Goal: Use online tool/utility: Utilize a website feature to perform a specific function

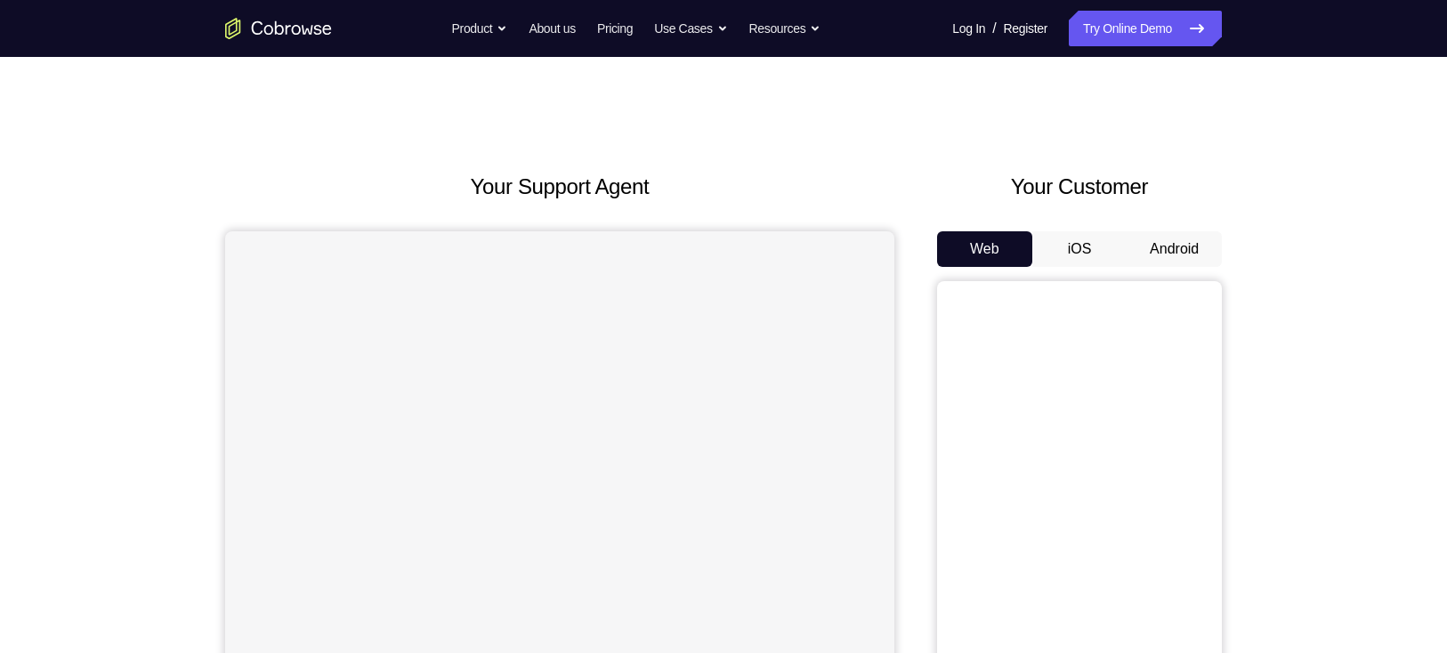
click at [1194, 261] on button "Android" at bounding box center [1173, 249] width 95 height 36
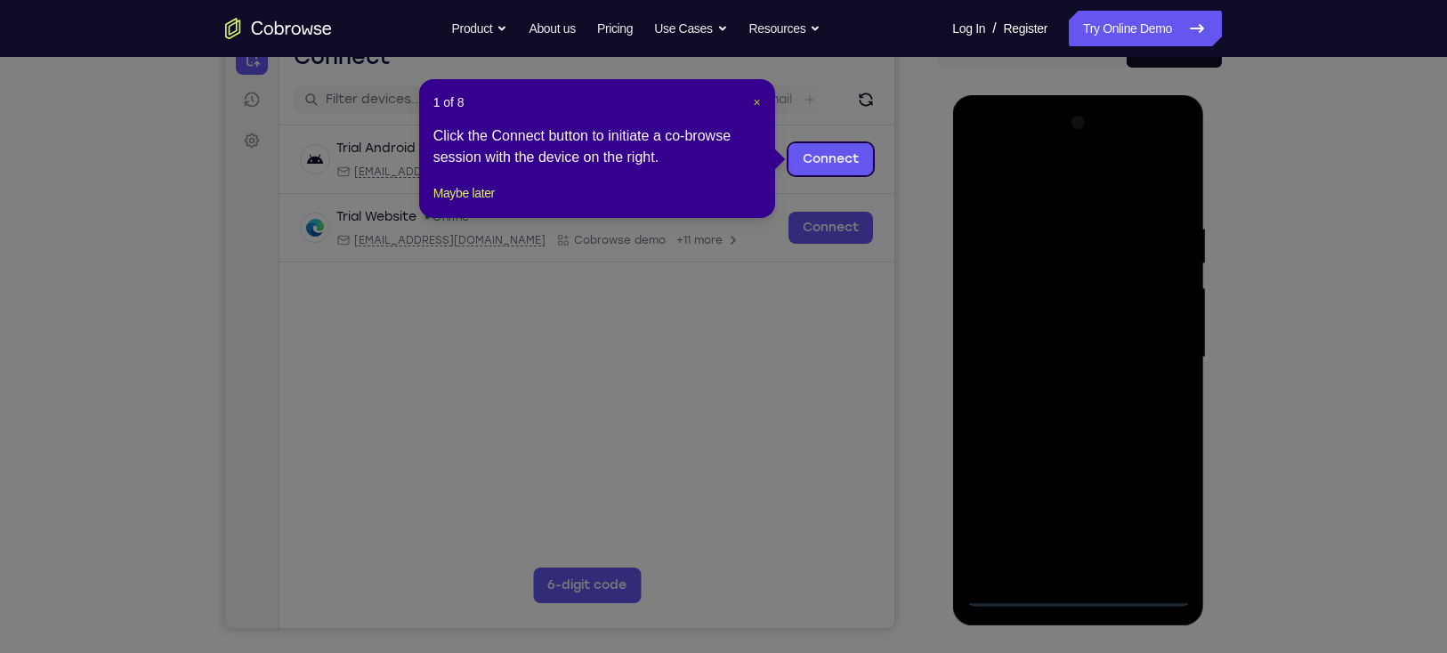
click at [759, 103] on span "×" at bounding box center [756, 102] width 7 height 14
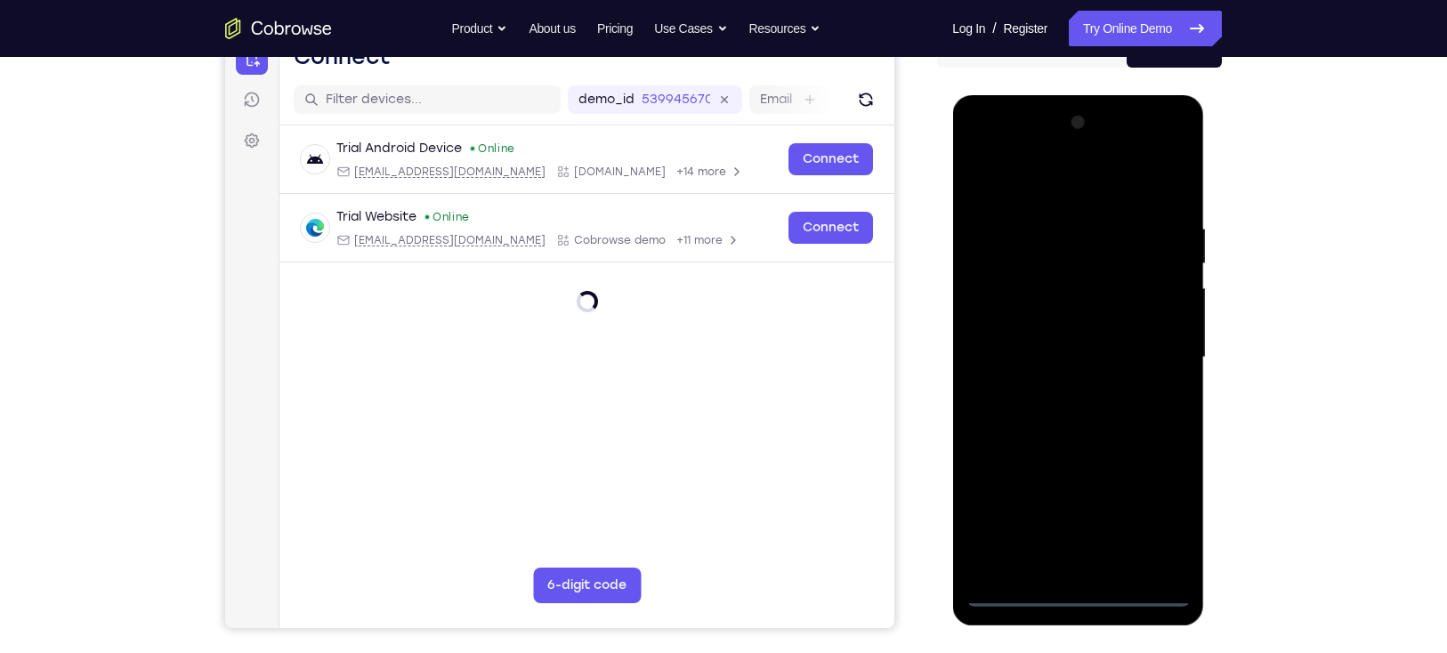
click at [1077, 593] on div at bounding box center [1077, 358] width 224 height 498
click at [1161, 522] on div at bounding box center [1077, 358] width 224 height 498
click at [1067, 184] on div at bounding box center [1077, 358] width 224 height 498
click at [984, 187] on div at bounding box center [1077, 358] width 224 height 498
click at [1052, 183] on div at bounding box center [1077, 358] width 224 height 498
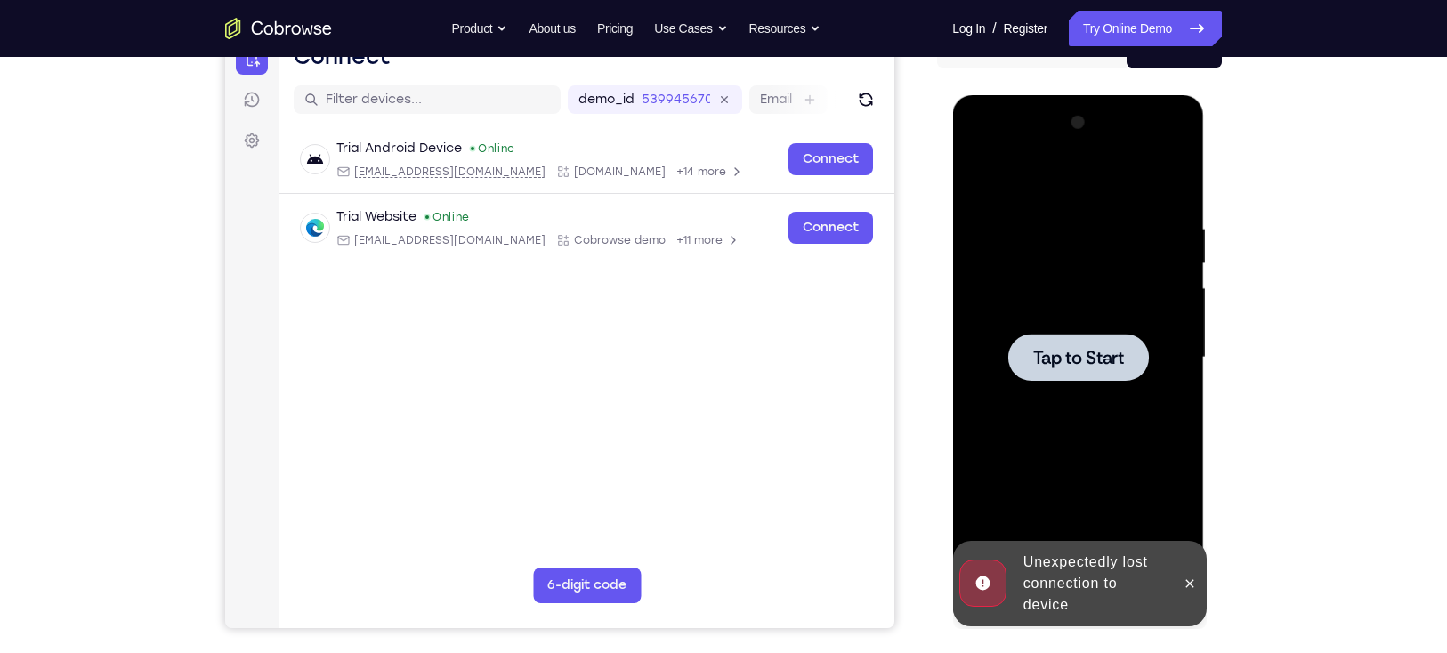
click at [1069, 349] on span "Tap to Start" at bounding box center [1077, 358] width 91 height 18
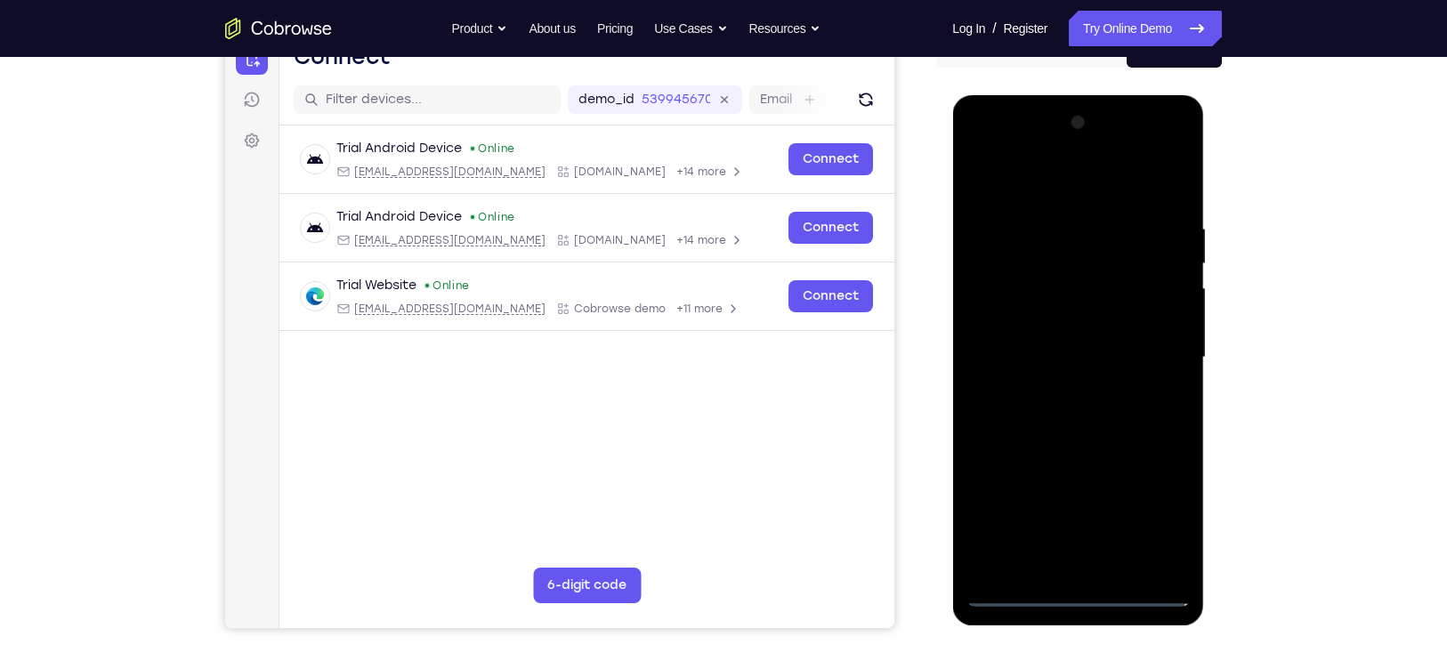
click at [1072, 589] on div at bounding box center [1077, 358] width 224 height 498
click at [1155, 518] on div at bounding box center [1077, 358] width 224 height 498
click at [1054, 189] on div at bounding box center [1077, 358] width 224 height 498
click at [1149, 343] on div at bounding box center [1077, 358] width 224 height 498
click at [1055, 391] on div at bounding box center [1077, 358] width 224 height 498
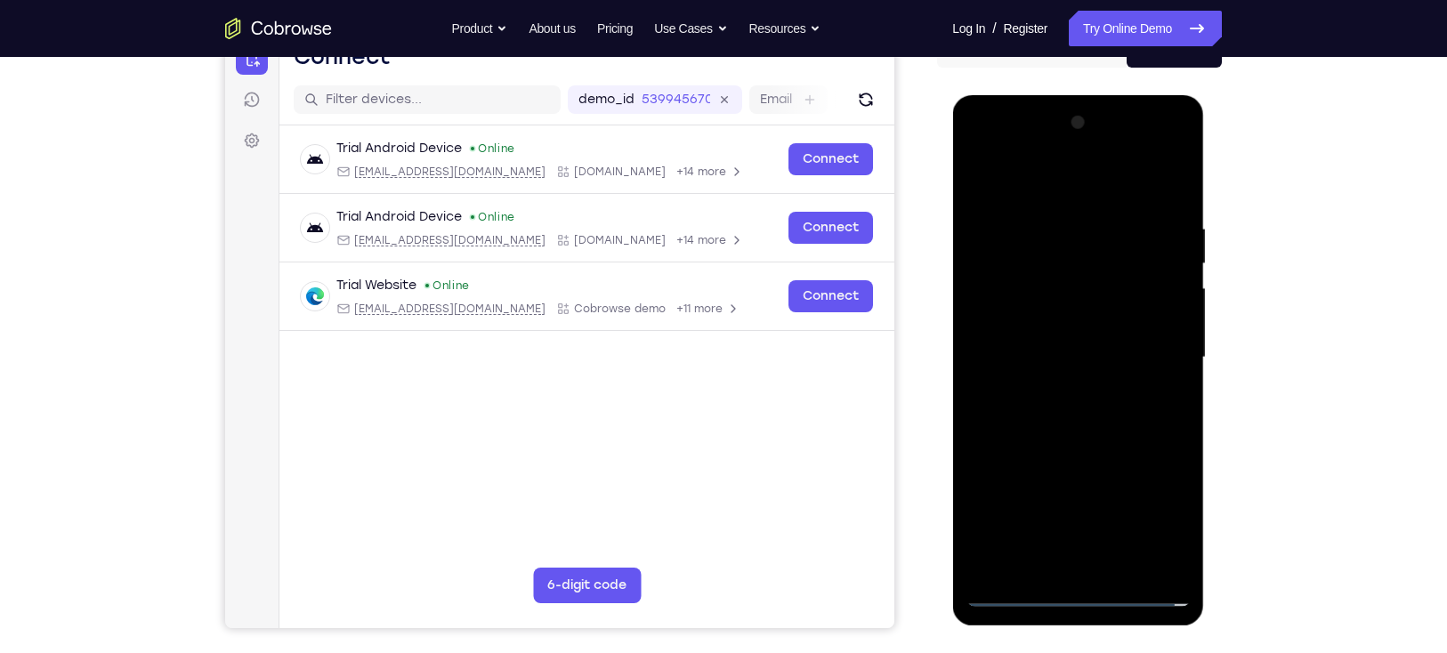
click at [1028, 324] on div at bounding box center [1077, 358] width 224 height 498
click at [1034, 324] on div at bounding box center [1077, 358] width 224 height 498
click at [1016, 359] on div at bounding box center [1077, 358] width 224 height 498
click at [1022, 423] on div at bounding box center [1077, 358] width 224 height 498
click at [1016, 416] on div at bounding box center [1077, 358] width 224 height 498
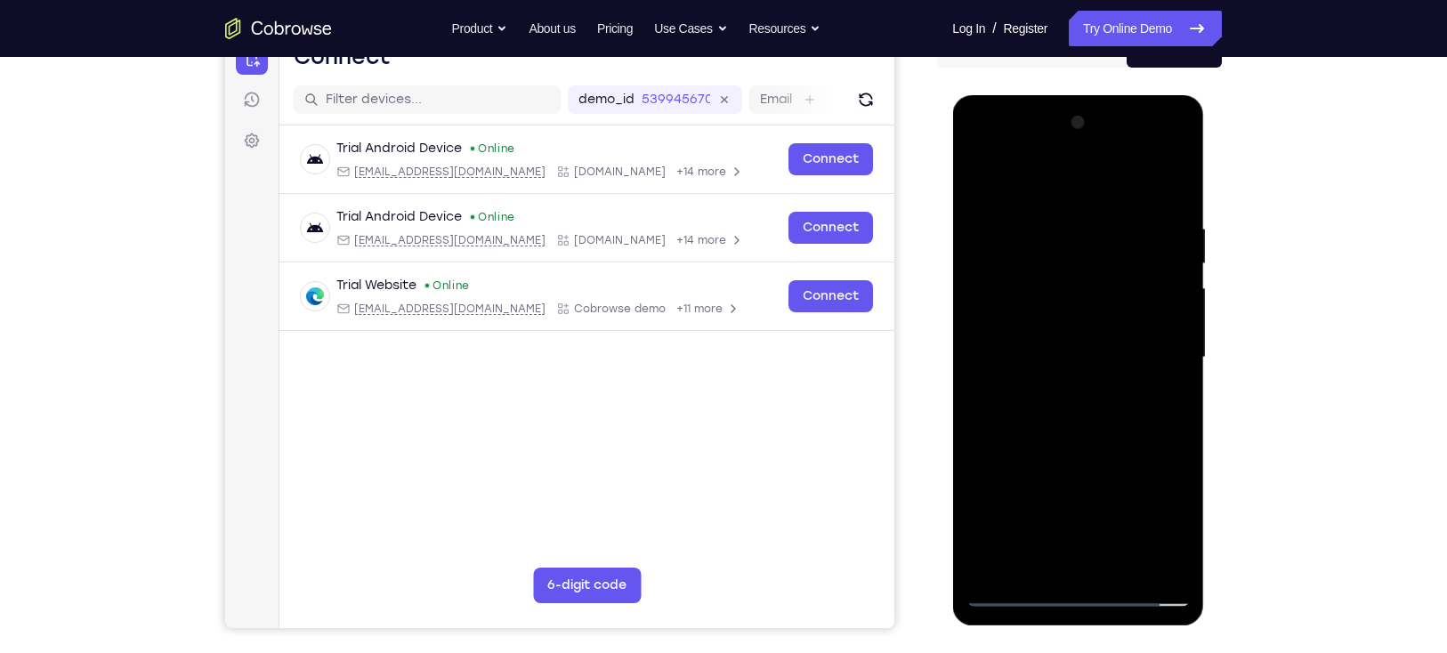
click at [1014, 419] on div at bounding box center [1077, 358] width 224 height 498
click at [1075, 435] on div at bounding box center [1077, 358] width 224 height 498
click at [1125, 572] on div at bounding box center [1077, 358] width 224 height 498
click at [1091, 448] on div at bounding box center [1077, 358] width 224 height 498
click at [1050, 373] on div at bounding box center [1077, 358] width 224 height 498
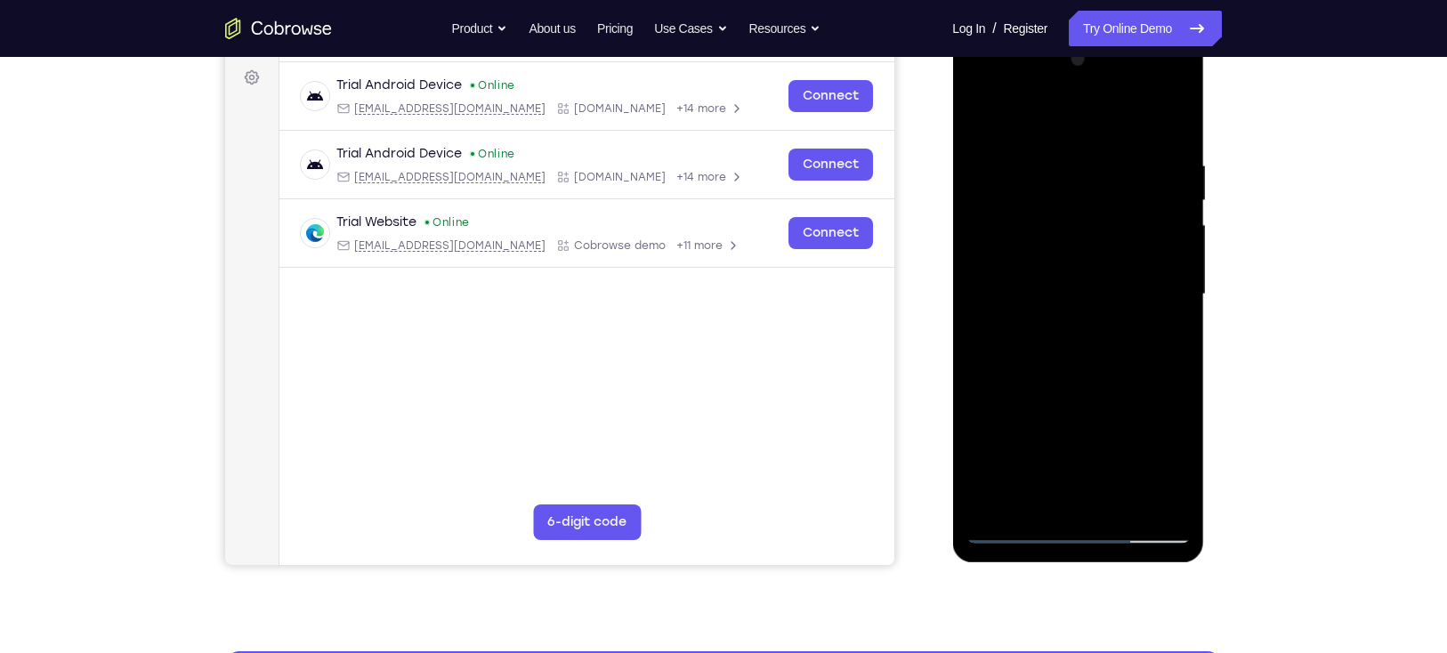
scroll to position [263, 0]
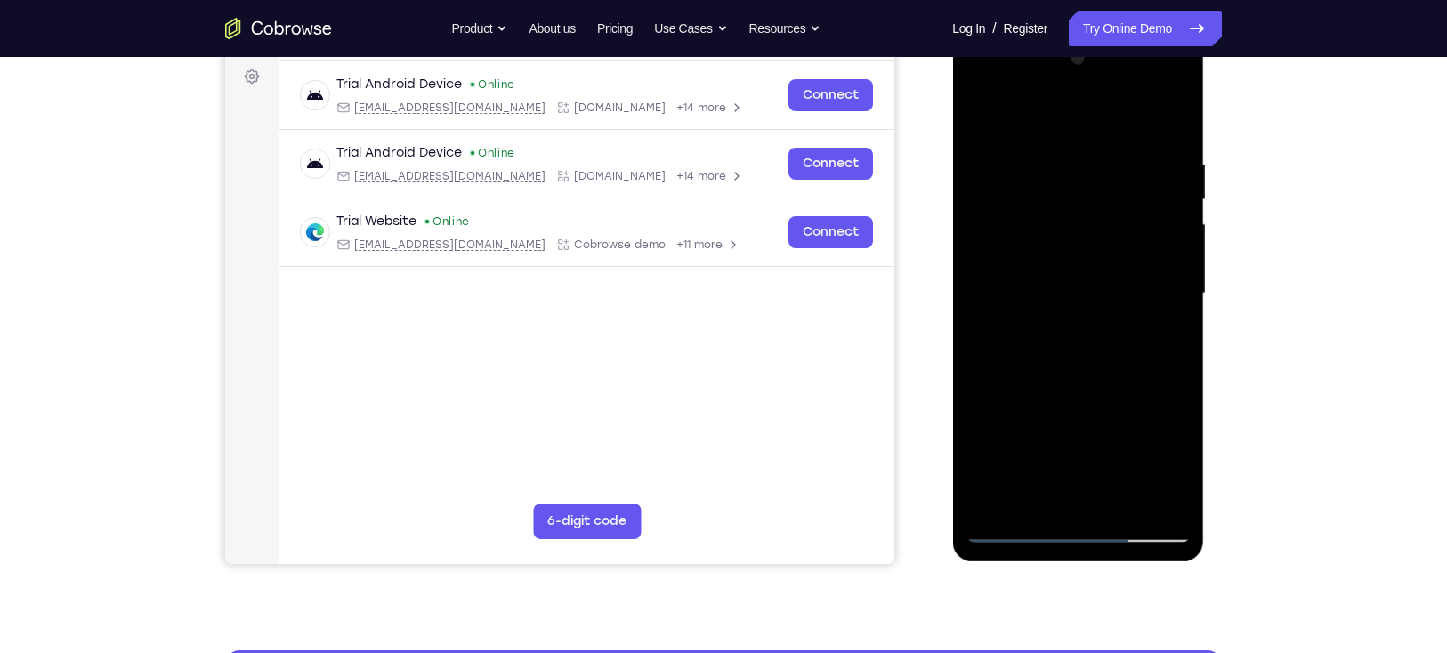
click at [998, 490] on div at bounding box center [1077, 293] width 224 height 498
click at [1173, 456] on div at bounding box center [1077, 293] width 224 height 498
click at [1166, 332] on div at bounding box center [1077, 293] width 224 height 498
click at [1161, 337] on div at bounding box center [1077, 293] width 224 height 498
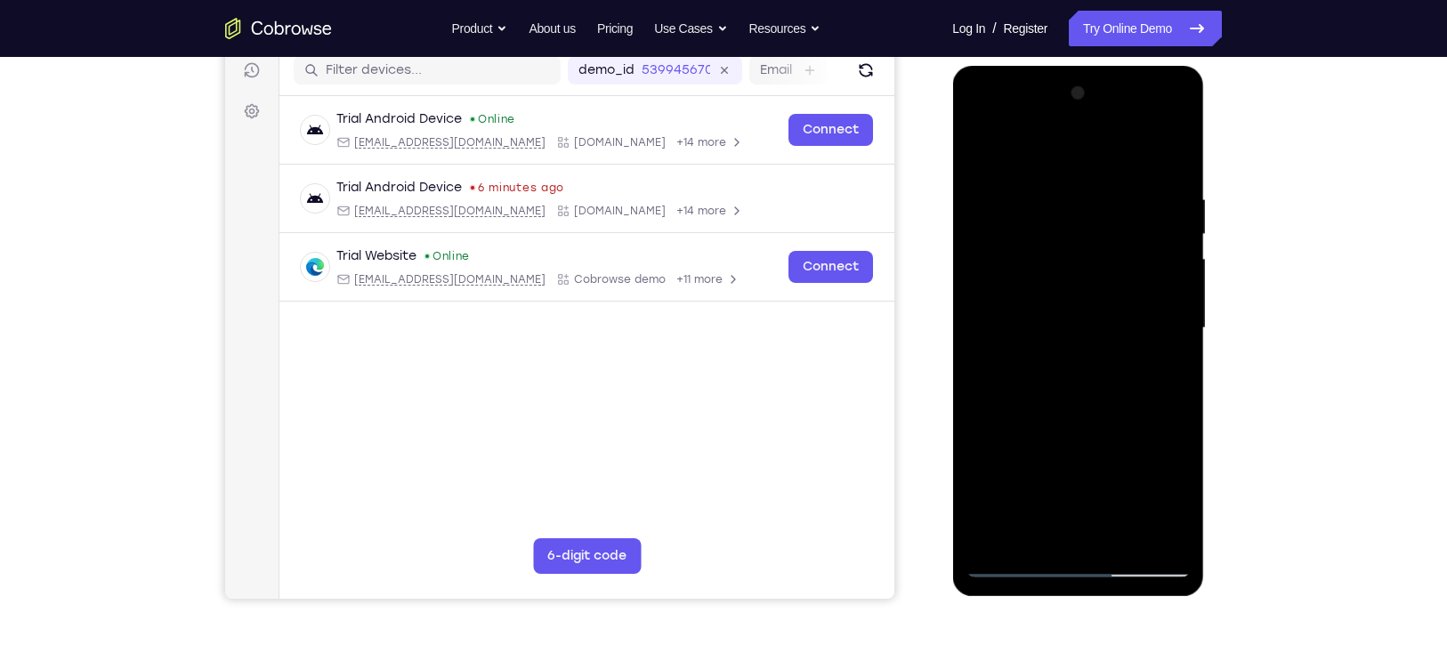
scroll to position [225, 0]
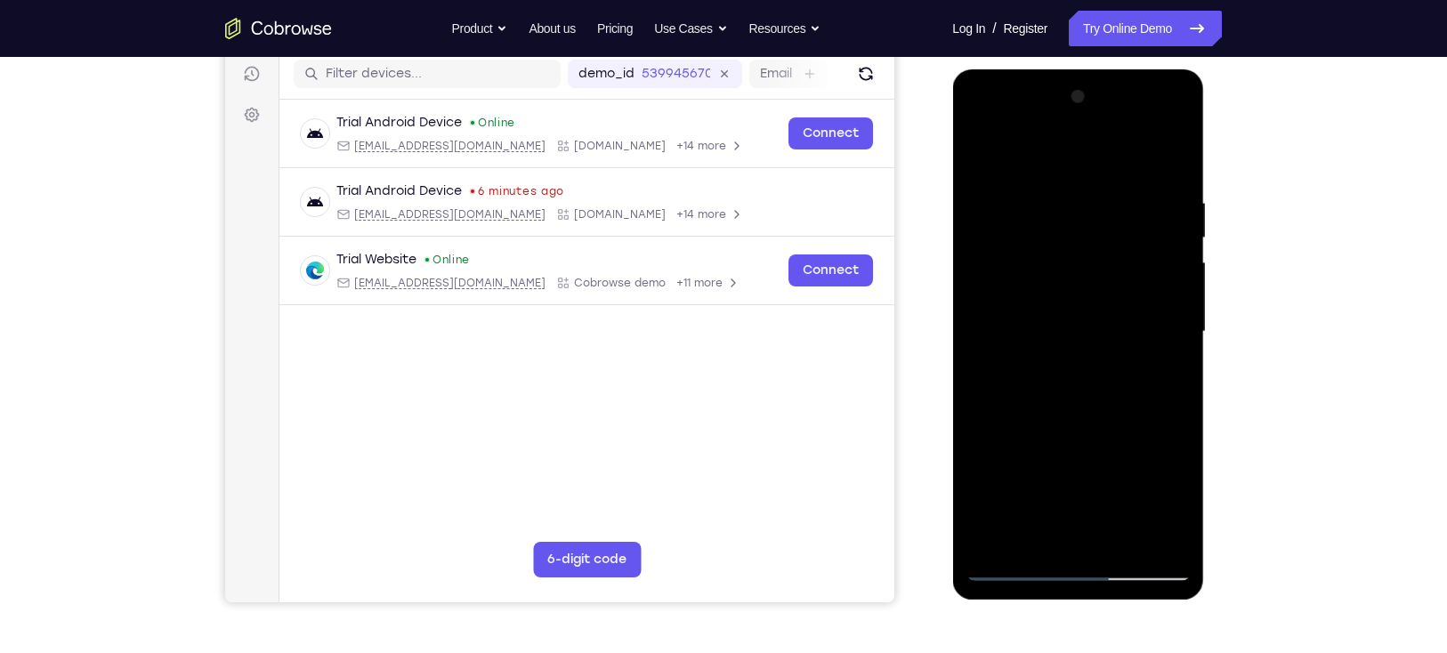
click at [980, 156] on div at bounding box center [1077, 332] width 224 height 498
click at [1057, 345] on div at bounding box center [1077, 332] width 224 height 498
click at [984, 151] on div at bounding box center [1077, 332] width 224 height 498
click at [1031, 343] on div at bounding box center [1077, 332] width 224 height 498
click at [1161, 531] on div at bounding box center [1077, 332] width 224 height 498
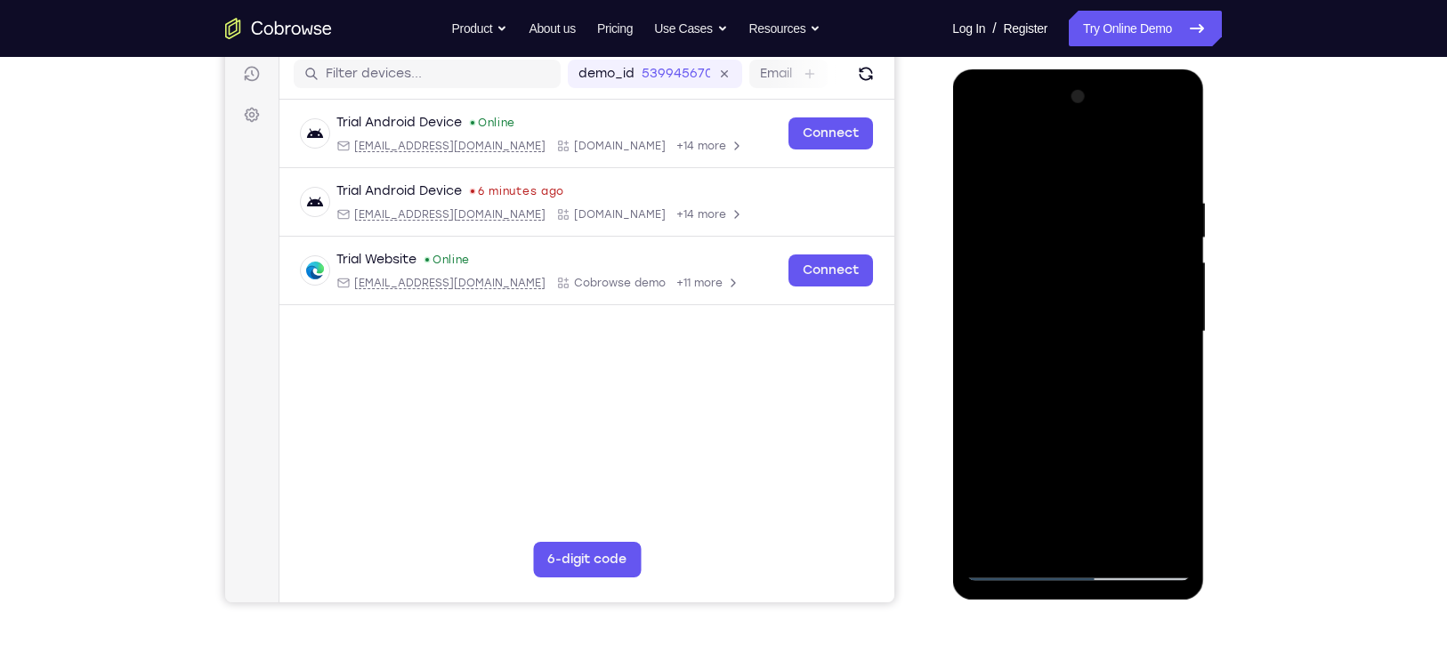
click at [982, 154] on div at bounding box center [1077, 332] width 224 height 498
click at [1017, 336] on div at bounding box center [1077, 332] width 224 height 498
click at [984, 155] on div at bounding box center [1077, 332] width 224 height 498
click at [1160, 190] on div at bounding box center [1077, 332] width 224 height 498
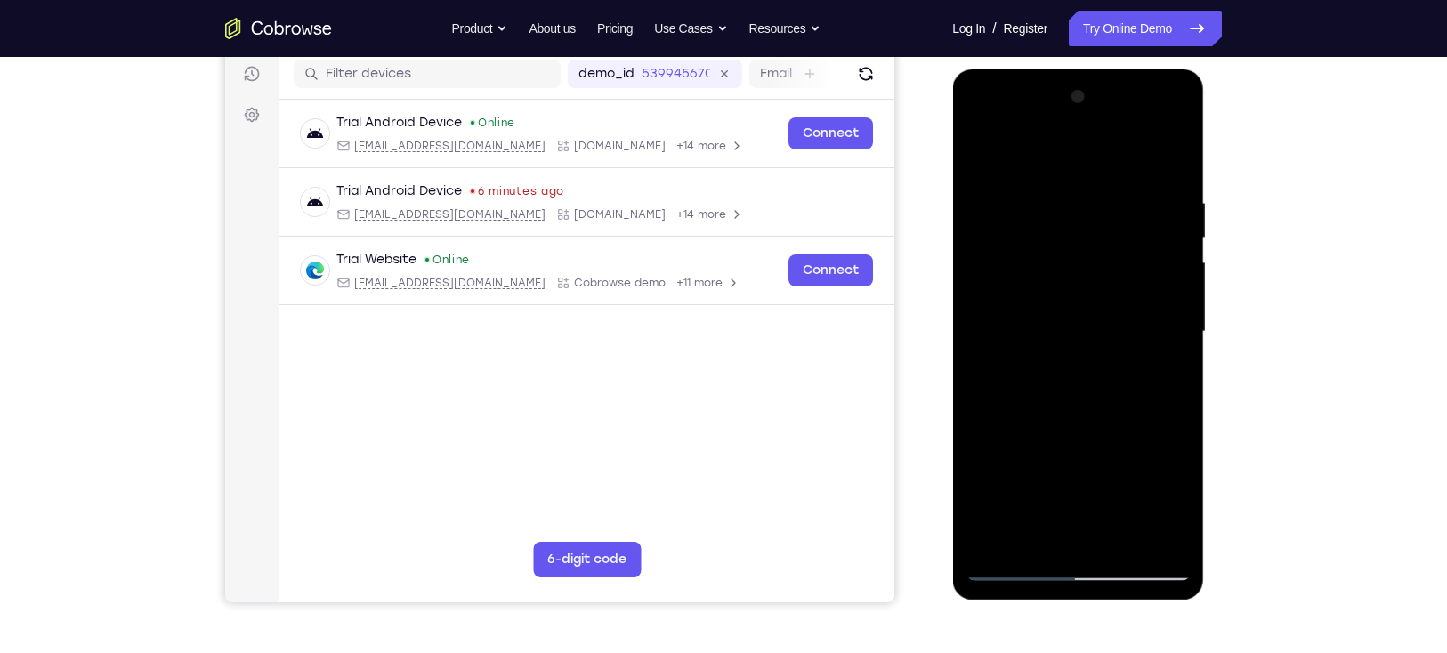
click at [1170, 157] on div at bounding box center [1077, 332] width 224 height 498
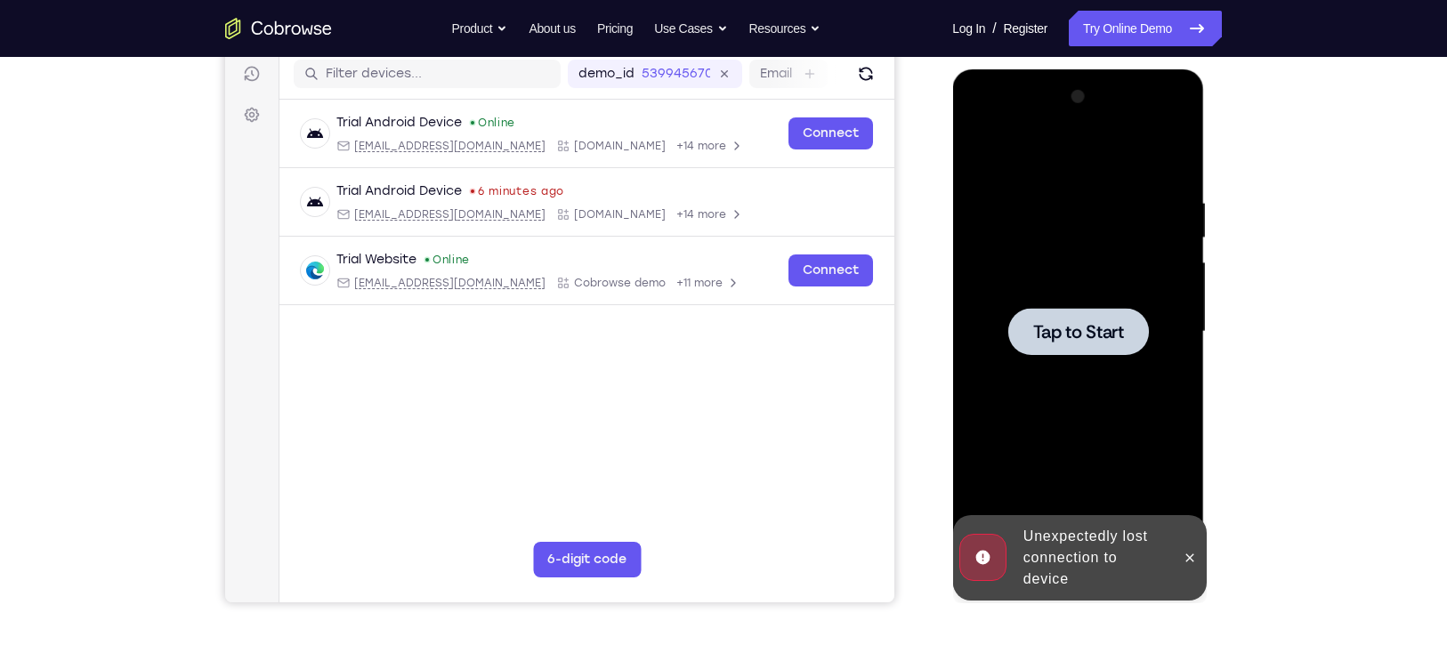
drag, startPoint x: 1115, startPoint y: 340, endPoint x: 1149, endPoint y: 312, distance: 43.6
click at [1149, 312] on div "Tap to Start" at bounding box center [1077, 332] width 224 height 498
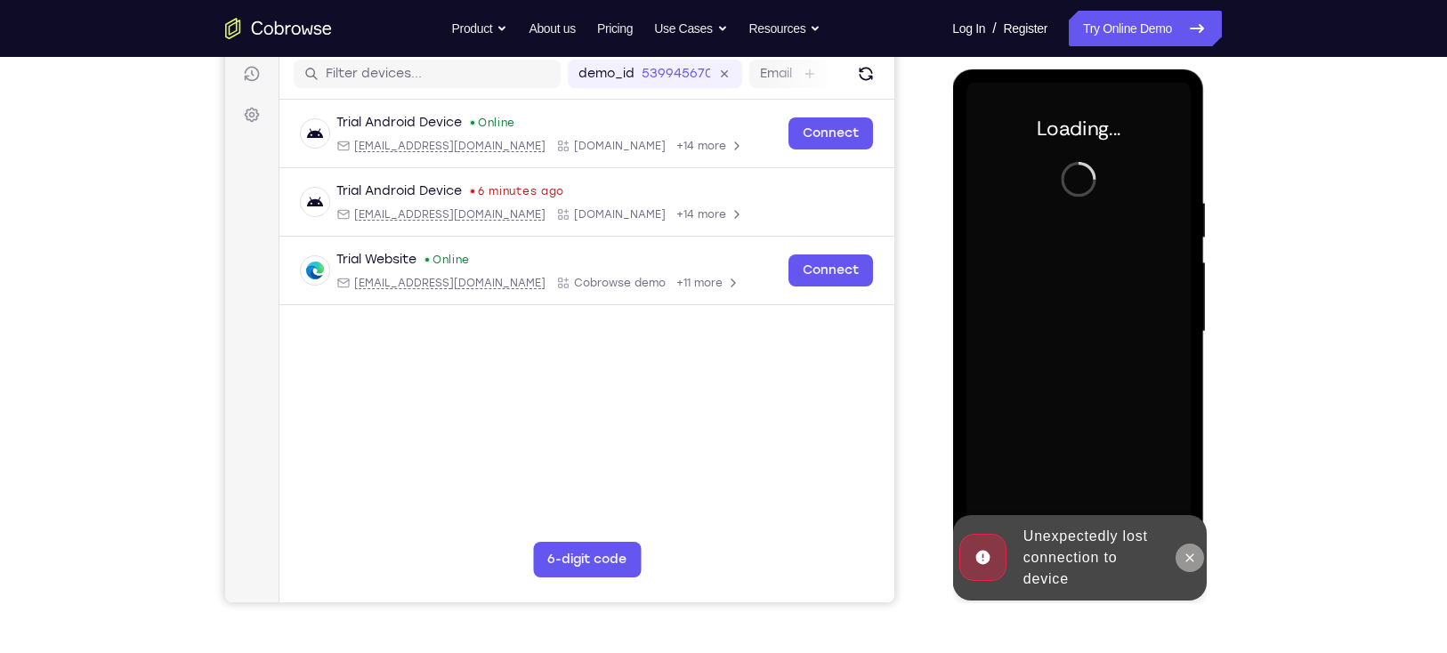
click at [1184, 555] on icon at bounding box center [1189, 558] width 14 height 14
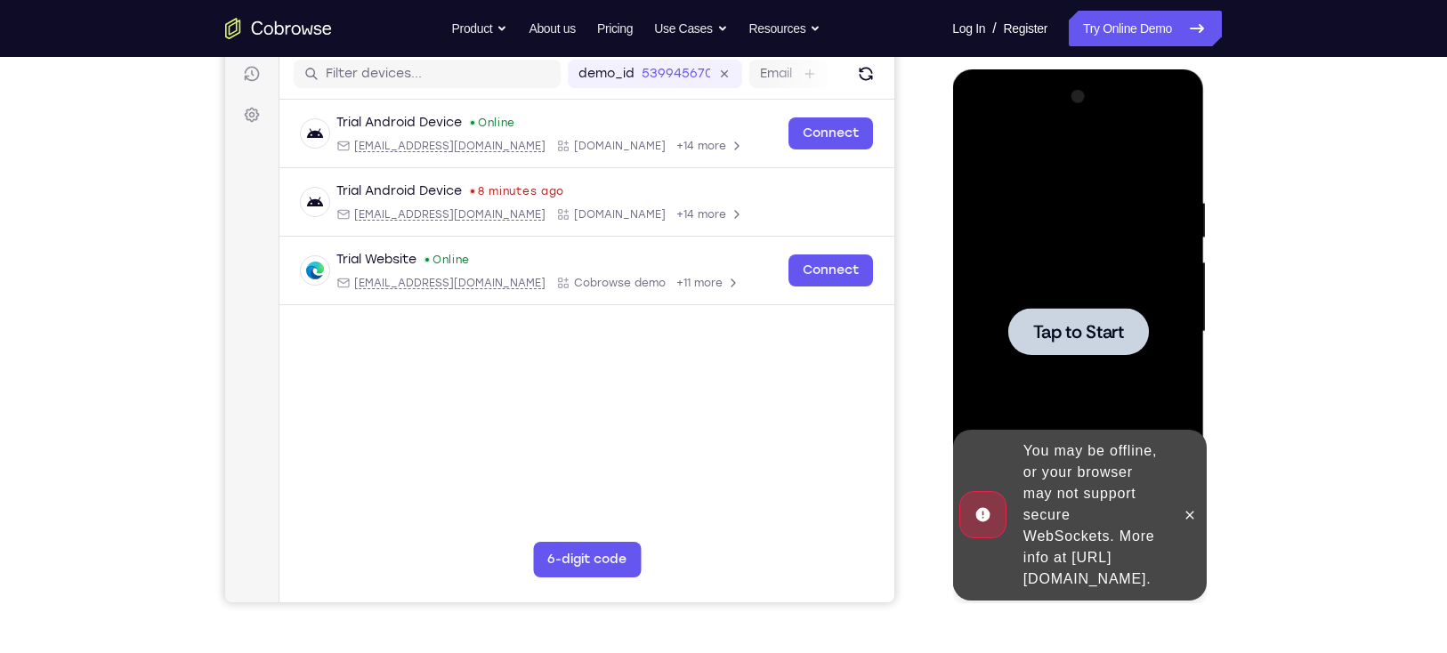
click at [1037, 274] on div at bounding box center [1077, 332] width 224 height 498
click at [1040, 315] on div at bounding box center [1077, 331] width 141 height 47
click at [1195, 508] on icon at bounding box center [1189, 515] width 14 height 14
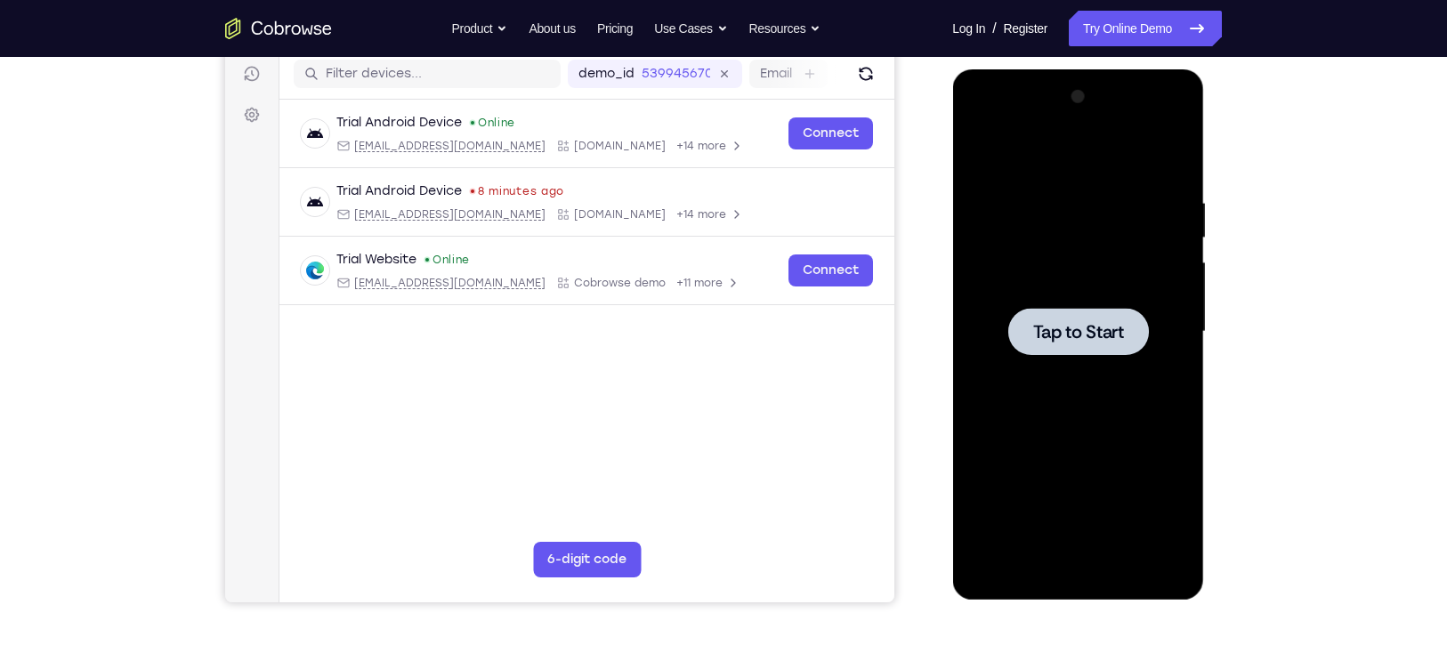
click at [1048, 308] on div at bounding box center [1077, 331] width 141 height 47
click at [1048, 327] on span "Tap to Start" at bounding box center [1077, 332] width 91 height 18
click at [1053, 325] on span "Tap to Start" at bounding box center [1077, 332] width 91 height 18
click at [1006, 304] on div at bounding box center [1077, 332] width 224 height 498
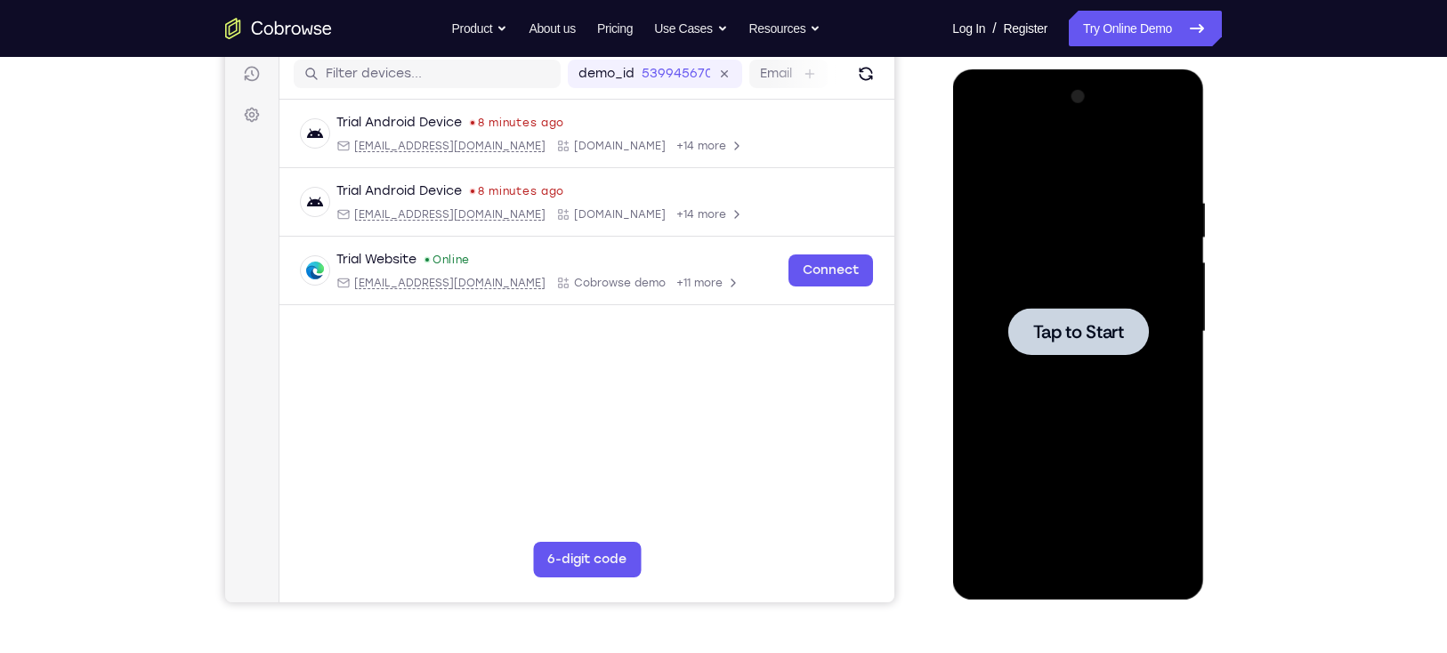
click at [1040, 337] on span "Tap to Start" at bounding box center [1077, 332] width 91 height 18
click at [1041, 311] on div at bounding box center [1077, 331] width 141 height 47
click at [1077, 303] on div at bounding box center [1077, 332] width 224 height 498
click at [1092, 336] on span "Tap to Start" at bounding box center [1077, 332] width 91 height 18
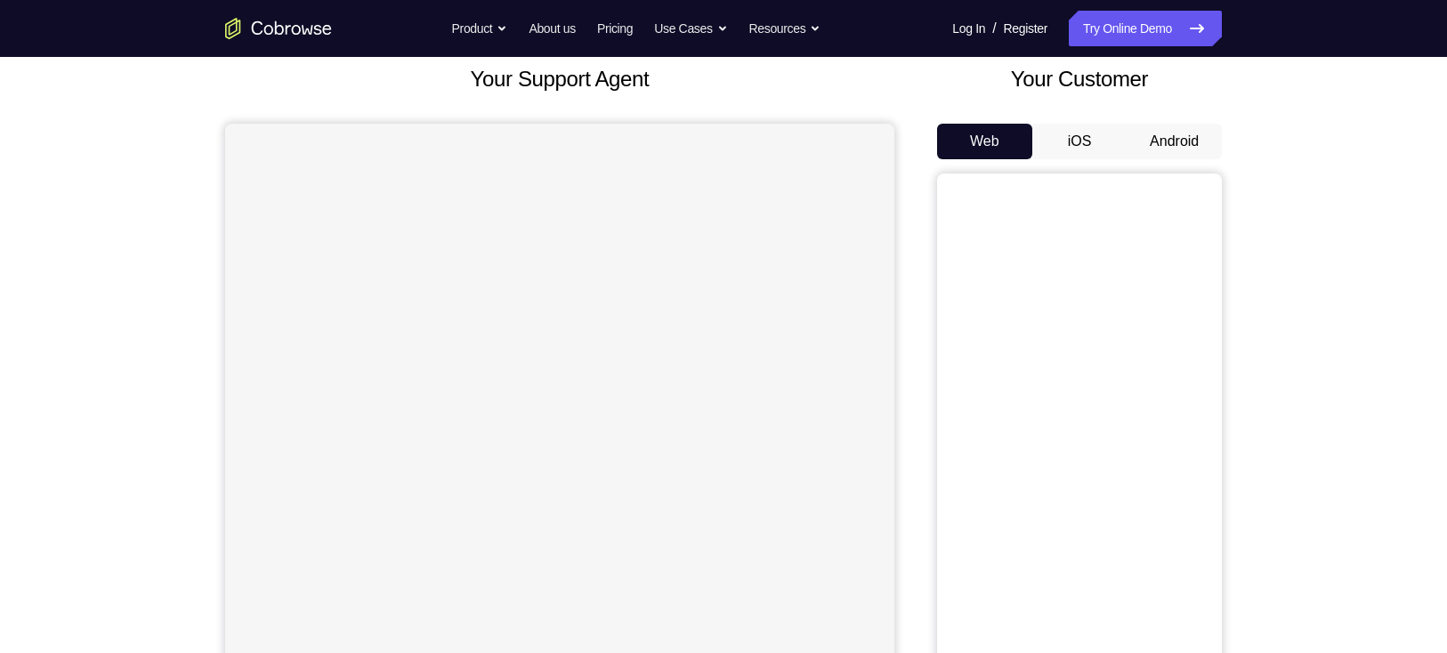
scroll to position [107, 0]
click at [1172, 139] on button "Android" at bounding box center [1173, 143] width 95 height 36
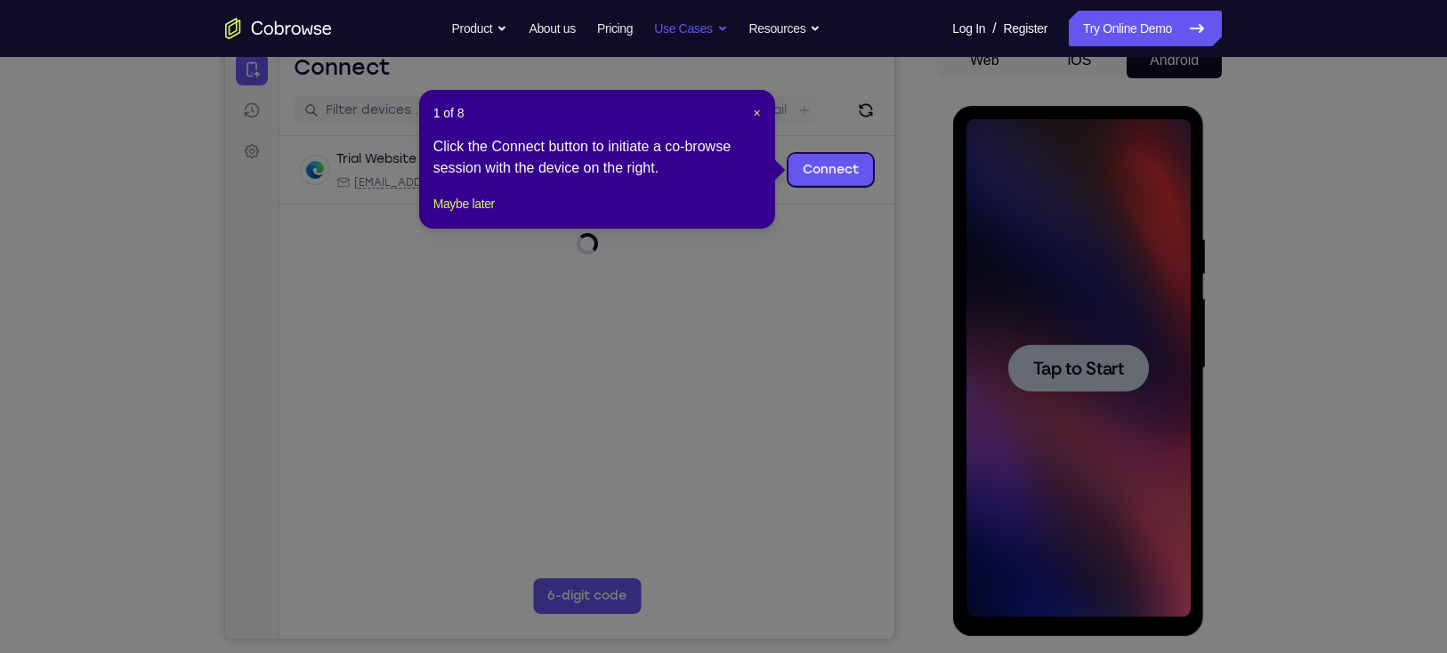
scroll to position [0, 0]
click at [755, 108] on span "×" at bounding box center [756, 113] width 7 height 14
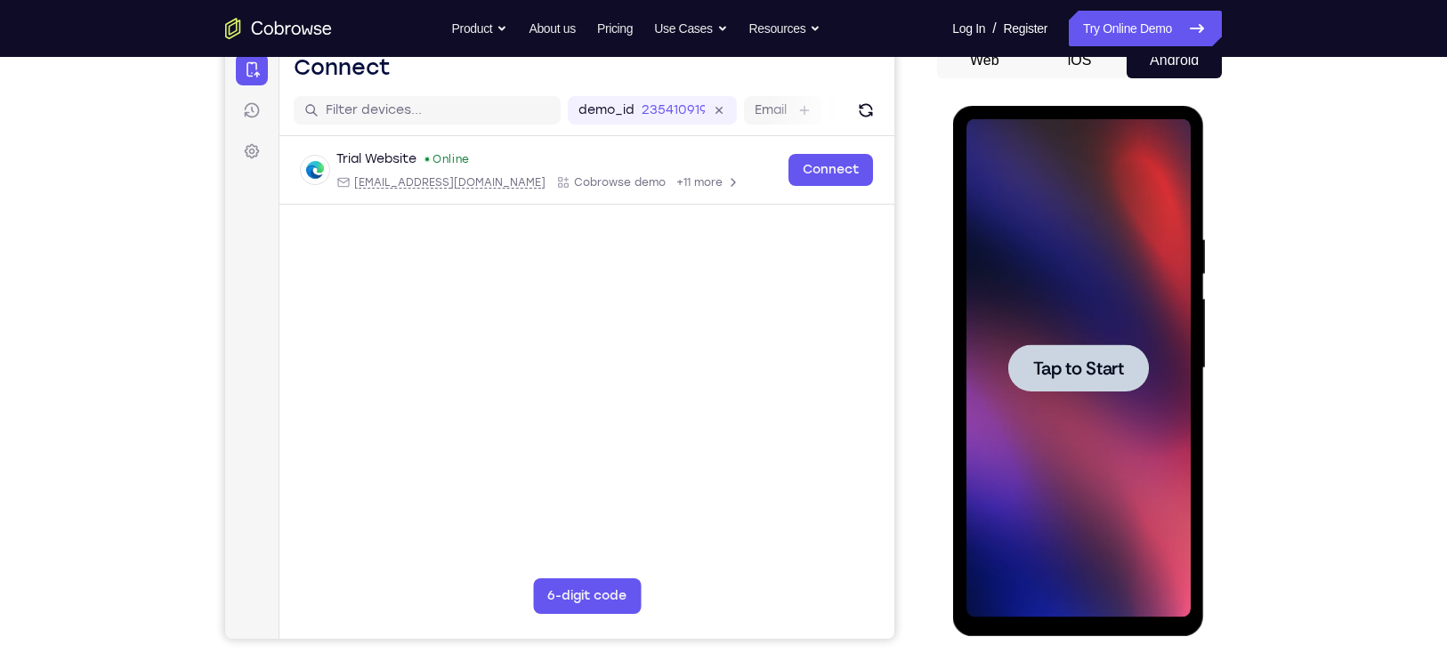
click at [1085, 344] on div at bounding box center [1077, 367] width 141 height 47
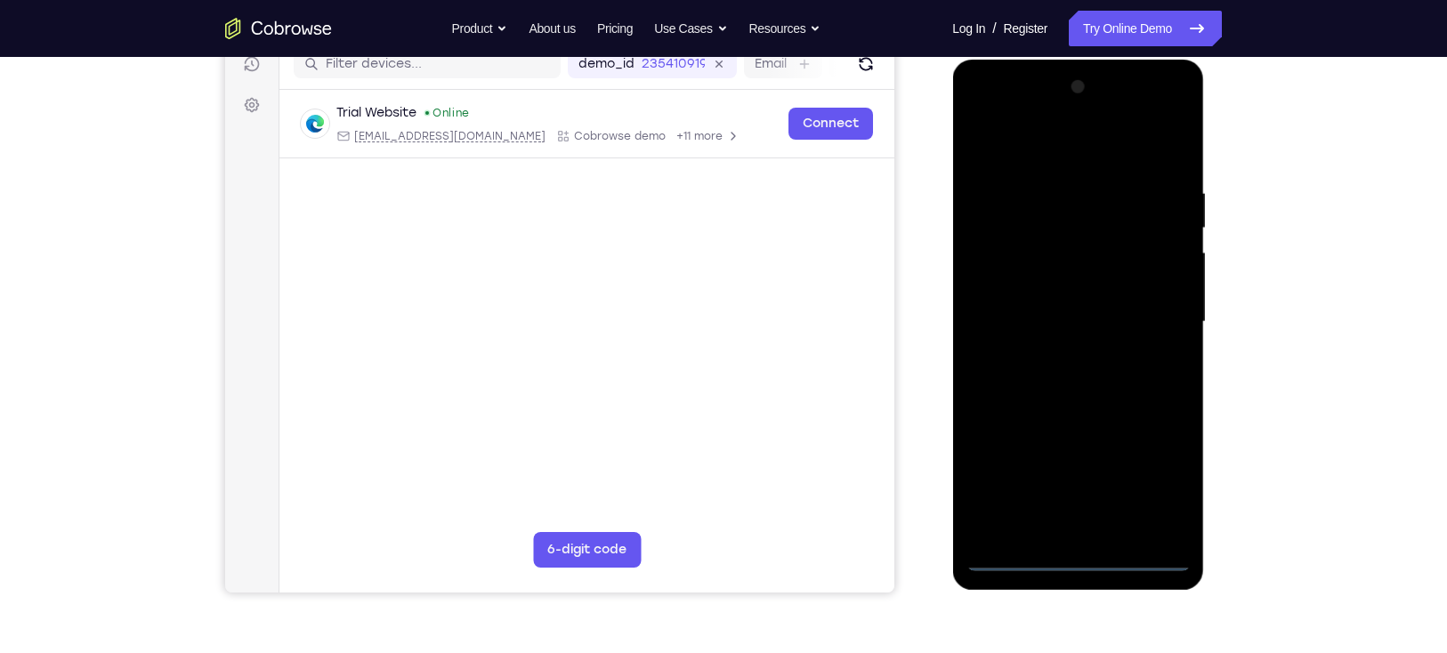
scroll to position [246, 0]
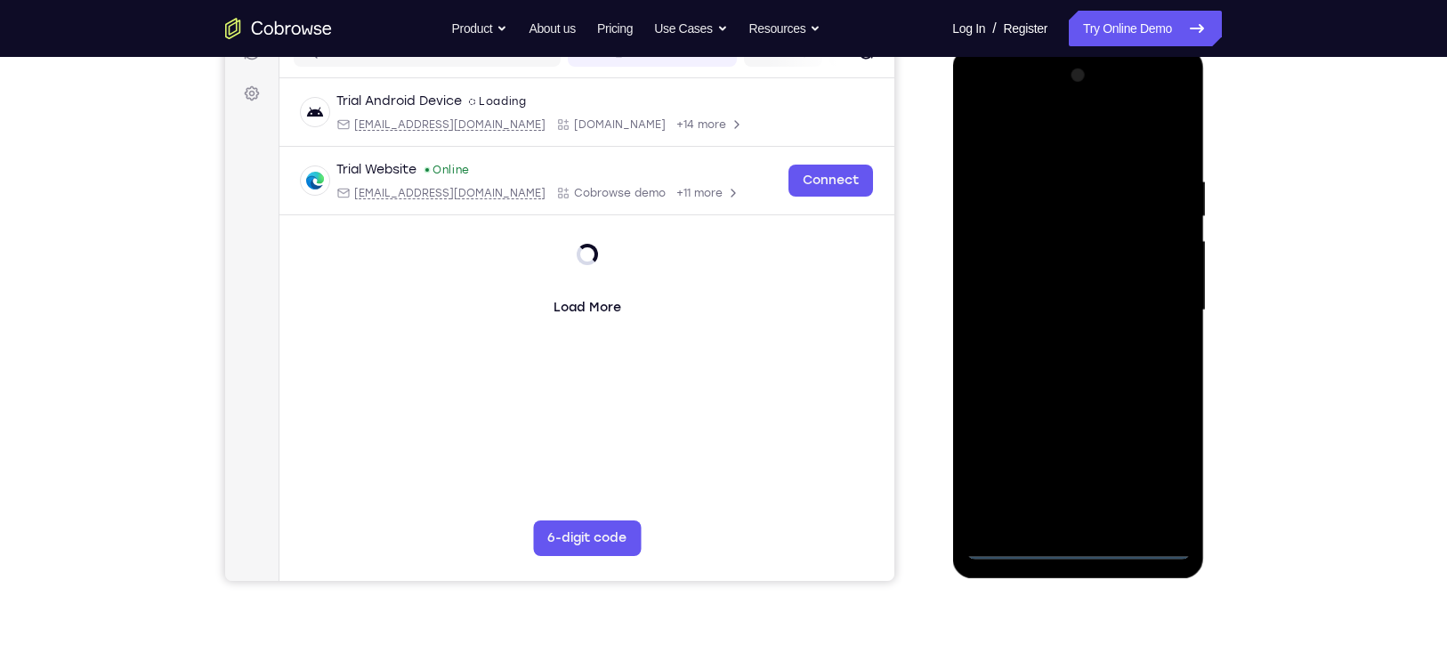
click at [1078, 544] on div at bounding box center [1077, 310] width 224 height 498
click at [1079, 543] on div at bounding box center [1077, 310] width 224 height 498
click at [1079, 546] on div at bounding box center [1077, 310] width 224 height 498
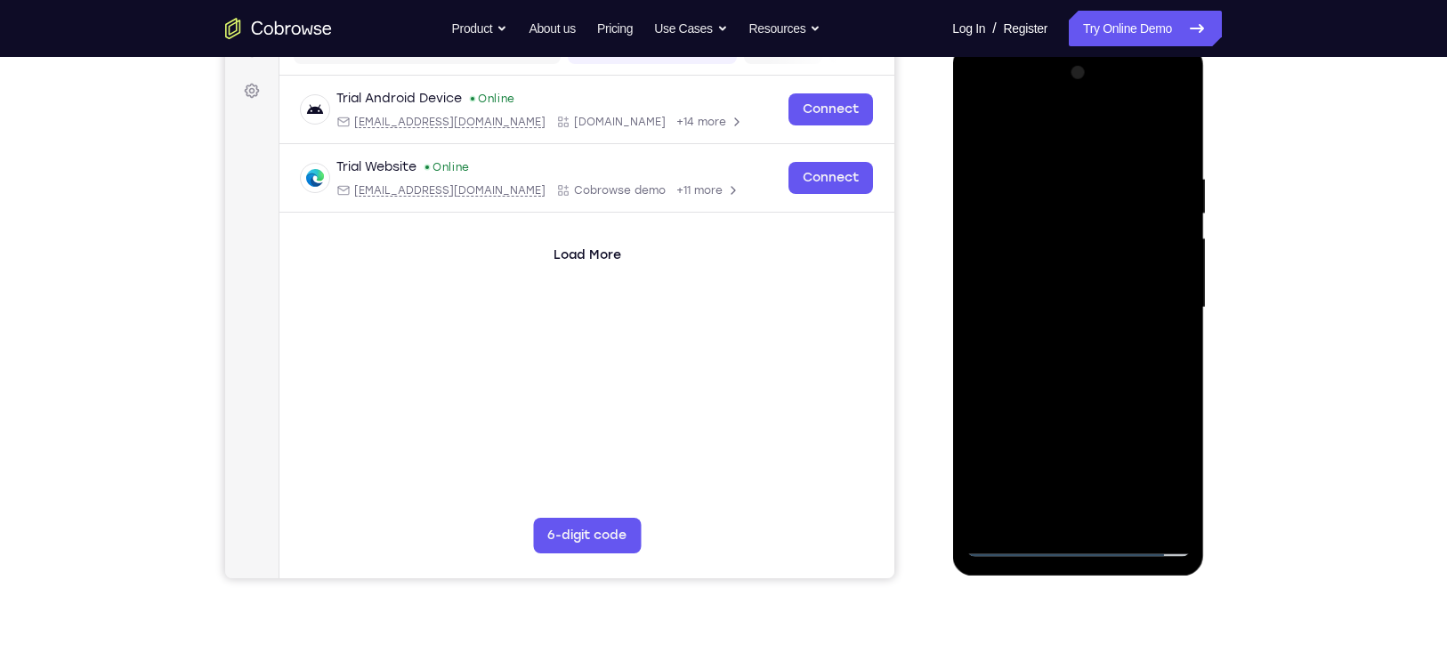
scroll to position [256, 0]
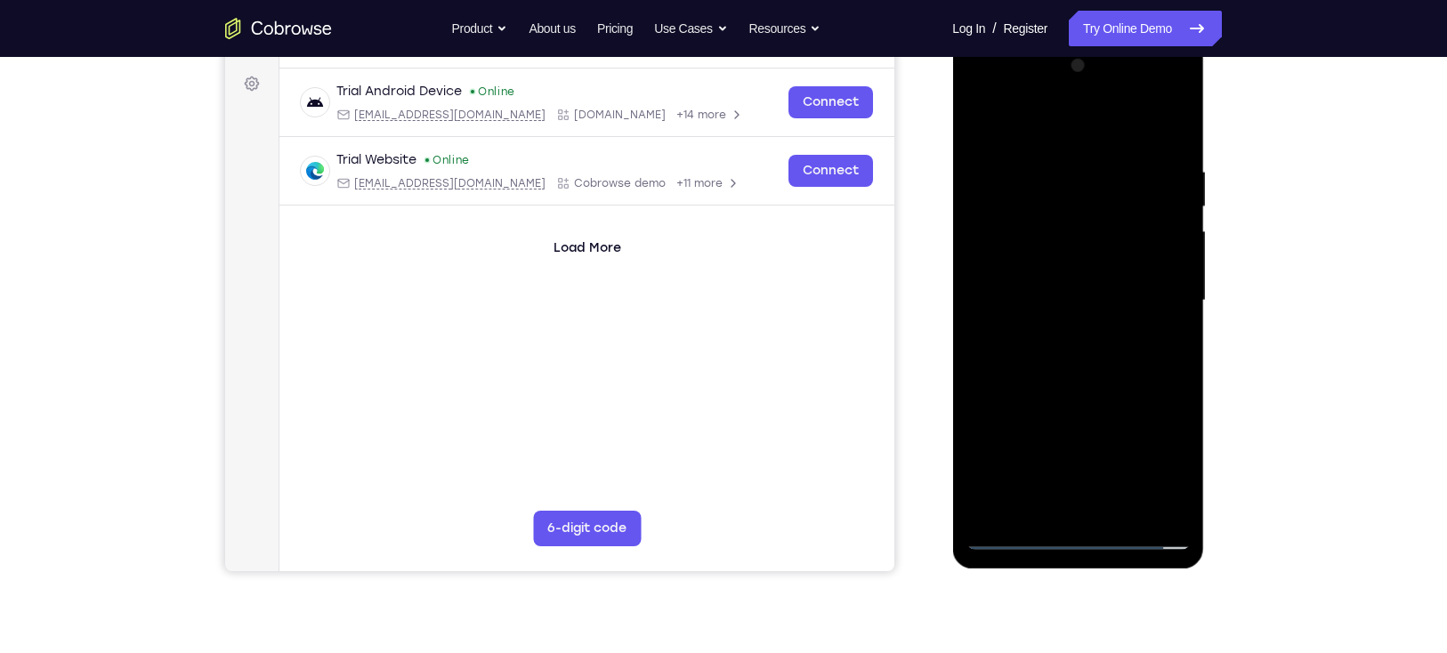
click at [1157, 445] on div at bounding box center [1077, 301] width 224 height 498
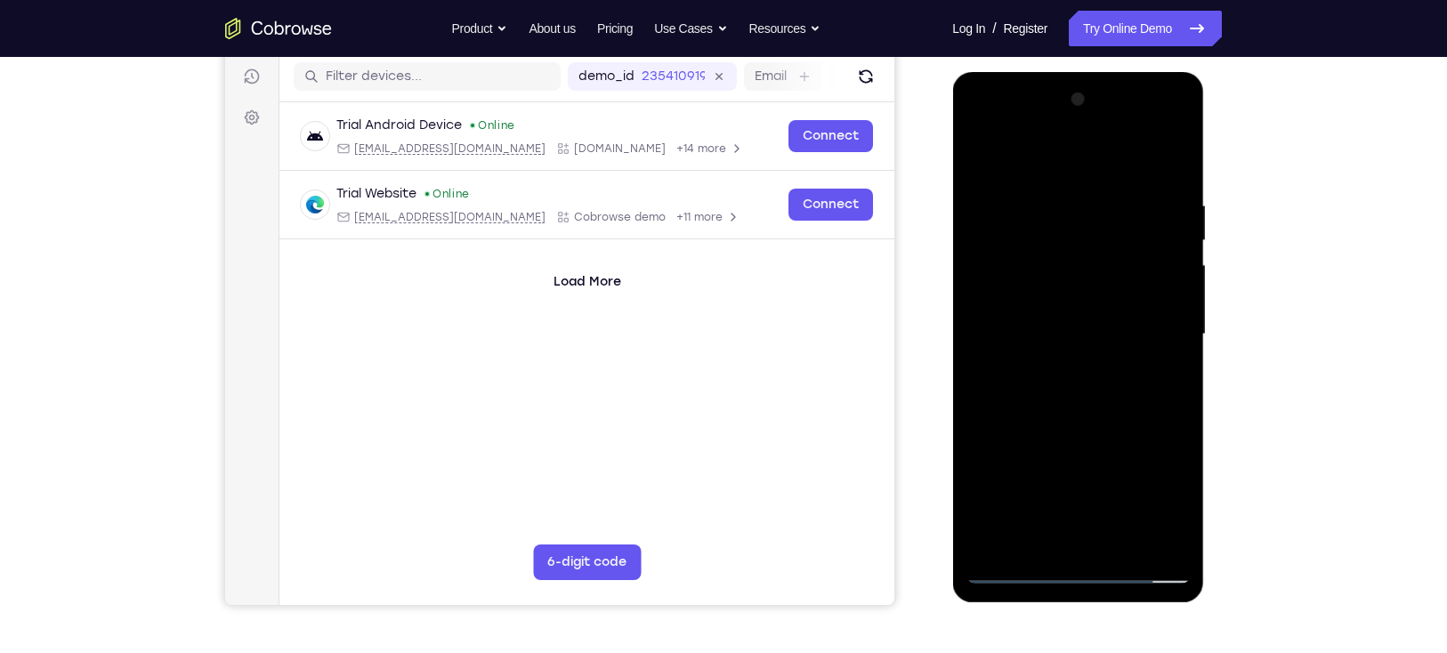
scroll to position [229, 0]
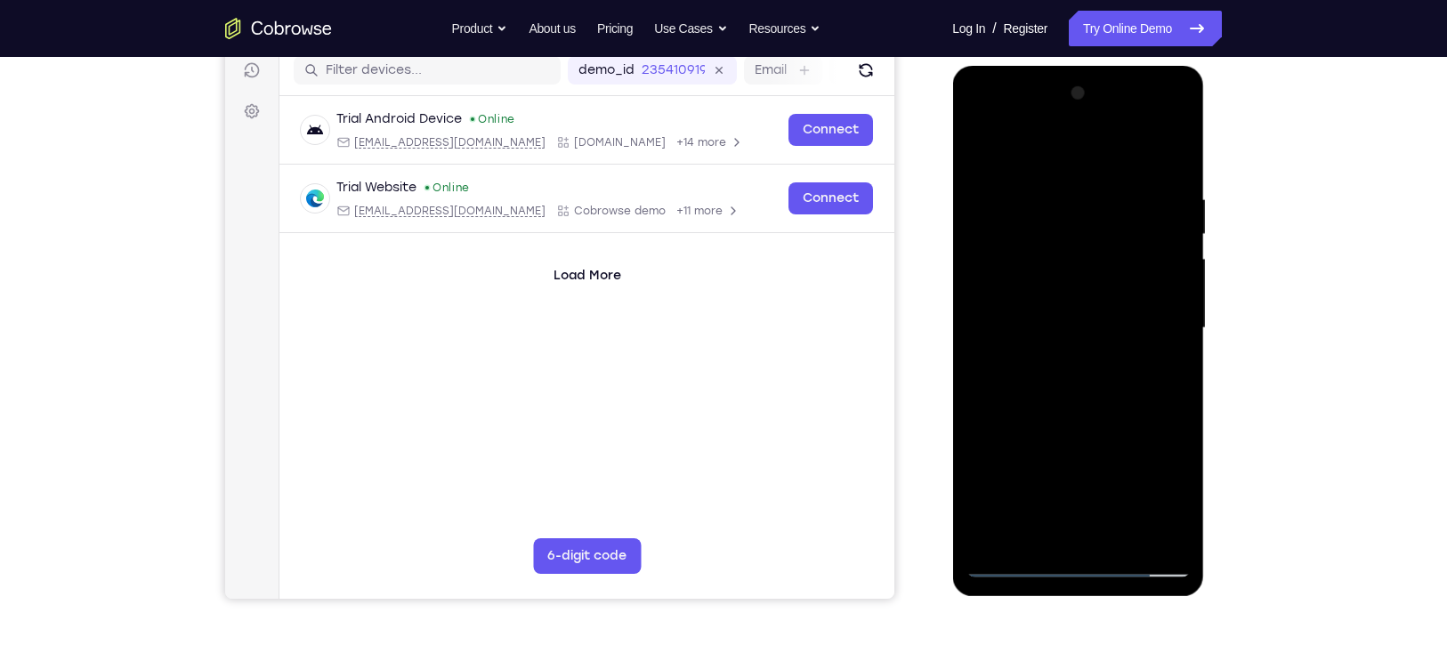
click at [1151, 484] on div at bounding box center [1077, 328] width 224 height 498
click at [1151, 483] on div at bounding box center [1077, 328] width 224 height 498
click at [1149, 496] on div at bounding box center [1077, 328] width 224 height 498
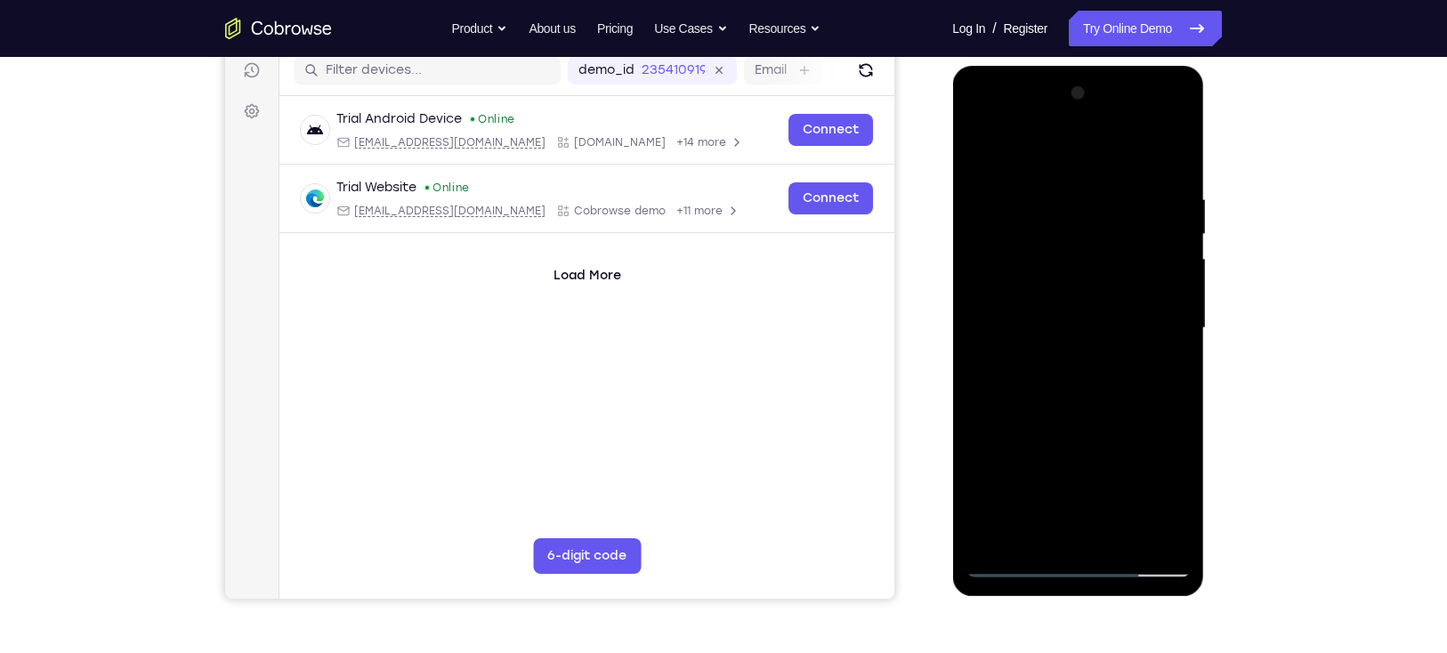
click at [1079, 565] on div at bounding box center [1077, 328] width 224 height 498
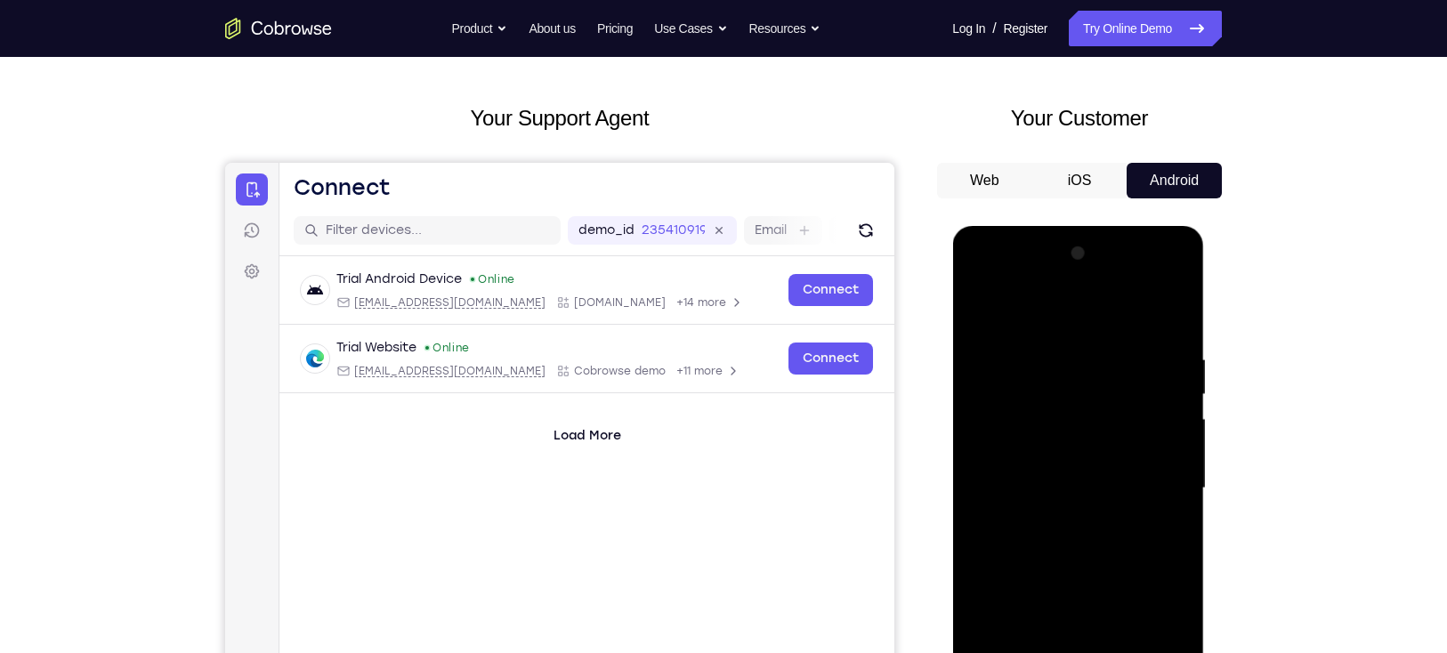
scroll to position [66, 0]
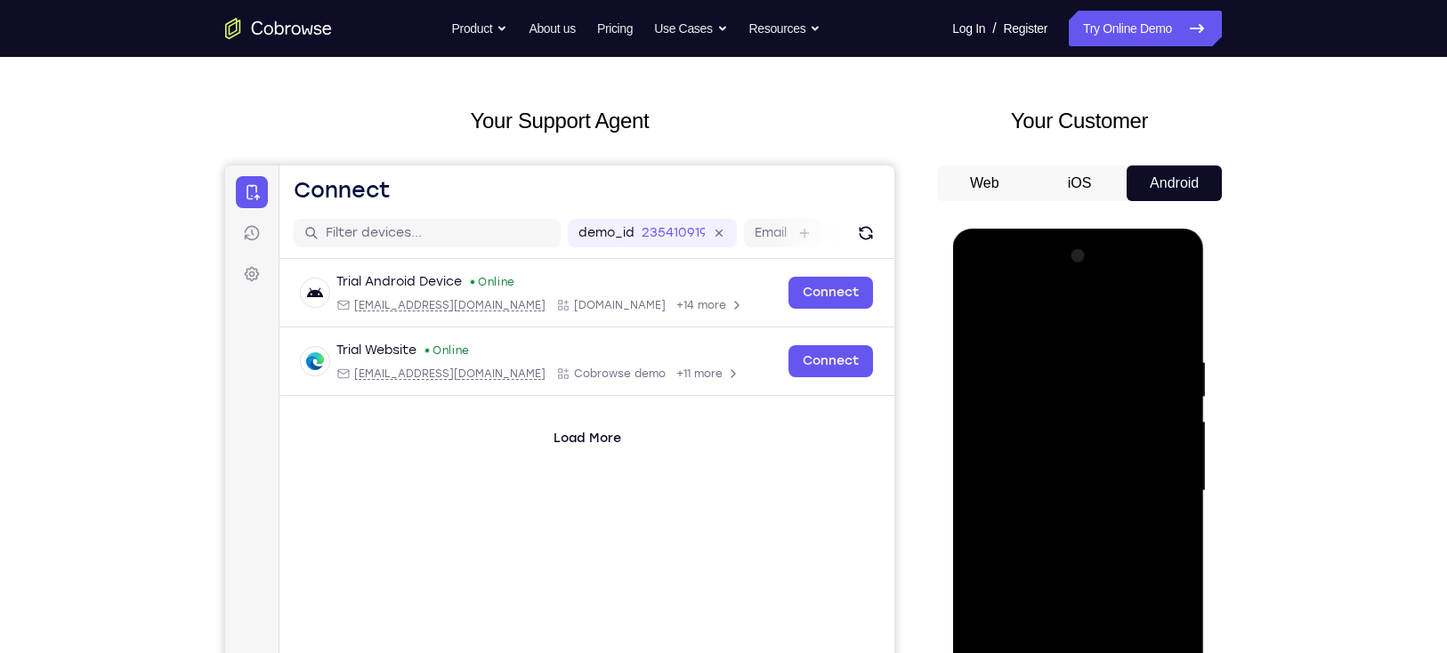
click at [1071, 165] on button "iOS" at bounding box center [1079, 183] width 95 height 36
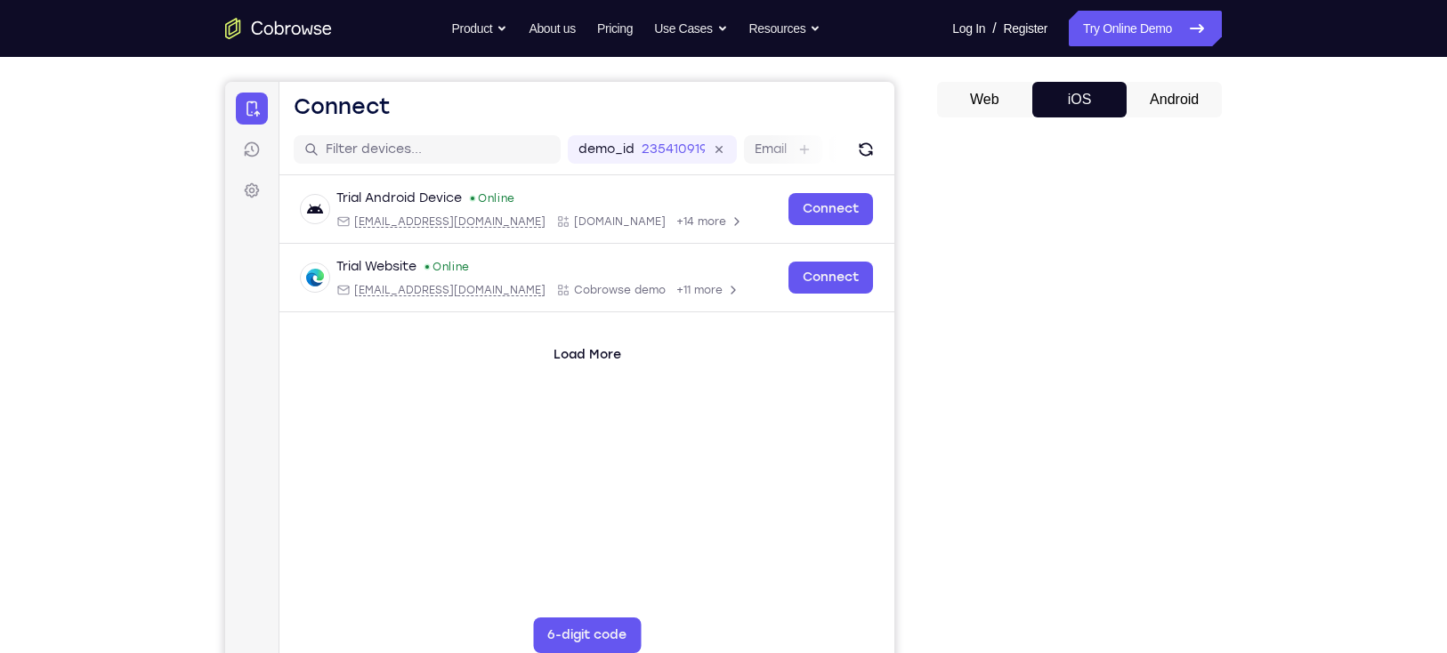
scroll to position [135, 0]
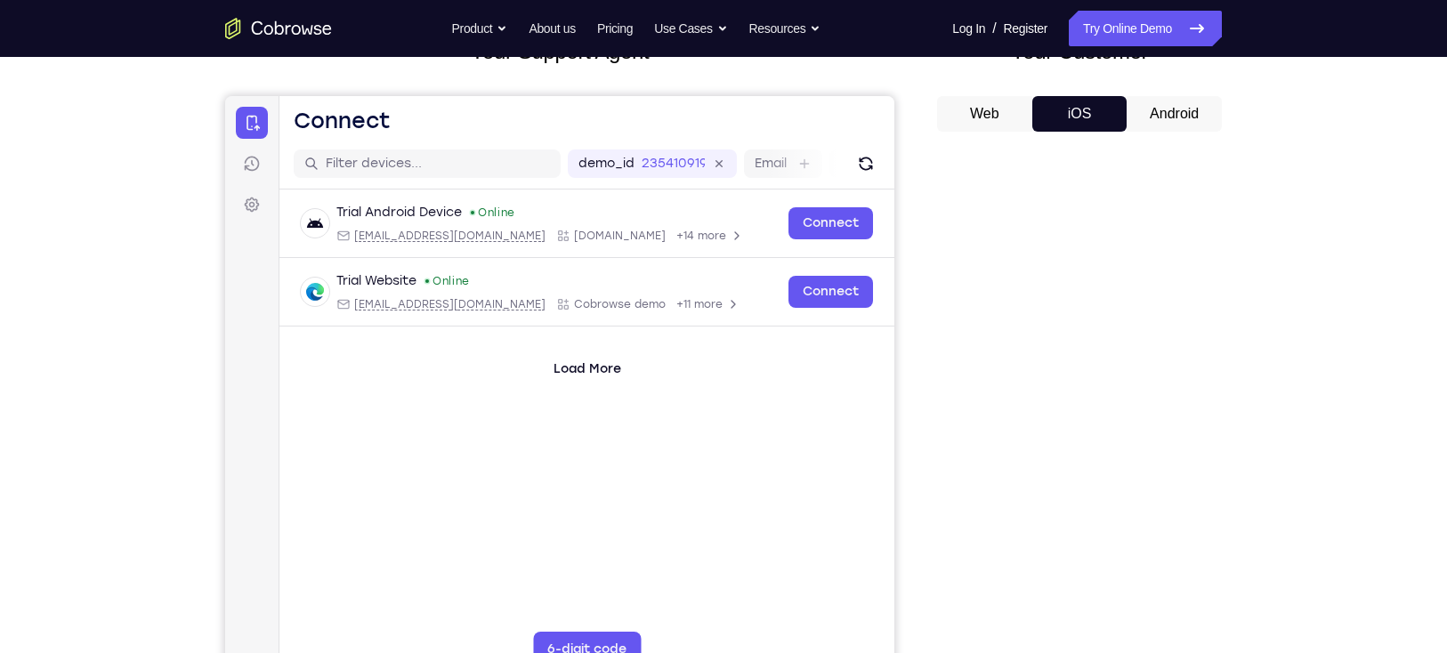
click at [1182, 123] on button "Android" at bounding box center [1173, 114] width 95 height 36
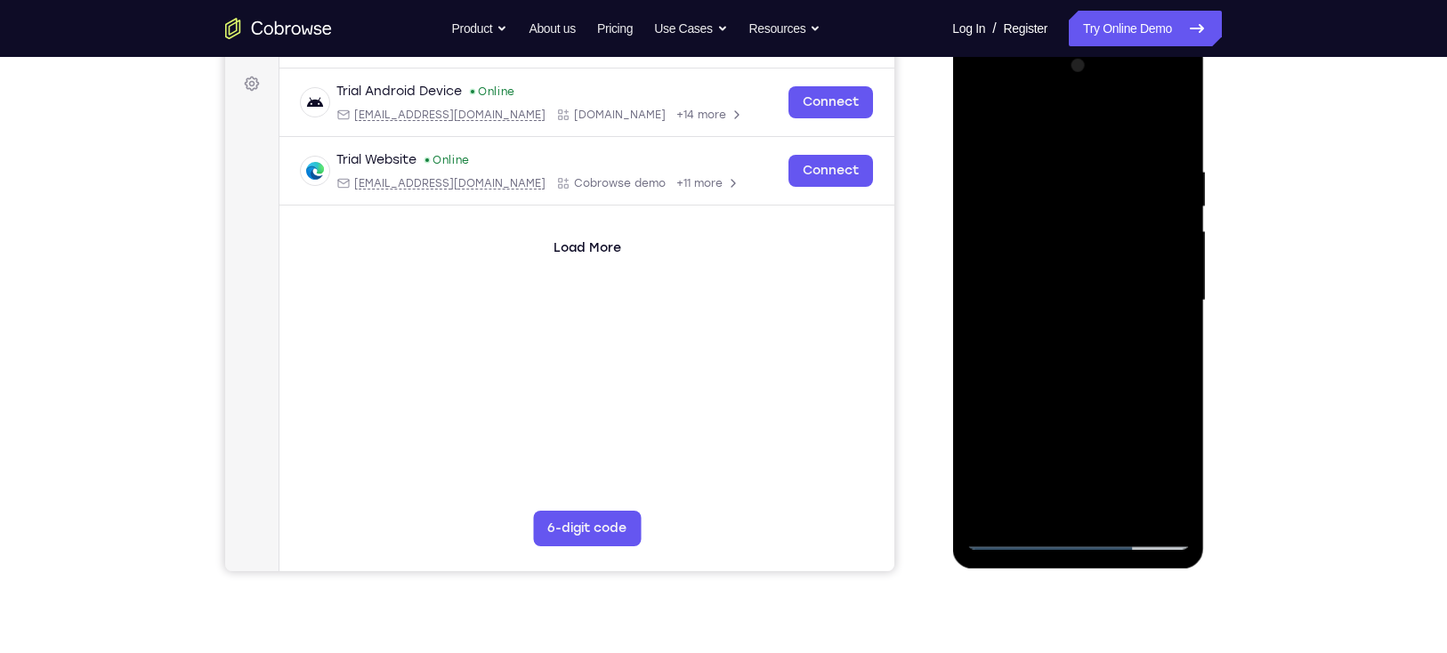
scroll to position [242, 0]
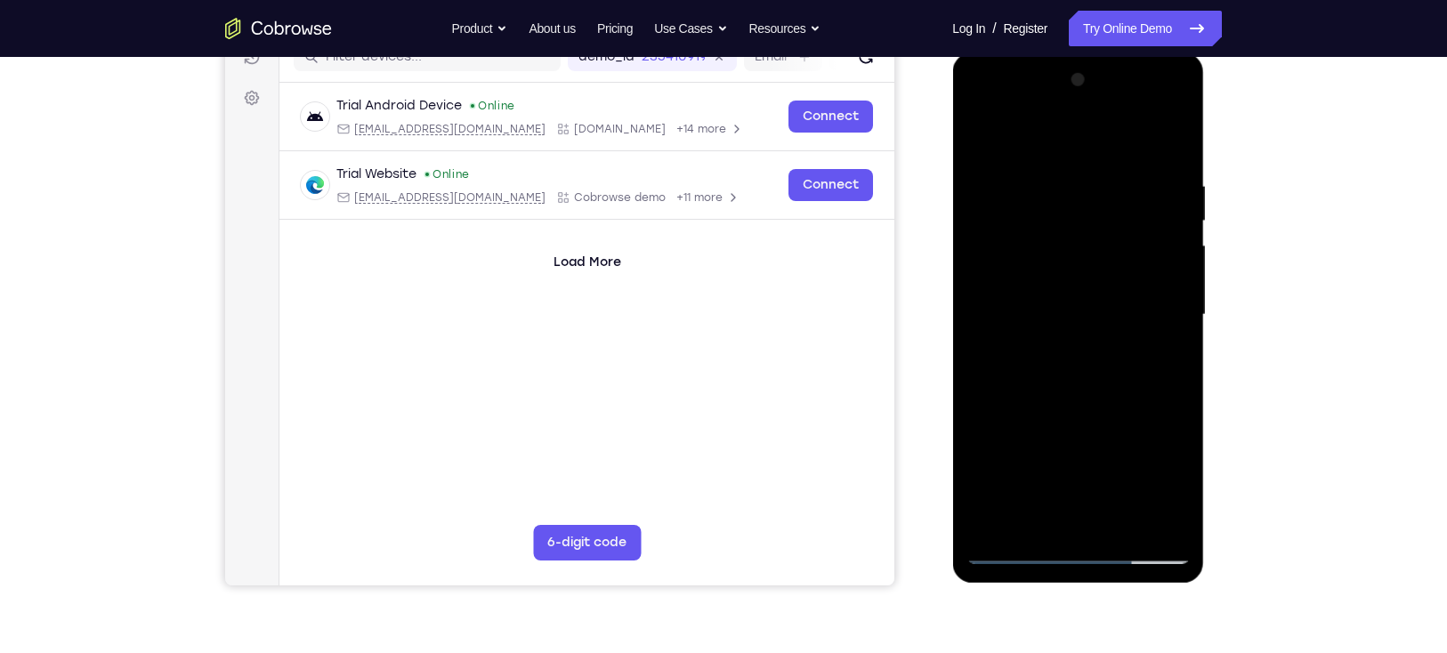
click at [1161, 476] on div at bounding box center [1077, 315] width 224 height 498
click at [1158, 475] on div at bounding box center [1077, 315] width 224 height 498
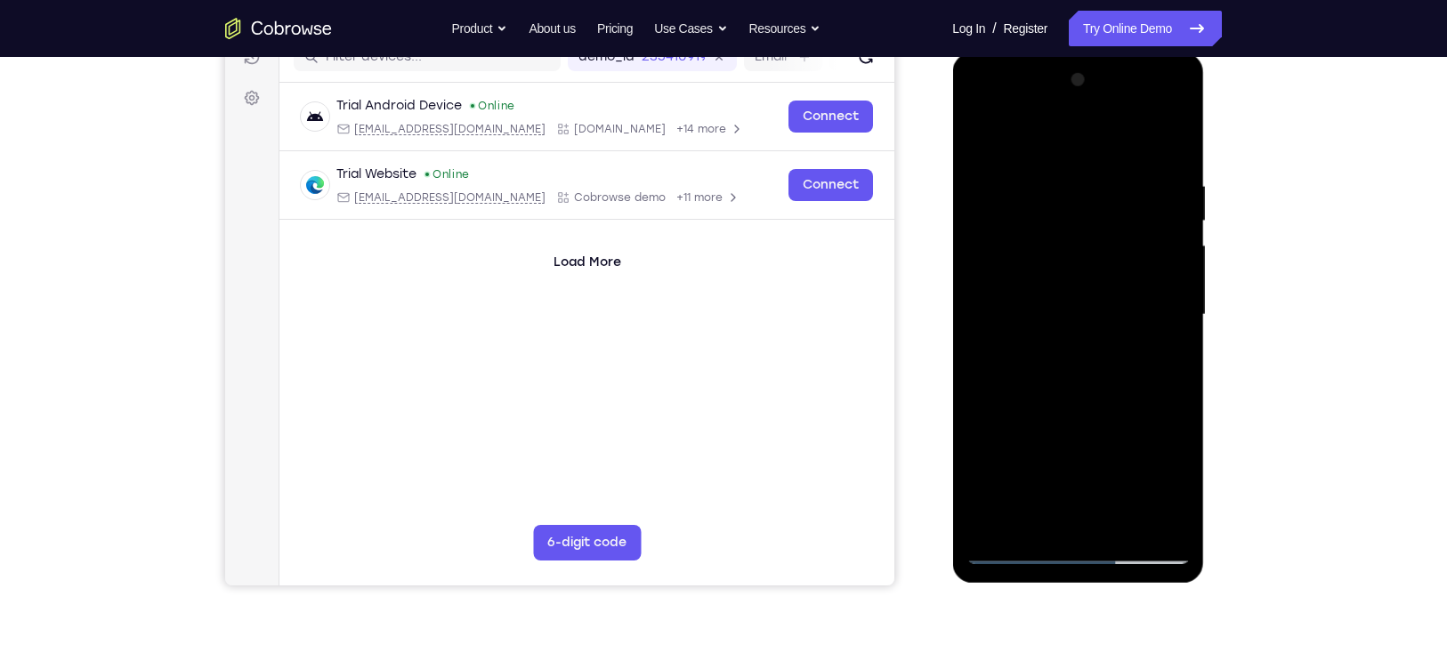
click at [1158, 475] on div at bounding box center [1077, 315] width 224 height 498
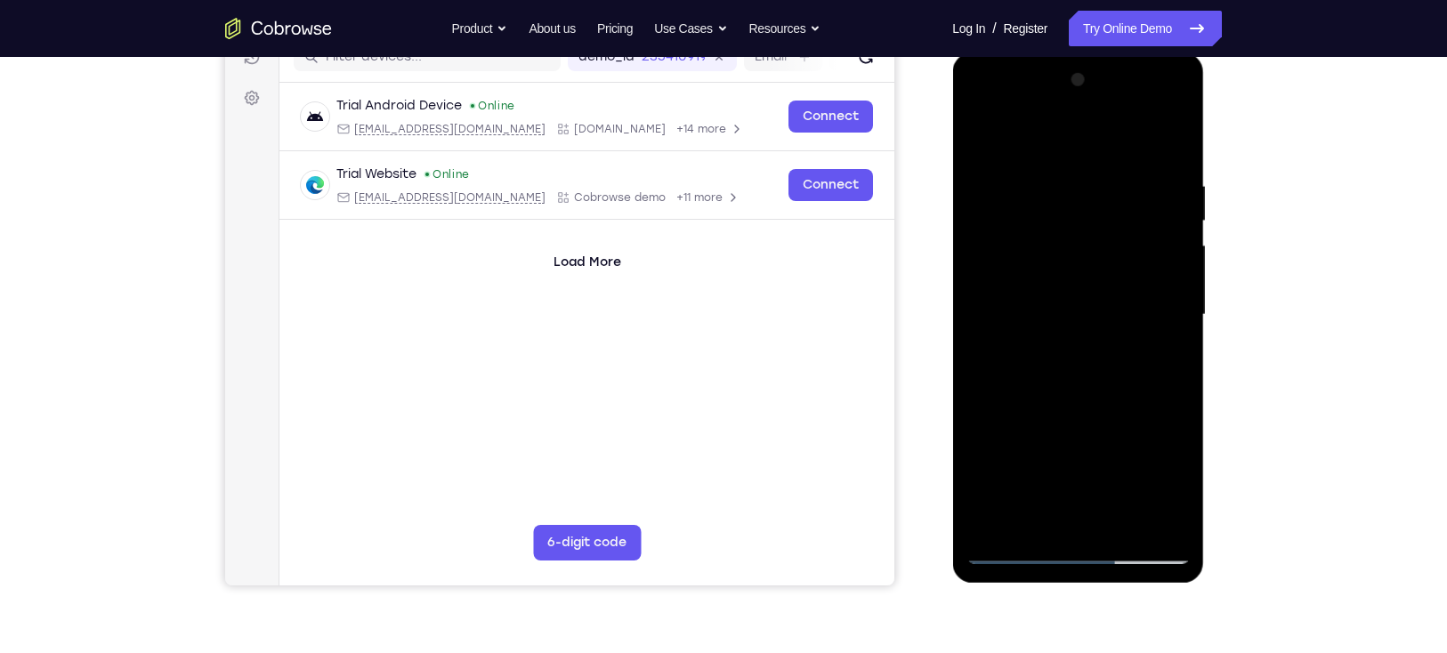
click at [1158, 475] on div at bounding box center [1077, 315] width 224 height 498
click at [1085, 551] on div at bounding box center [1077, 315] width 224 height 498
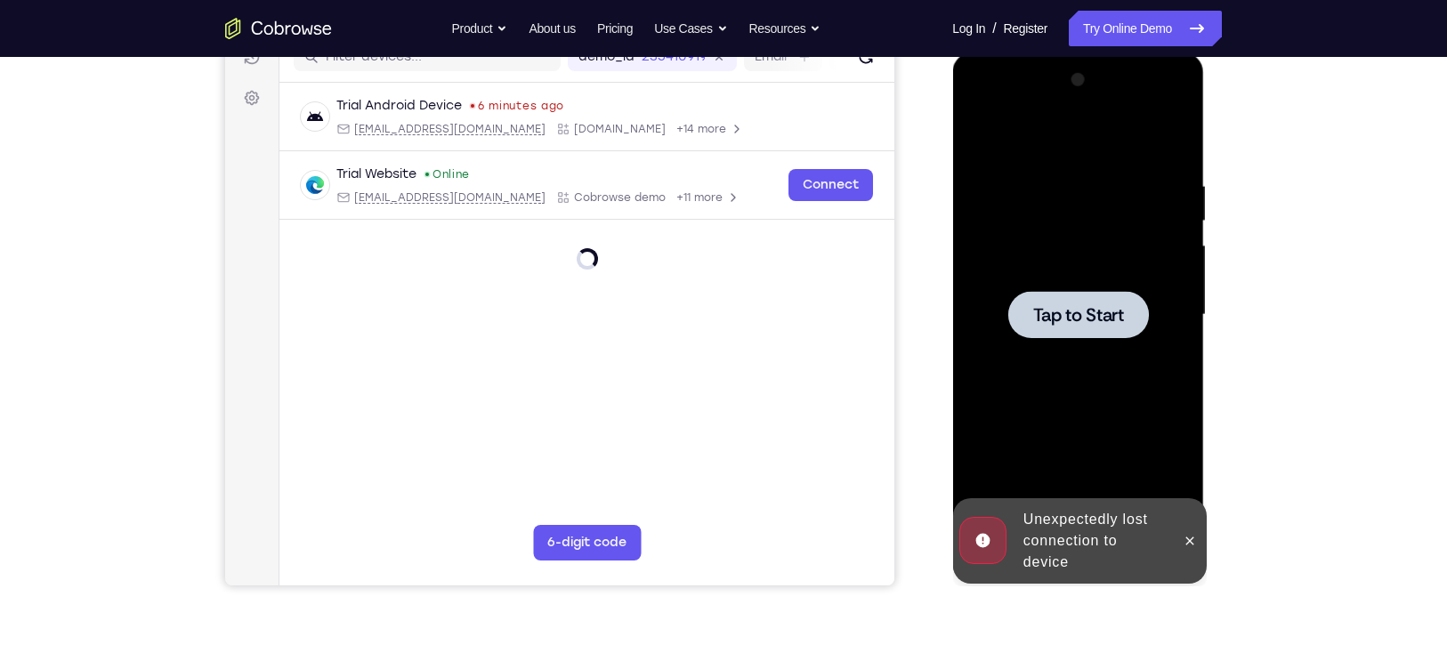
scroll to position [0, 0]
click at [1099, 306] on span "Tap to Start" at bounding box center [1077, 315] width 91 height 18
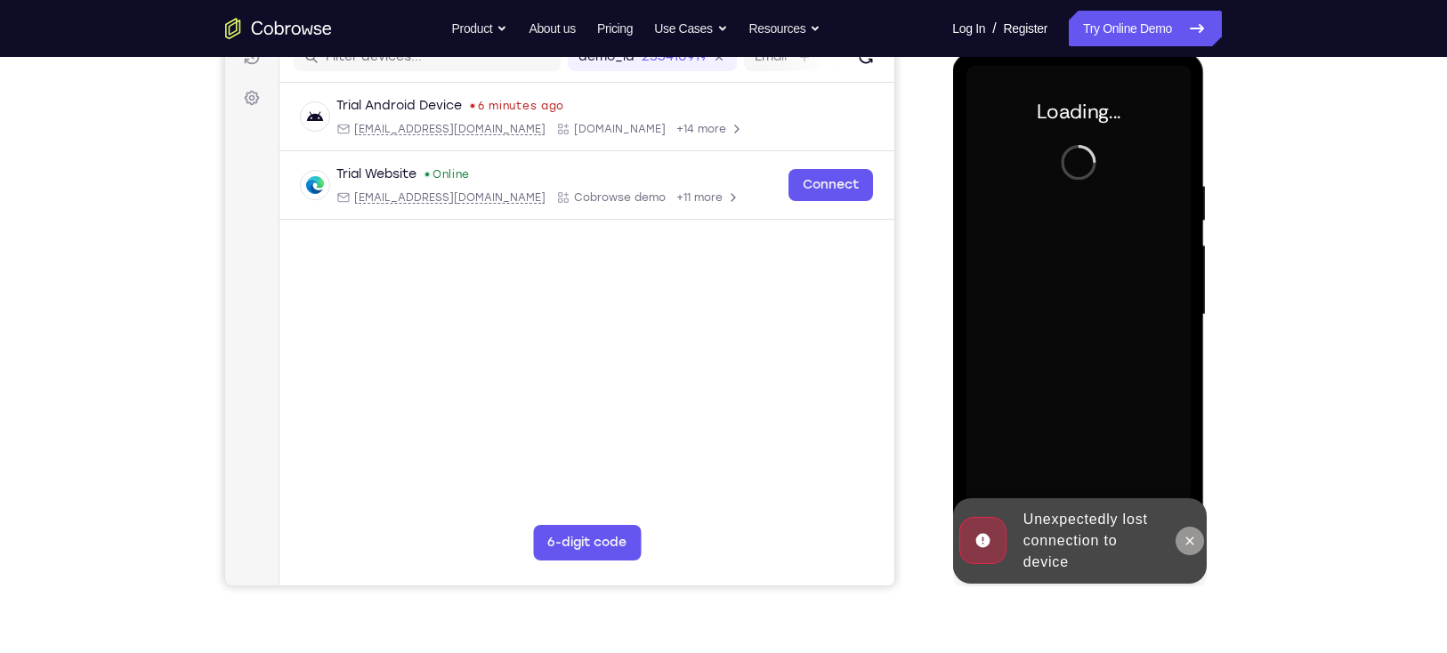
click at [1194, 537] on icon at bounding box center [1189, 541] width 14 height 14
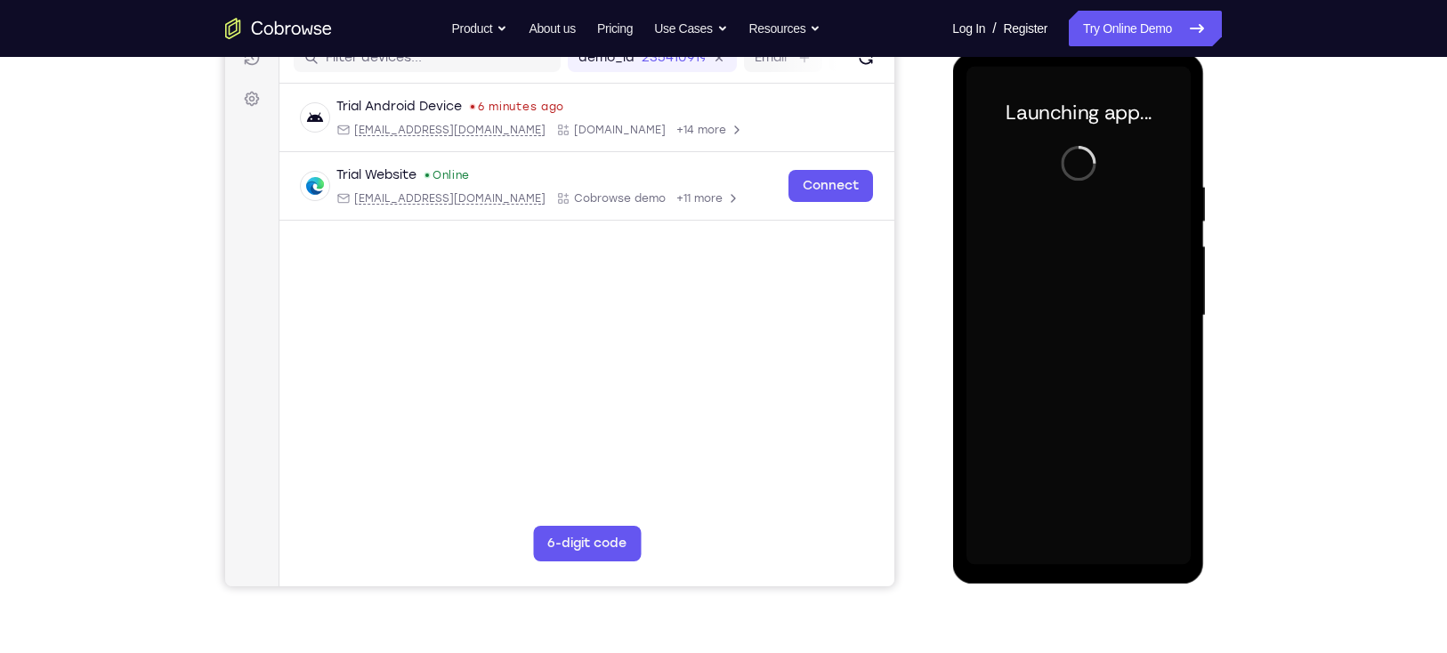
scroll to position [242, 0]
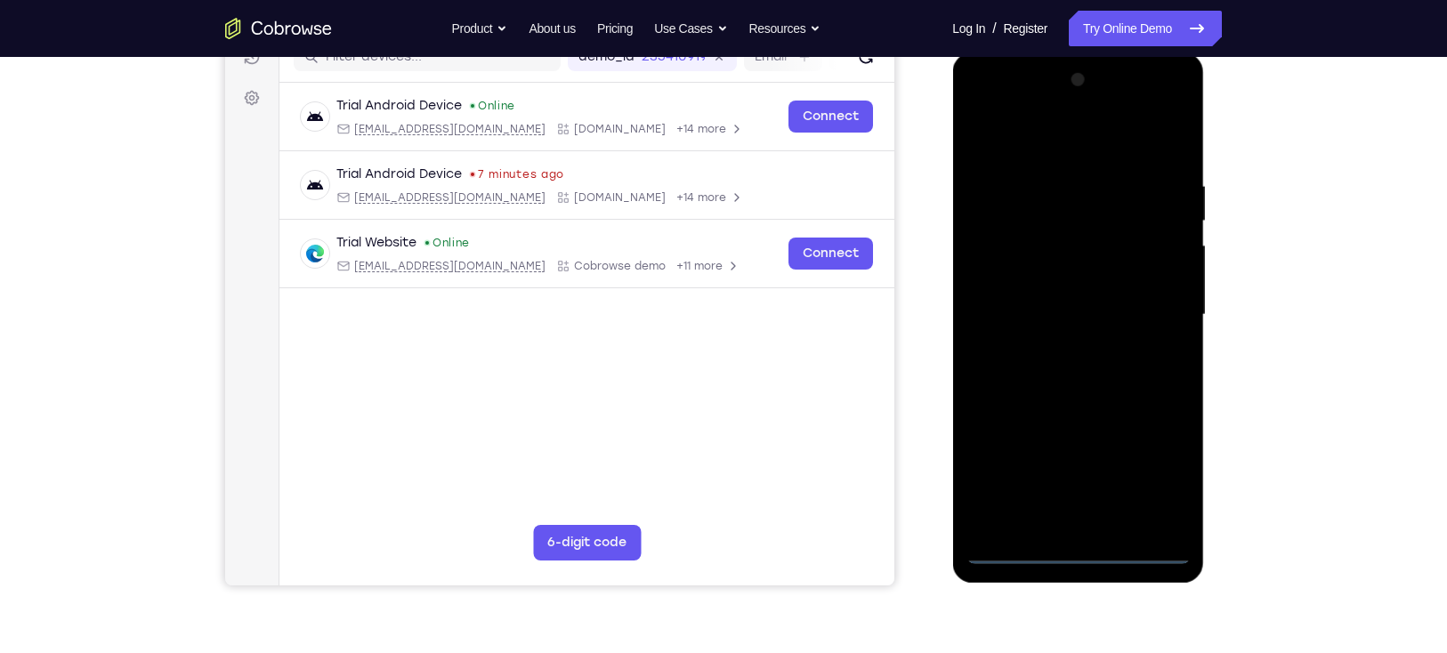
click at [1077, 548] on div at bounding box center [1077, 315] width 224 height 498
click at [1160, 467] on div at bounding box center [1077, 315] width 224 height 498
click at [1085, 142] on div at bounding box center [1077, 315] width 224 height 498
click at [1154, 303] on div at bounding box center [1077, 315] width 224 height 498
click at [1056, 348] on div at bounding box center [1077, 315] width 224 height 498
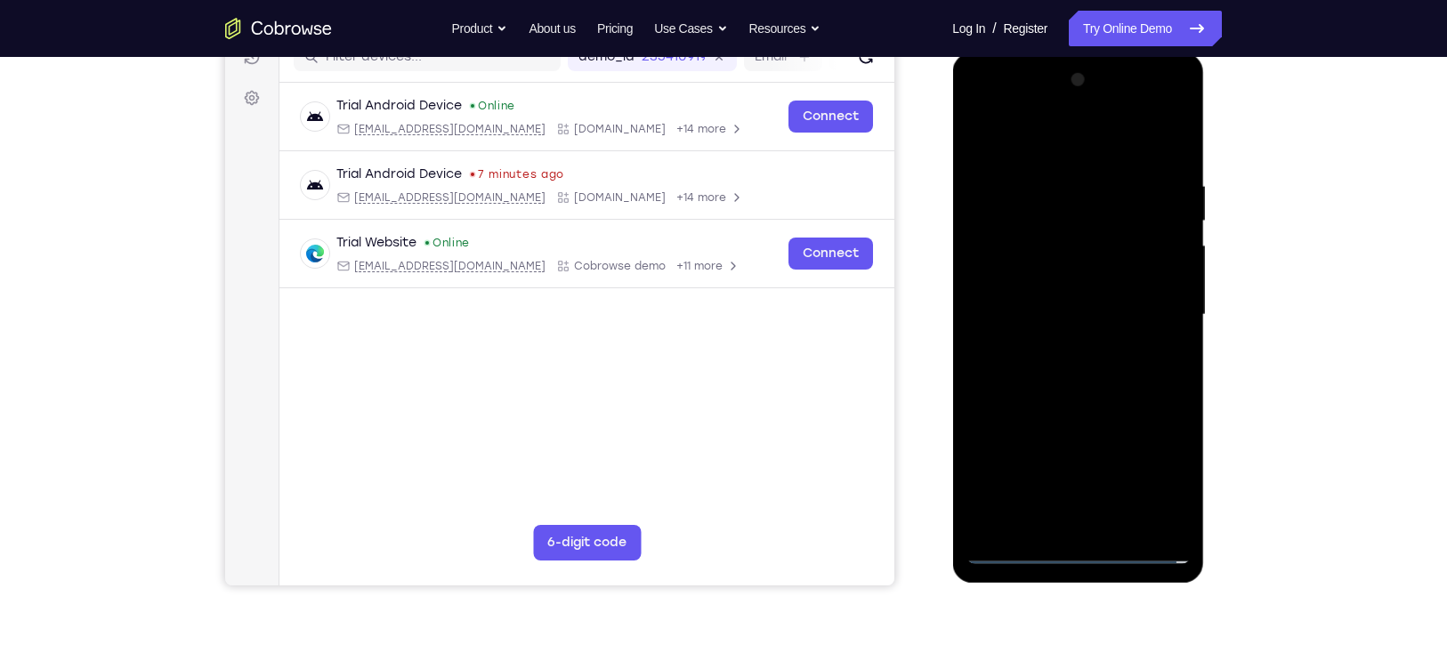
click at [1133, 294] on div at bounding box center [1077, 315] width 224 height 498
click at [1085, 275] on div at bounding box center [1077, 315] width 224 height 498
click at [1057, 278] on div at bounding box center [1077, 315] width 224 height 498
click at [1016, 311] on div at bounding box center [1077, 315] width 224 height 498
click at [1013, 372] on div at bounding box center [1077, 315] width 224 height 498
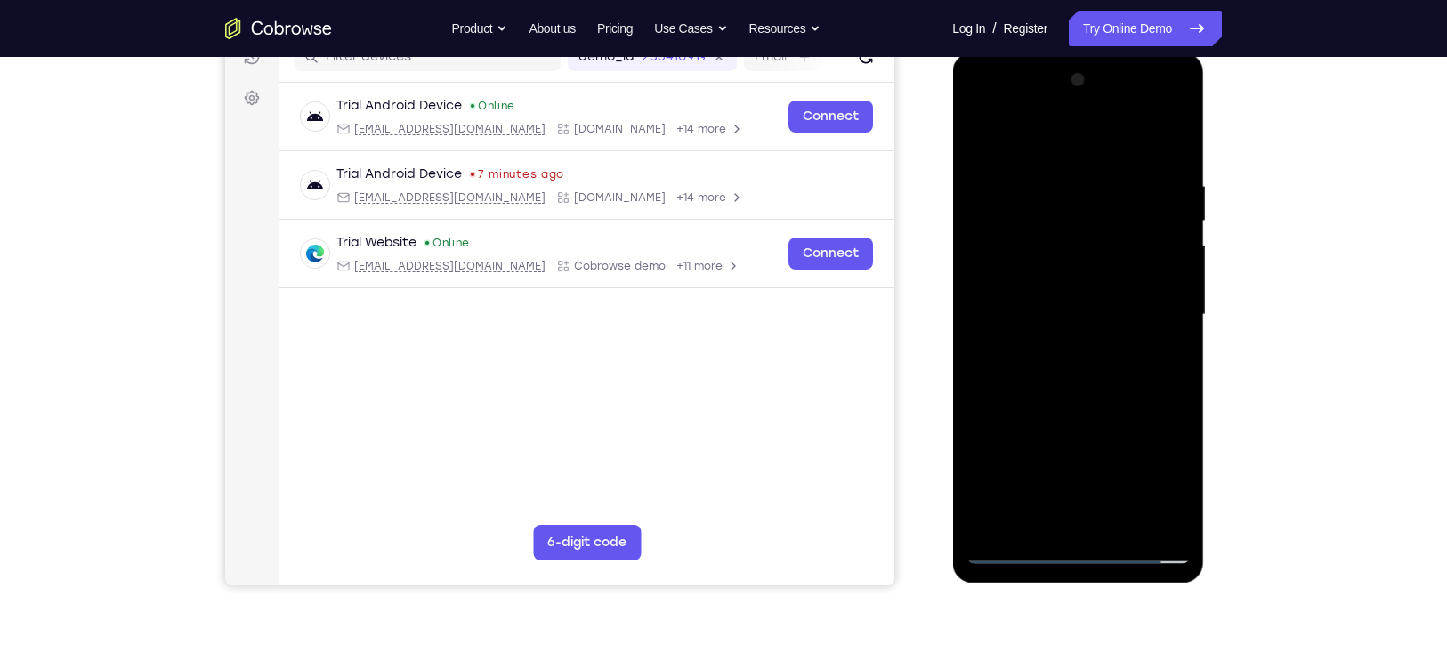
click at [1044, 359] on div at bounding box center [1077, 315] width 224 height 498
click at [1106, 396] on div at bounding box center [1077, 315] width 224 height 498
click at [1118, 524] on div at bounding box center [1077, 315] width 224 height 498
click at [1091, 407] on div at bounding box center [1077, 315] width 224 height 498
click at [1050, 331] on div at bounding box center [1077, 315] width 224 height 498
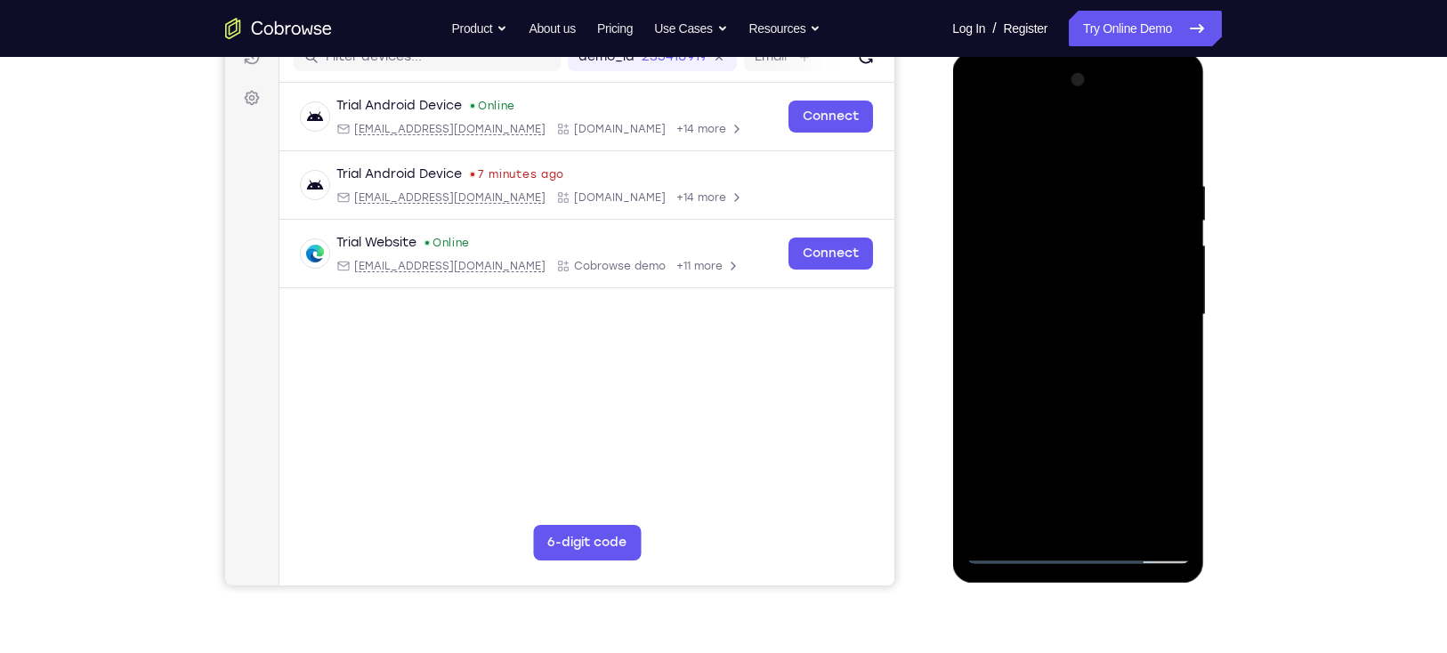
click at [981, 138] on div at bounding box center [1077, 315] width 224 height 498
click at [983, 131] on div at bounding box center [1077, 315] width 224 height 498
click at [1177, 132] on div at bounding box center [1077, 315] width 224 height 498
click at [995, 530] on div at bounding box center [1077, 315] width 224 height 498
click at [1048, 170] on div at bounding box center [1077, 315] width 224 height 498
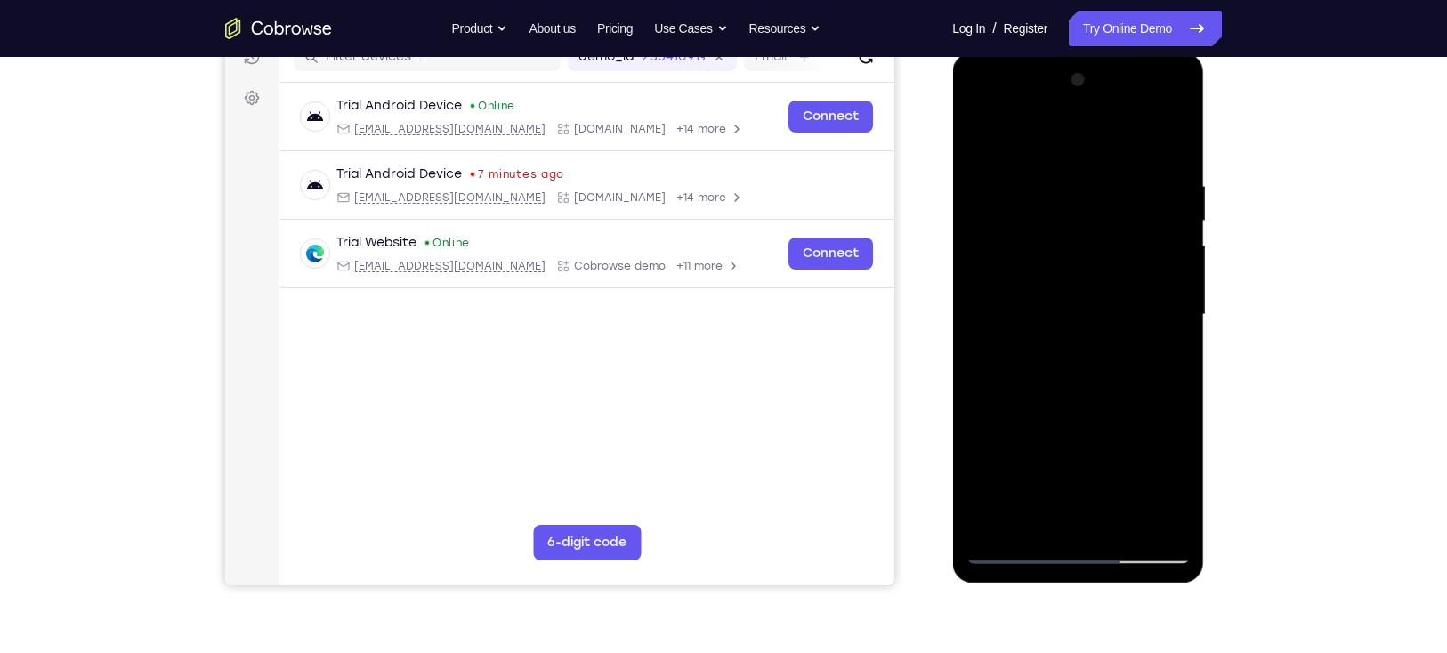
click at [1157, 339] on div at bounding box center [1077, 315] width 224 height 498
click at [1166, 383] on div at bounding box center [1077, 315] width 224 height 498
click at [1158, 320] on div at bounding box center [1077, 315] width 224 height 498
click at [1166, 138] on div at bounding box center [1077, 315] width 224 height 498
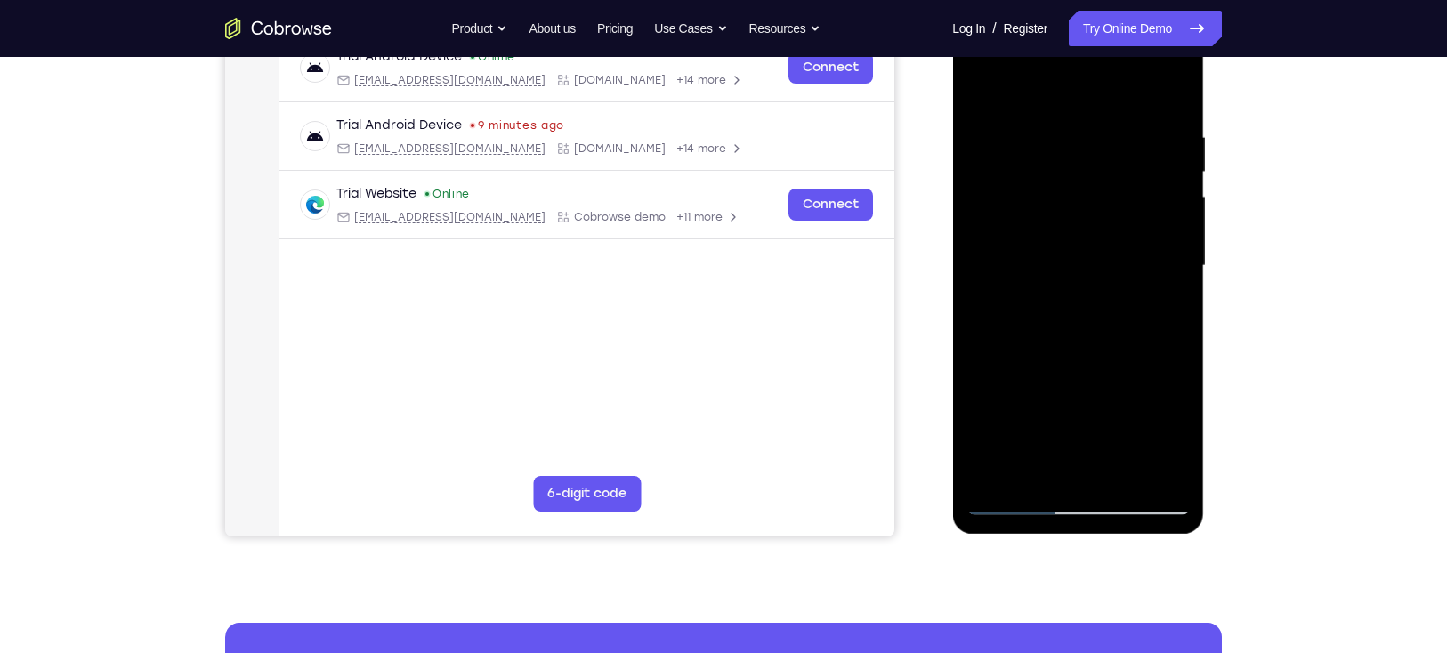
scroll to position [283, 0]
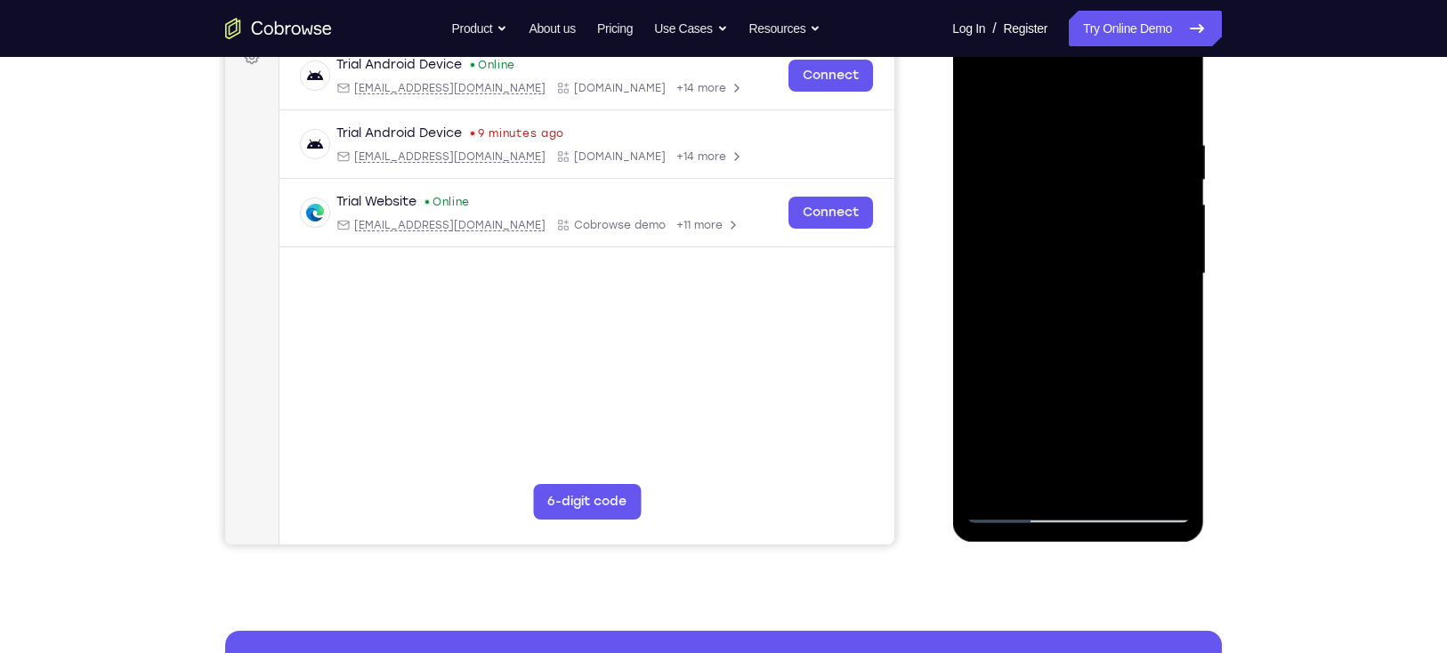
click at [990, 480] on div at bounding box center [1077, 274] width 224 height 498
click at [992, 479] on div at bounding box center [1077, 274] width 224 height 498
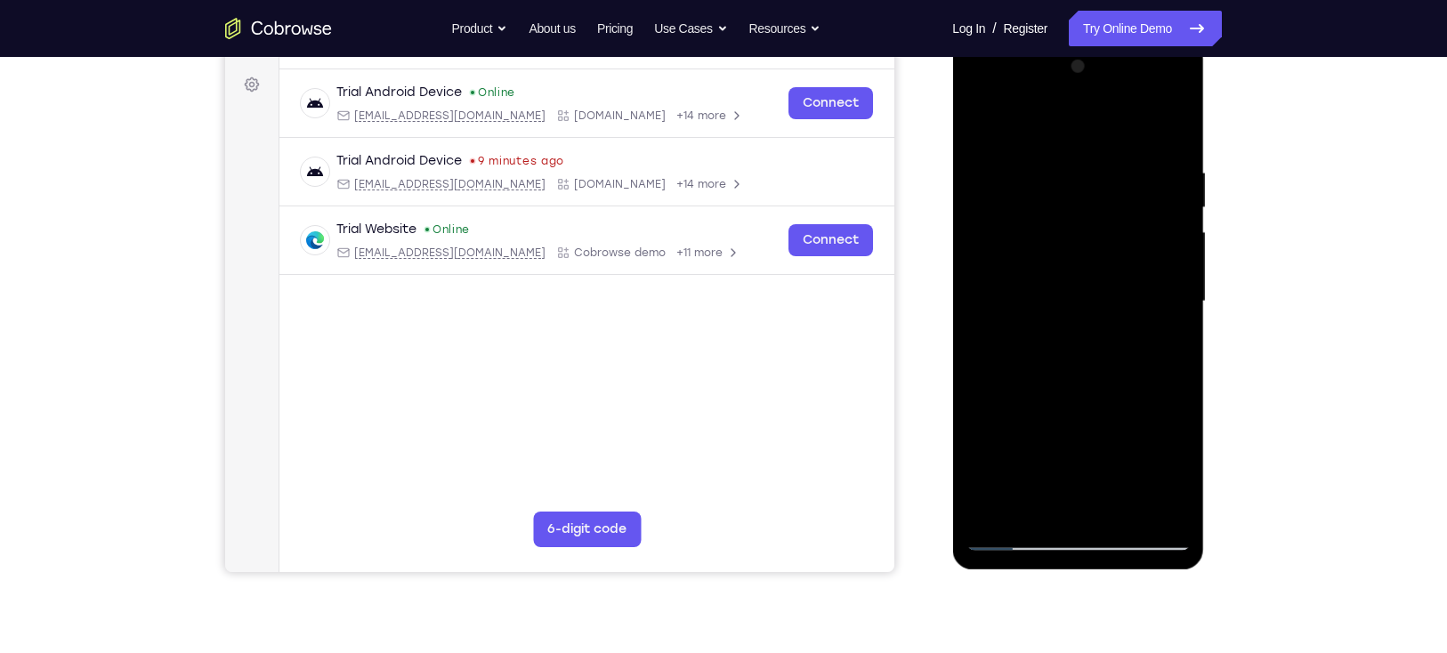
scroll to position [263, 0]
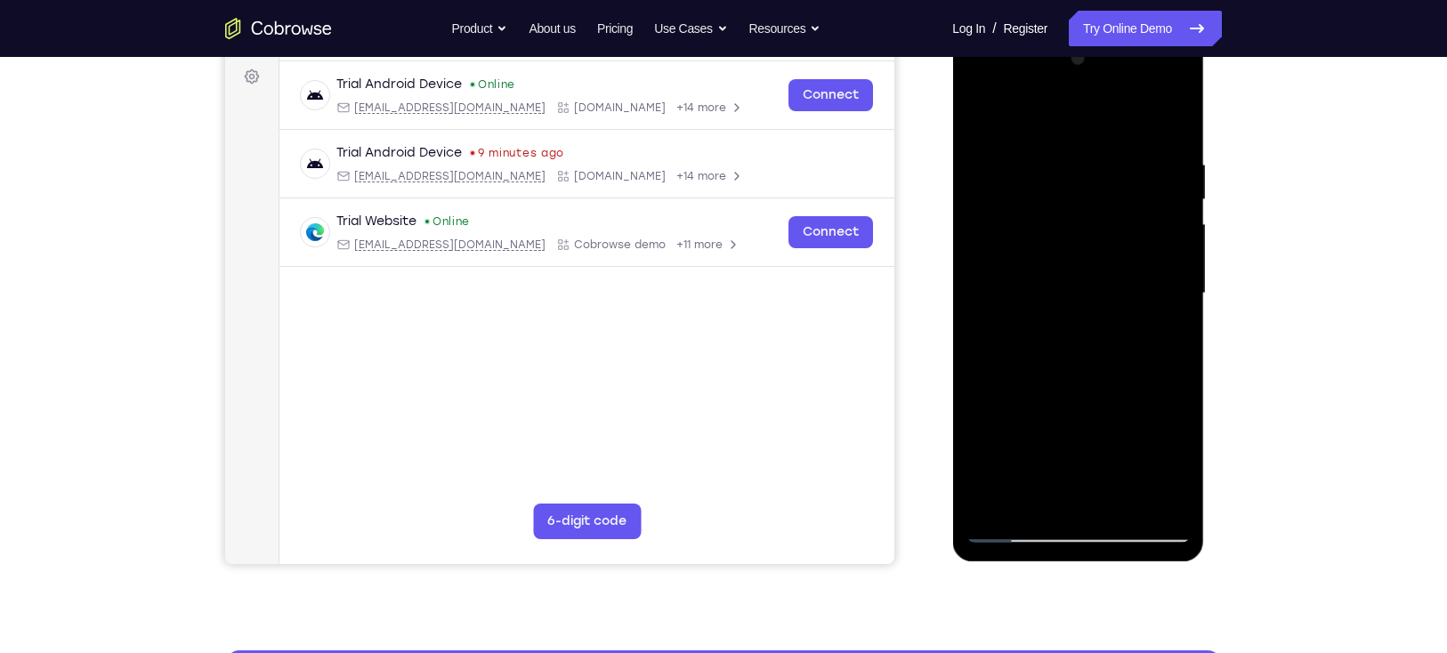
drag, startPoint x: 1084, startPoint y: 161, endPoint x: 1060, endPoint y: 569, distance: 408.2
click at [1060, 565] on html "Online web based iOS Simulators and Android Emulators. Run iPhone, iPad, Mobile…" at bounding box center [1079, 298] width 254 height 534
click at [1158, 503] on div at bounding box center [1077, 293] width 224 height 498
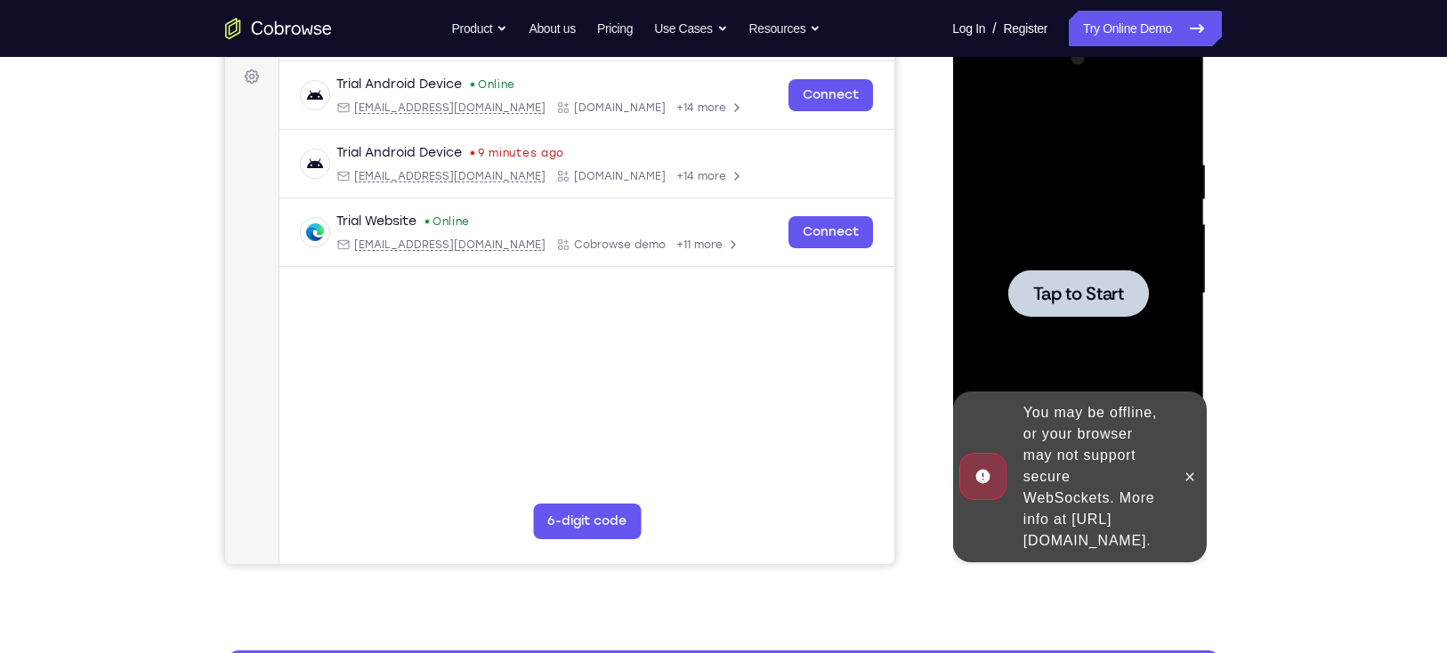
click at [1083, 253] on div at bounding box center [1077, 293] width 224 height 498
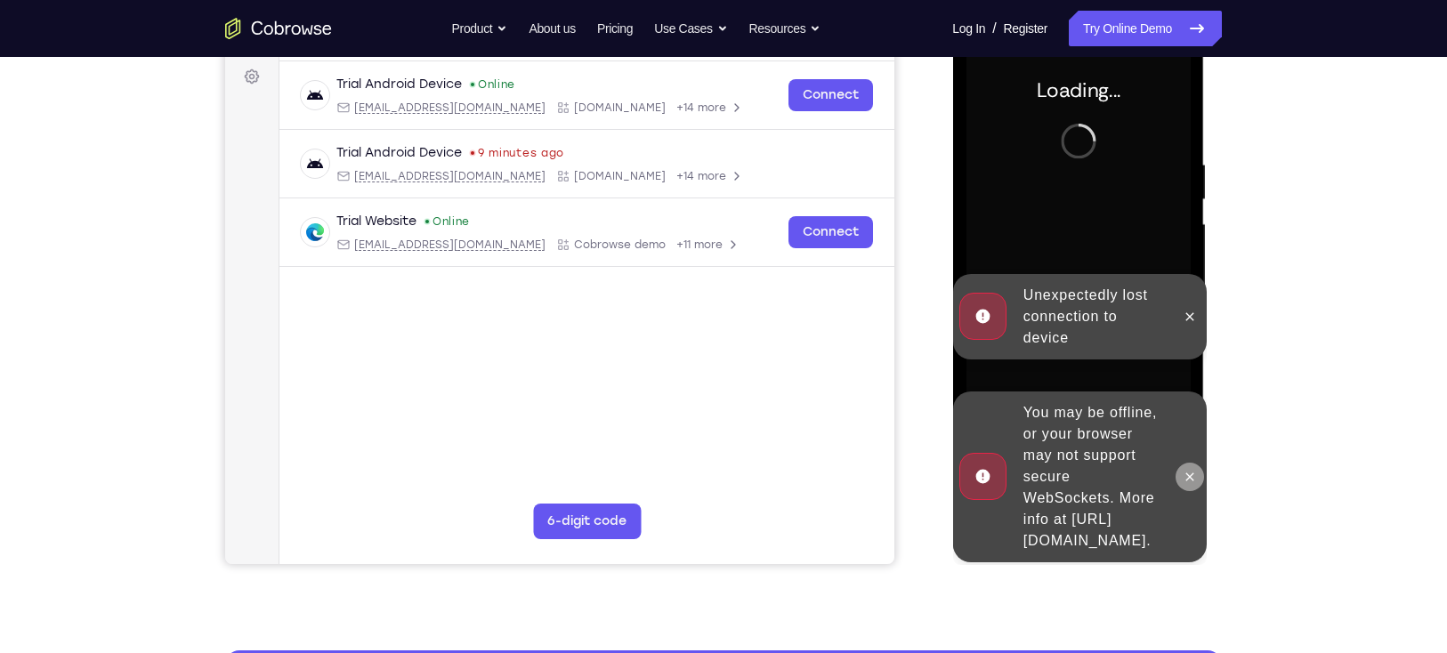
click at [1191, 472] on icon at bounding box center [1189, 476] width 8 height 8
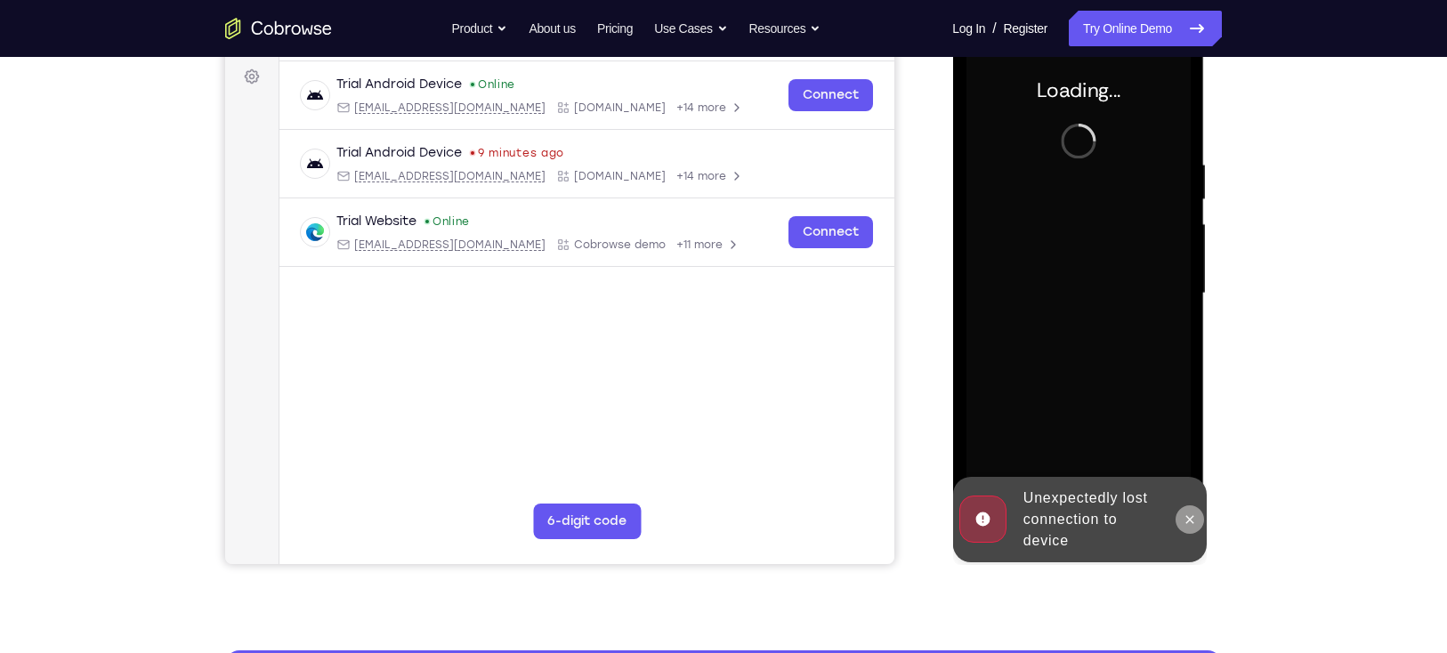
click at [1187, 517] on icon at bounding box center [1189, 519] width 8 height 8
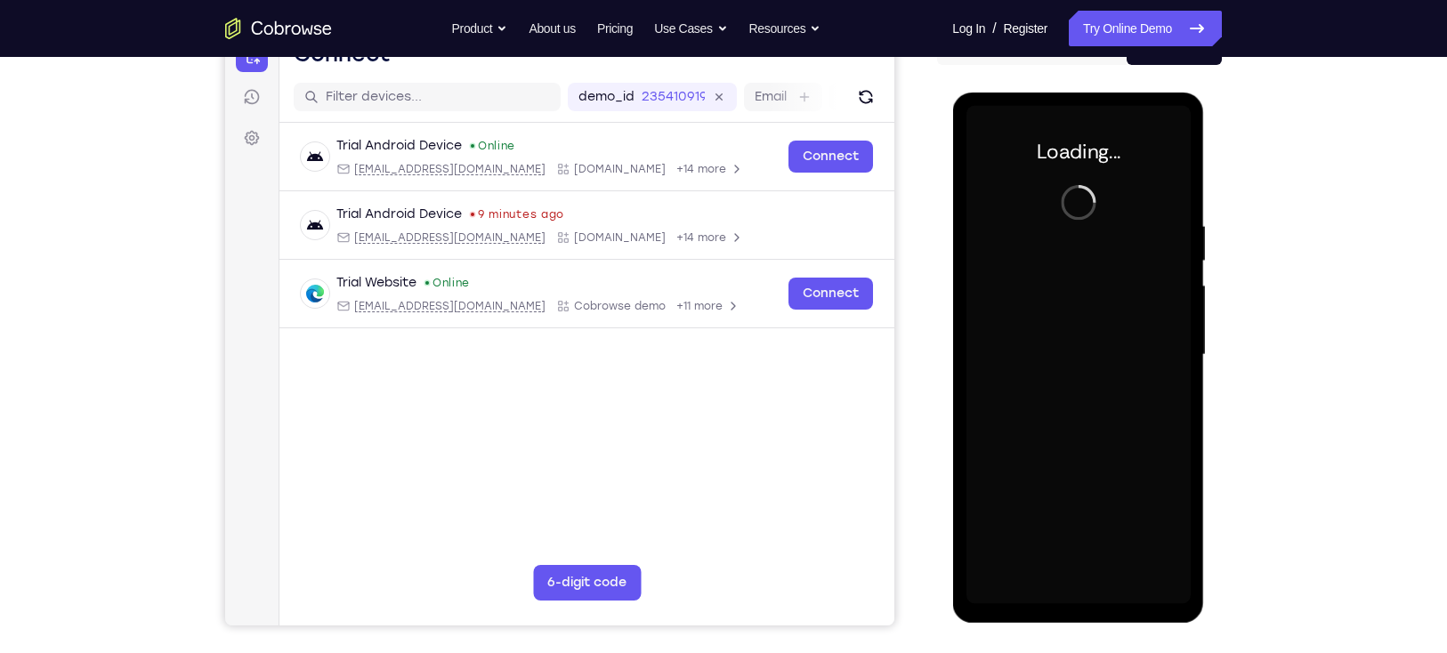
scroll to position [183, 0]
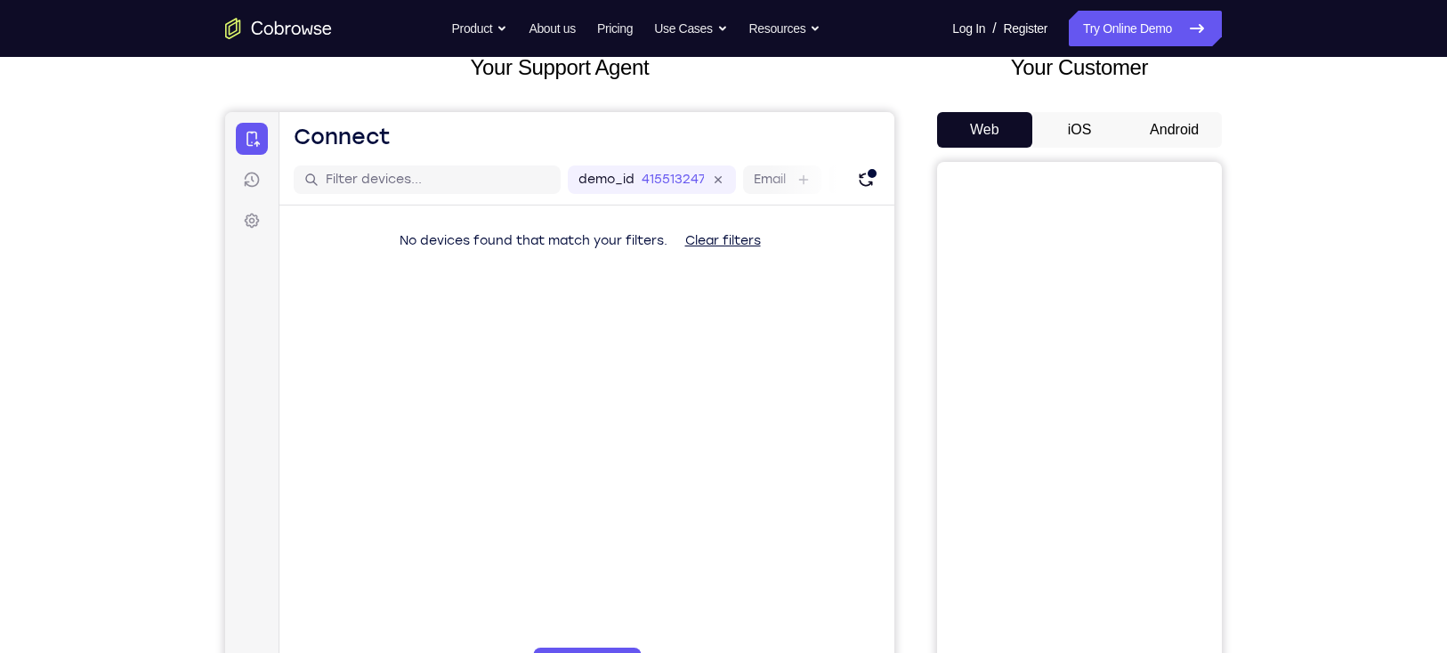
click at [1156, 125] on button "Android" at bounding box center [1173, 130] width 95 height 36
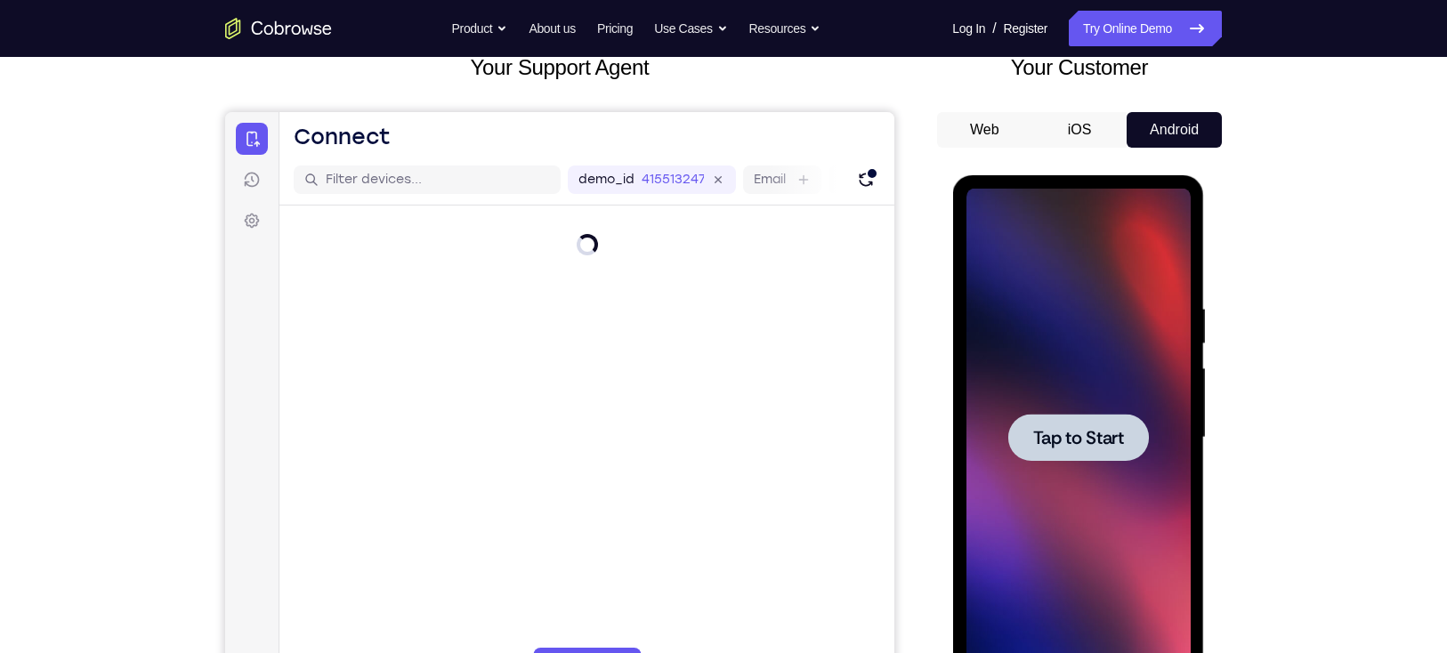
scroll to position [276, 0]
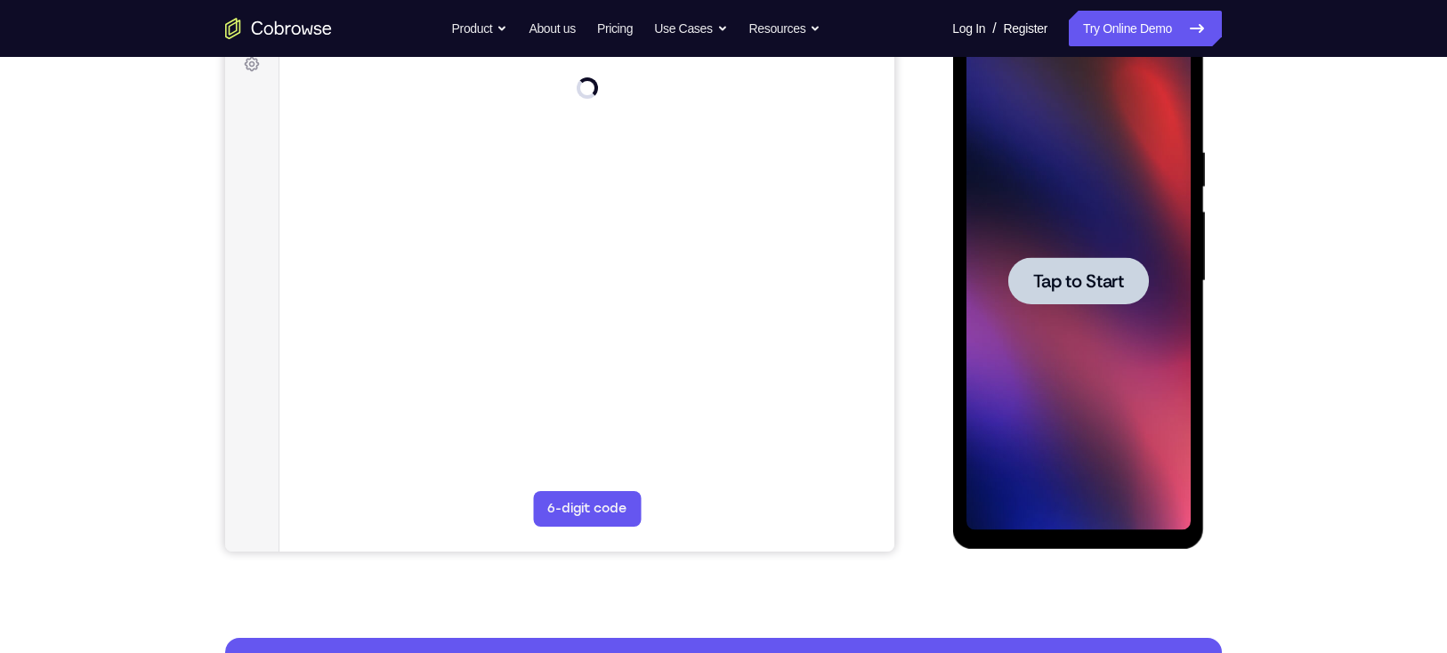
click at [1090, 260] on div at bounding box center [1077, 280] width 141 height 47
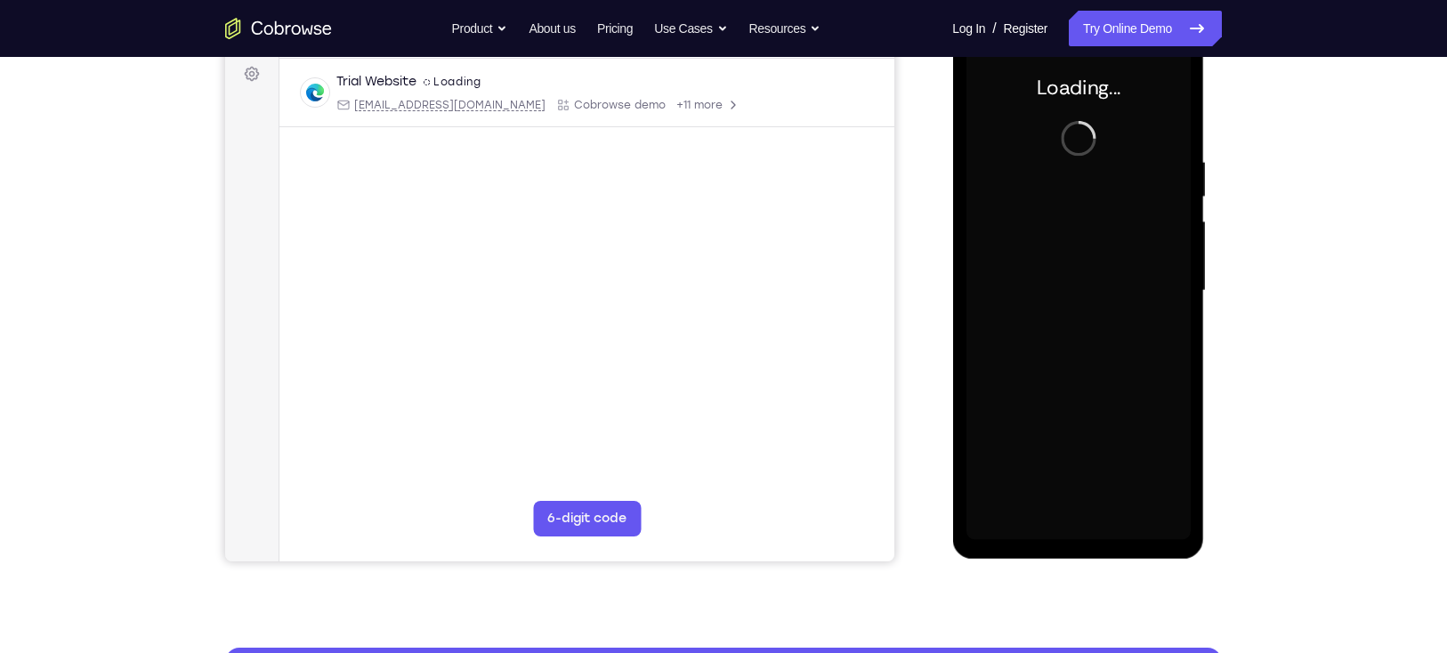
scroll to position [230, 0]
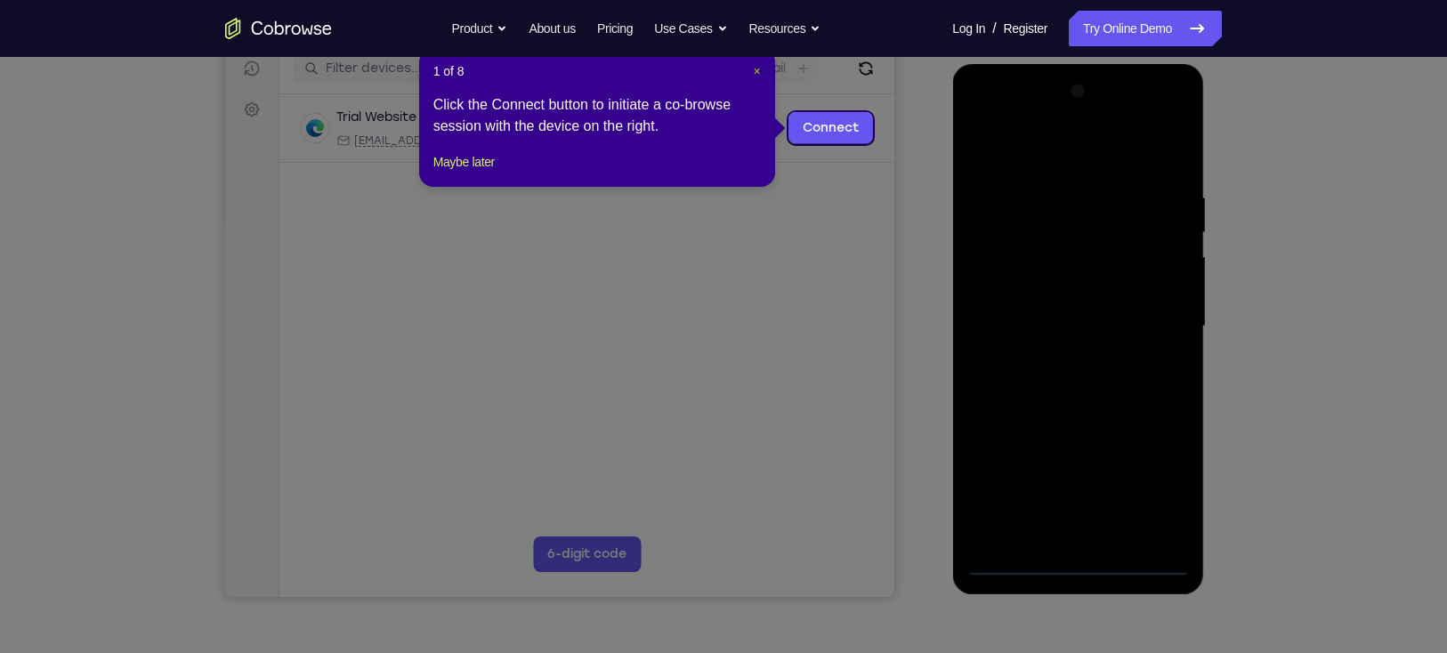
click at [753, 70] on span "×" at bounding box center [756, 71] width 7 height 14
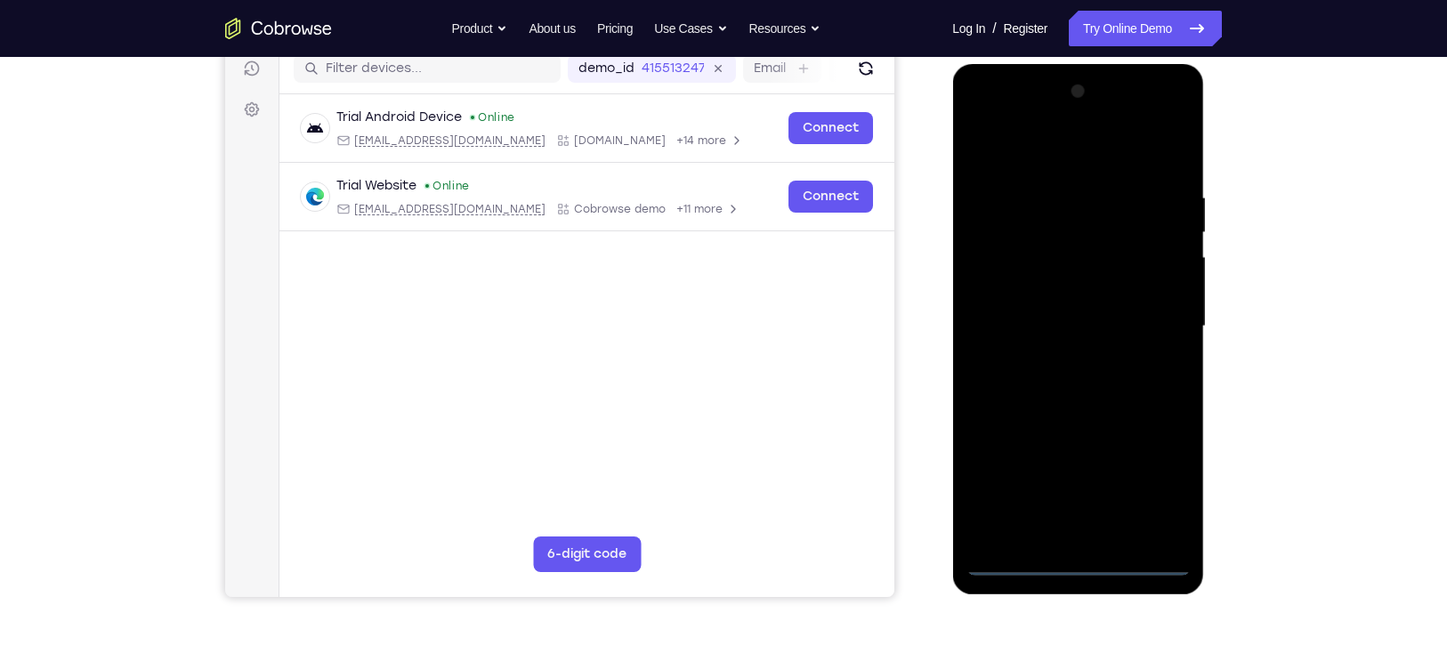
click at [1073, 562] on div at bounding box center [1077, 326] width 224 height 498
click at [1161, 462] on div at bounding box center [1077, 326] width 224 height 498
click at [1161, 475] on div at bounding box center [1077, 326] width 224 height 498
click at [1013, 150] on div at bounding box center [1077, 326] width 224 height 498
click at [1149, 307] on div at bounding box center [1077, 326] width 224 height 498
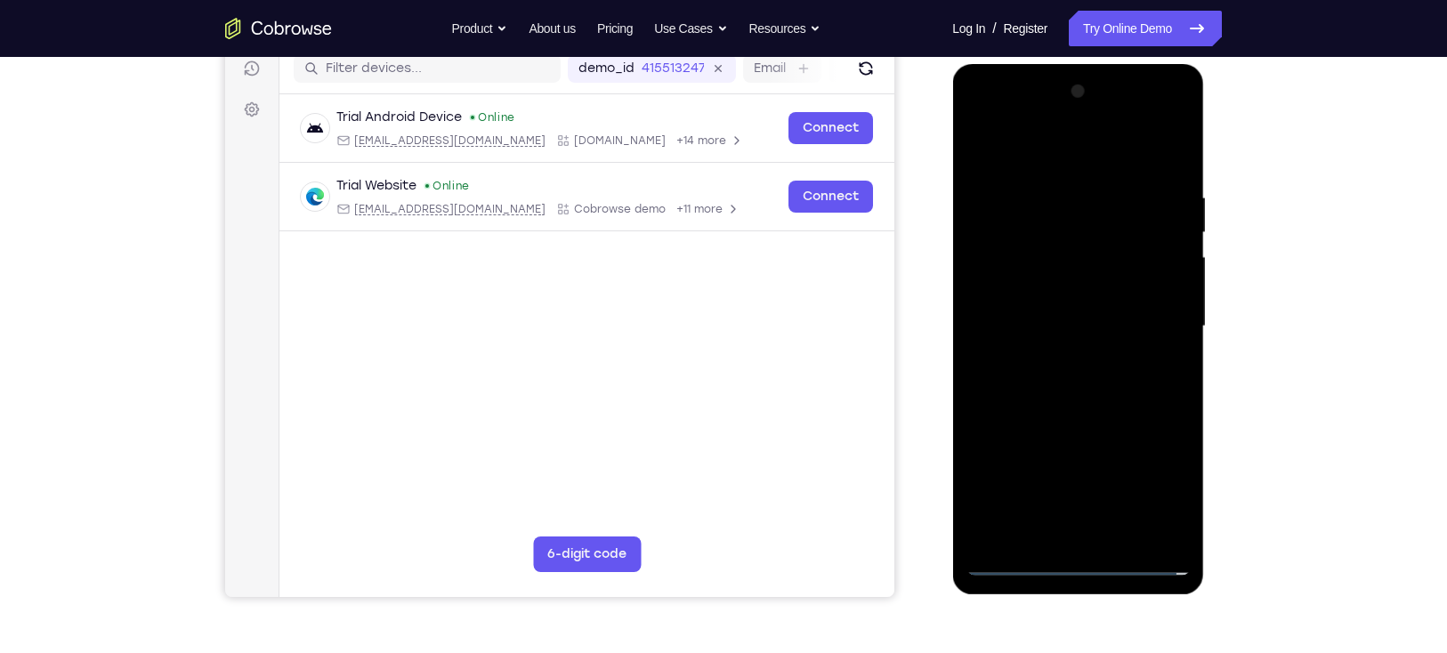
click at [1054, 360] on div at bounding box center [1077, 326] width 224 height 498
click at [1087, 286] on div at bounding box center [1077, 326] width 224 height 498
click at [1060, 320] on div at bounding box center [1077, 326] width 224 height 498
click at [1045, 356] on div at bounding box center [1077, 326] width 224 height 498
click at [1076, 283] on div at bounding box center [1077, 326] width 224 height 498
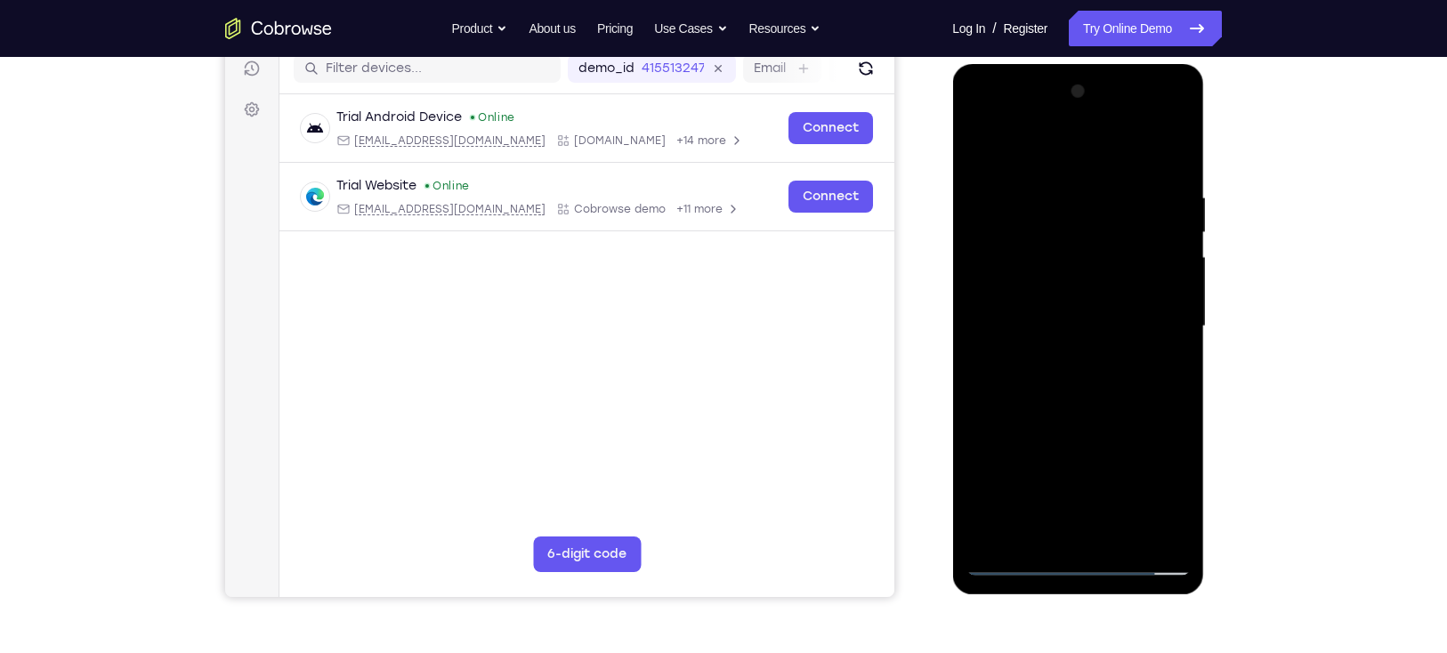
click at [1119, 147] on div at bounding box center [1077, 326] width 224 height 498
click at [1125, 150] on div at bounding box center [1077, 326] width 224 height 498
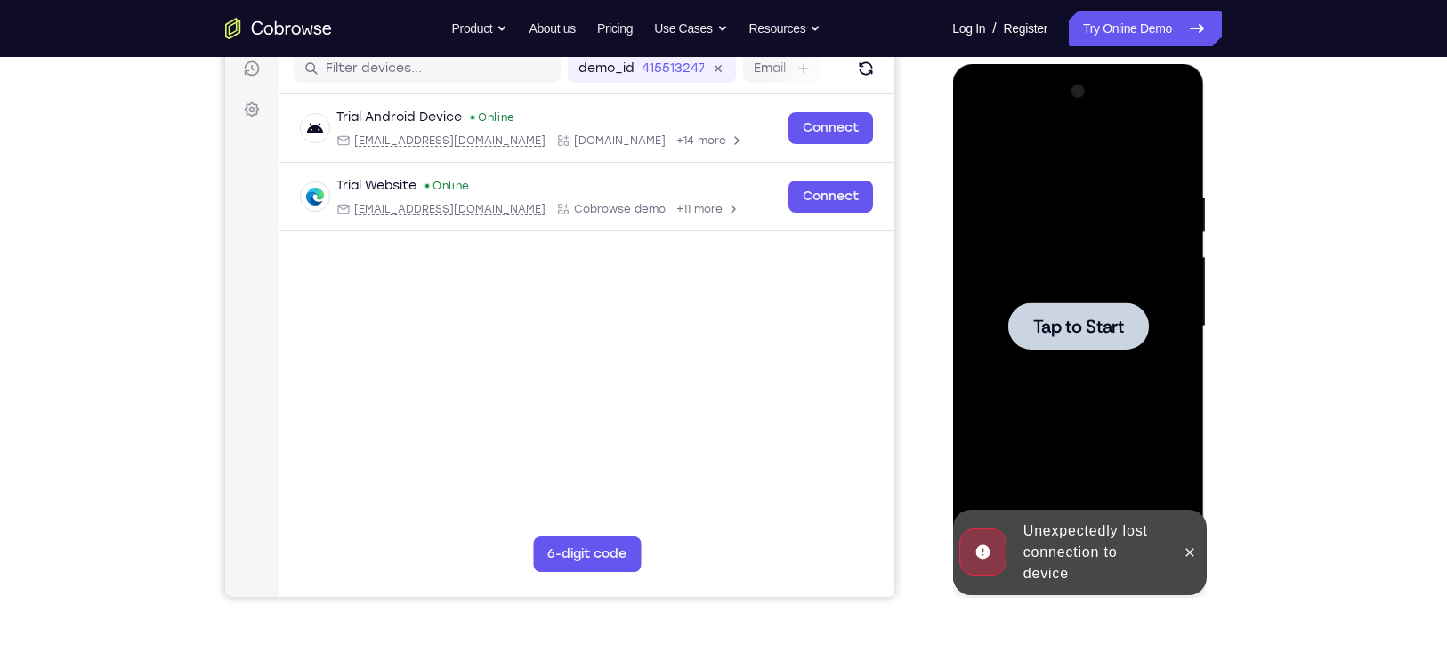
click at [1094, 255] on div at bounding box center [1077, 326] width 224 height 498
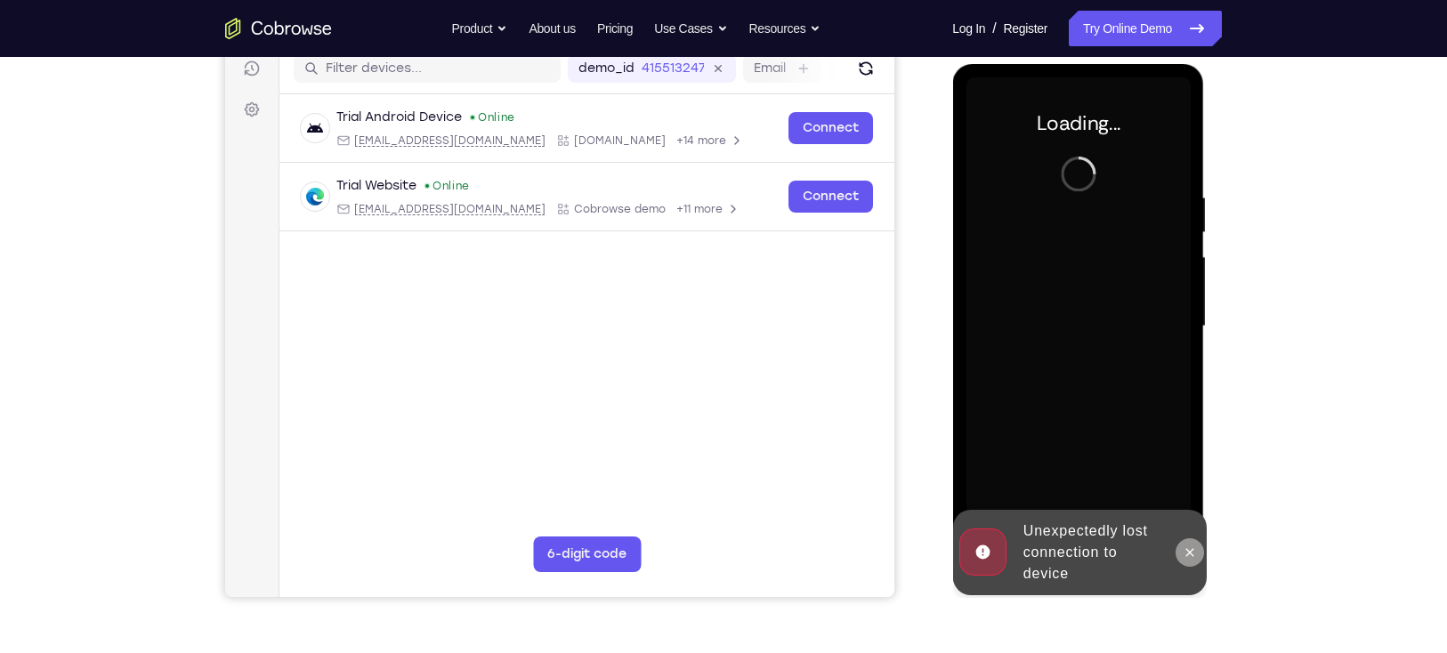
click at [1192, 555] on icon at bounding box center [1189, 552] width 8 height 8
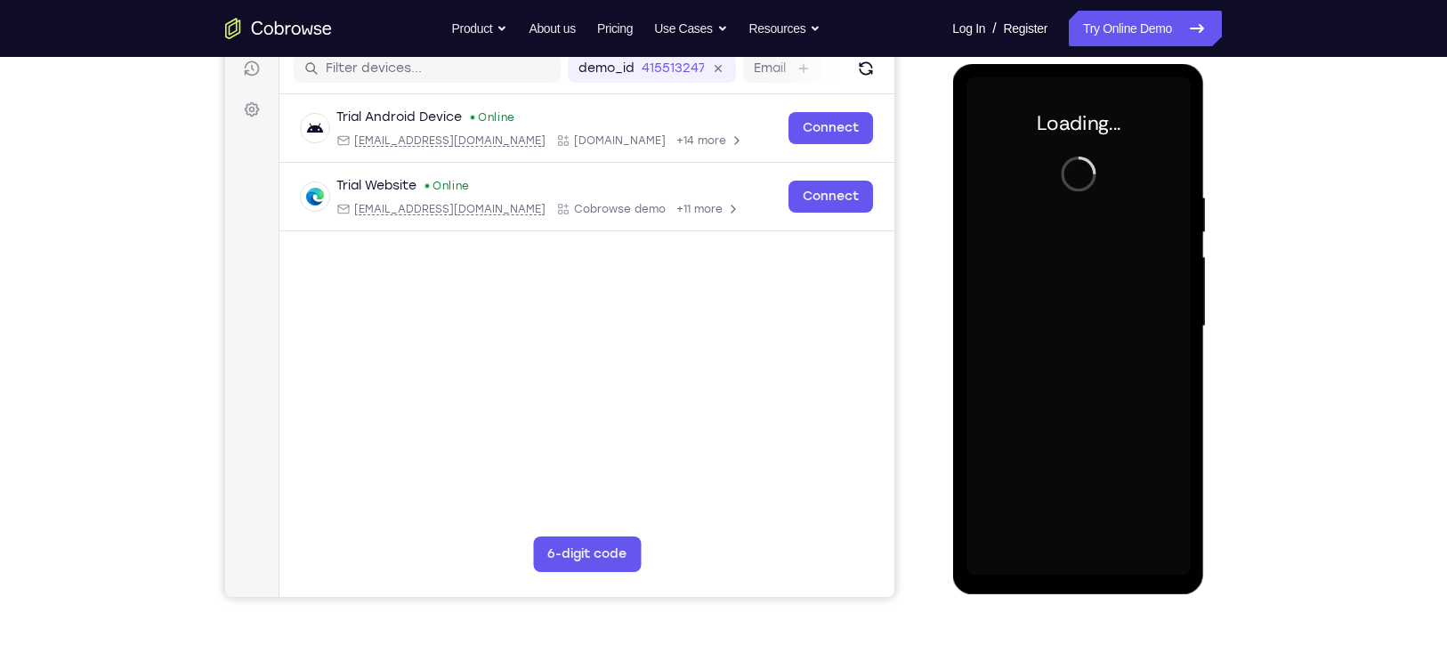
click at [1075, 379] on div at bounding box center [1077, 326] width 224 height 498
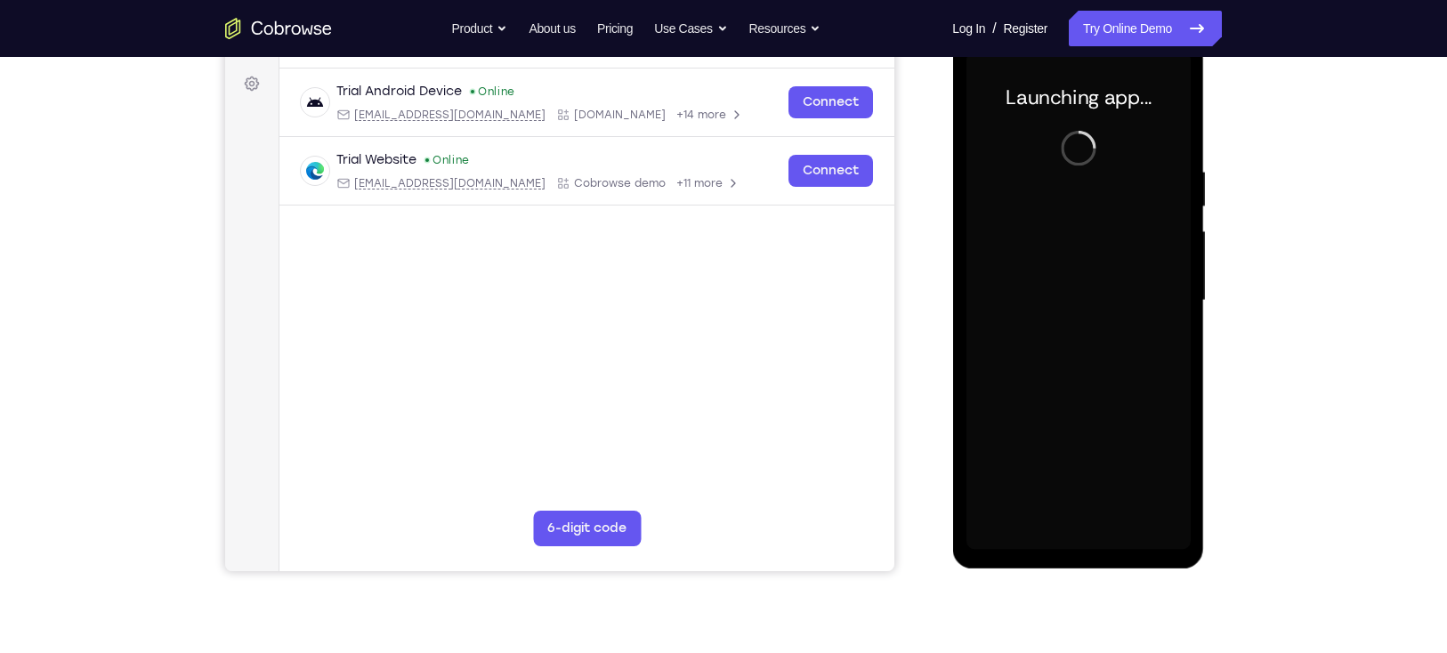
scroll to position [249, 0]
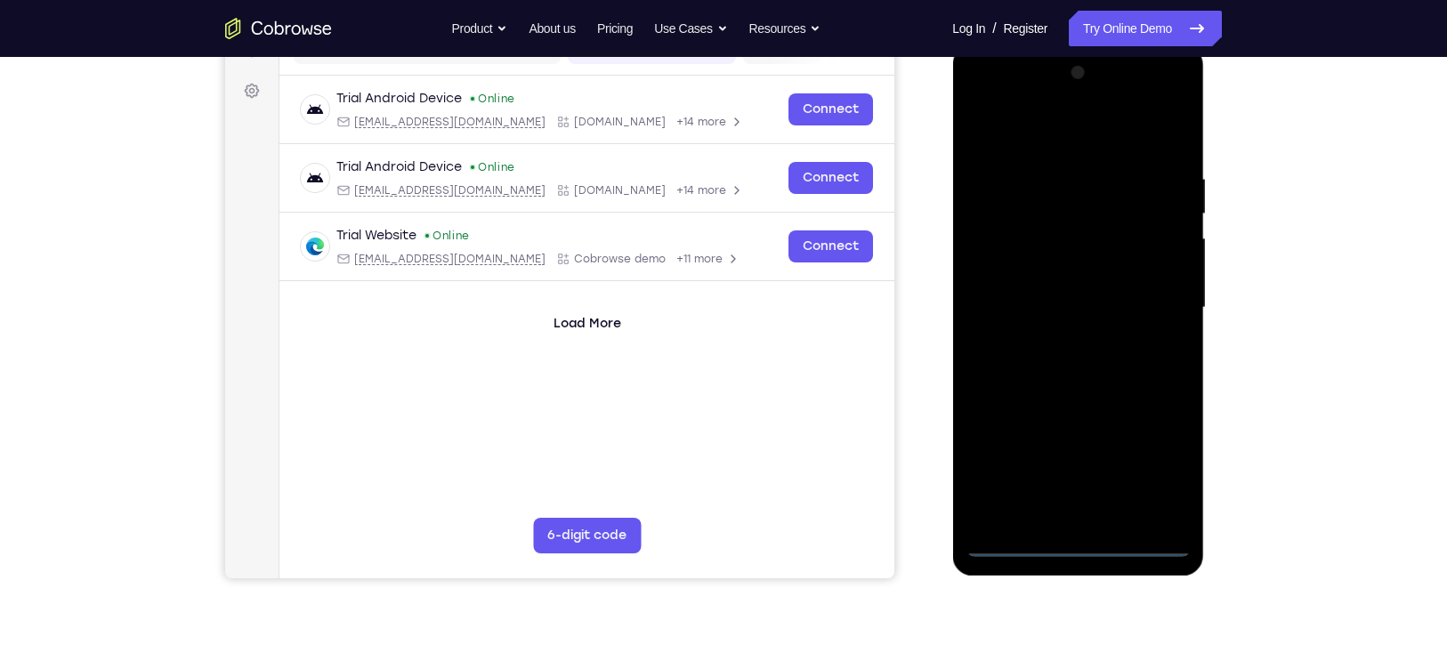
click at [1072, 544] on div at bounding box center [1077, 308] width 224 height 498
click at [1160, 459] on div at bounding box center [1077, 308] width 224 height 498
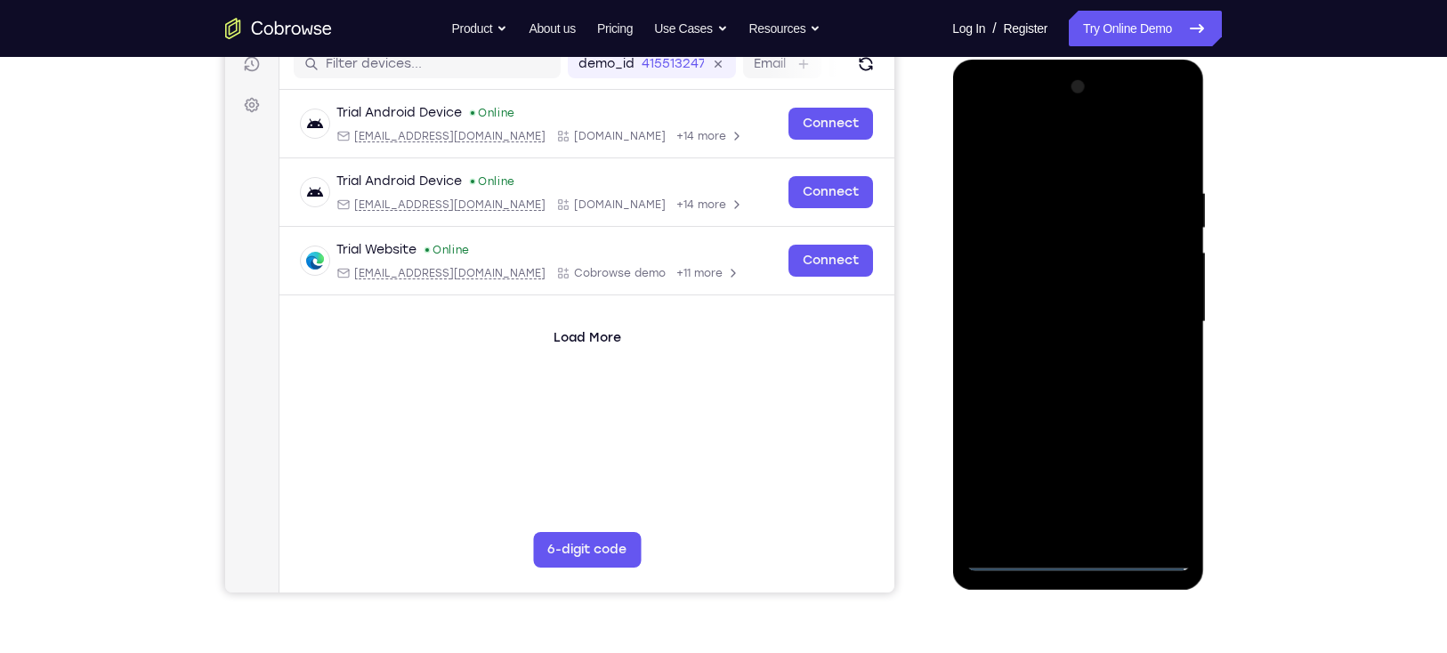
scroll to position [234, 0]
click at [1045, 158] on div at bounding box center [1077, 323] width 224 height 498
click at [1152, 314] on div at bounding box center [1077, 323] width 224 height 498
click at [1060, 528] on div at bounding box center [1077, 323] width 224 height 498
click at [1090, 292] on div at bounding box center [1077, 323] width 224 height 498
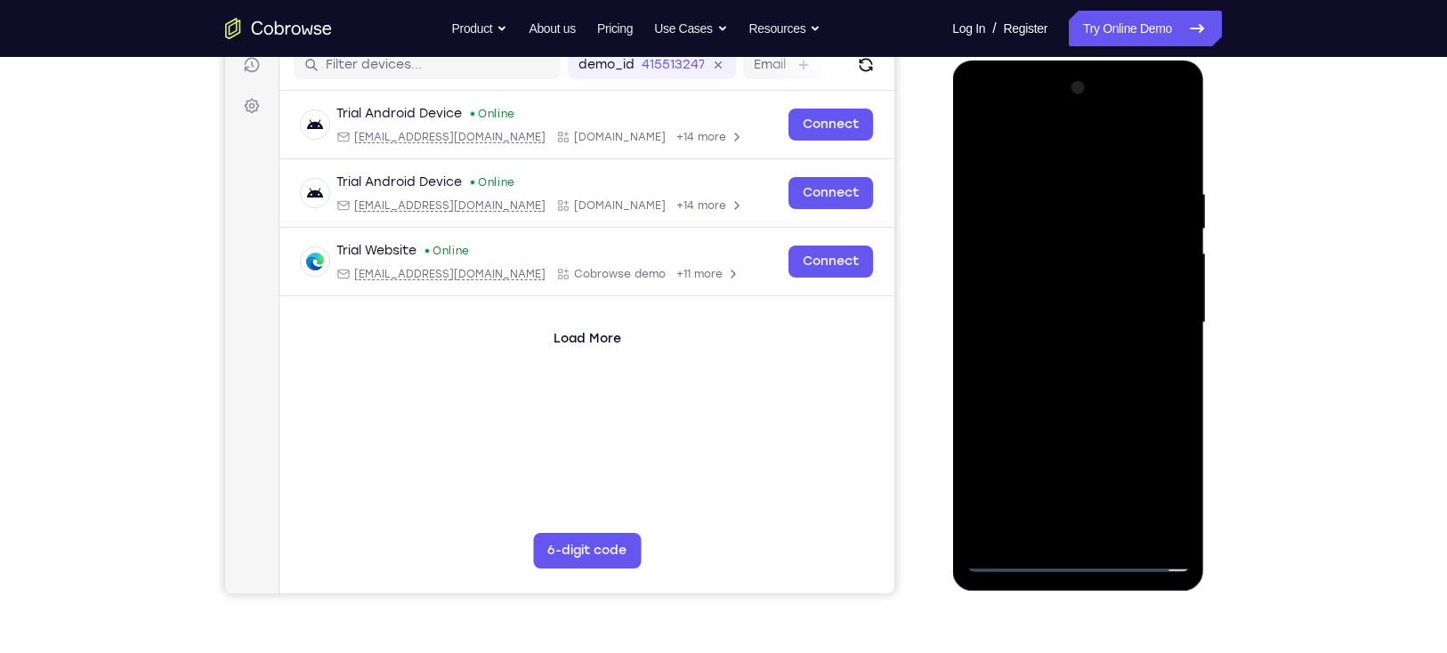
click at [1053, 289] on div at bounding box center [1077, 323] width 224 height 498
click at [1024, 317] on div at bounding box center [1077, 323] width 224 height 498
click at [1009, 375] on div at bounding box center [1077, 323] width 224 height 498
click at [1031, 371] on div at bounding box center [1077, 323] width 224 height 498
click at [1041, 380] on div at bounding box center [1077, 323] width 224 height 498
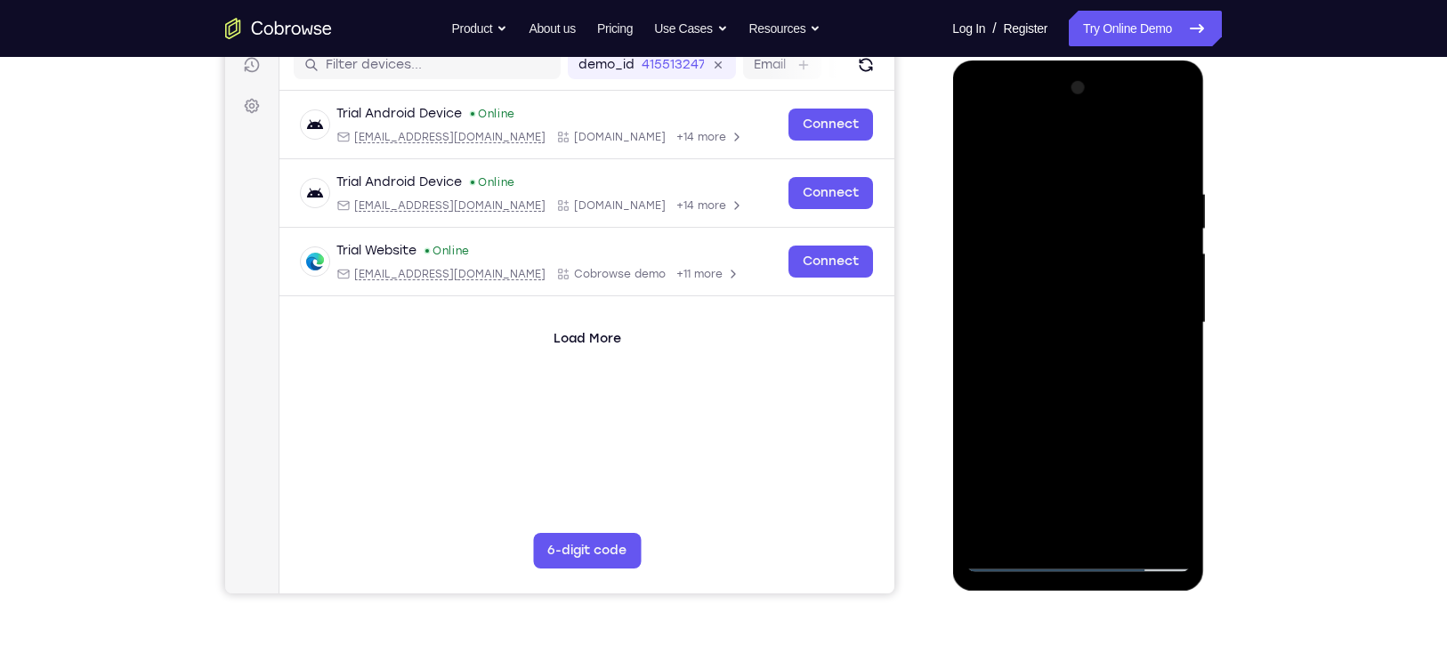
click at [1093, 404] on div at bounding box center [1077, 323] width 224 height 498
click at [1169, 158] on div at bounding box center [1077, 323] width 224 height 498
click at [1095, 402] on div at bounding box center [1077, 323] width 224 height 498
click at [1167, 152] on div at bounding box center [1077, 323] width 224 height 498
click at [988, 314] on div at bounding box center [1077, 323] width 224 height 498
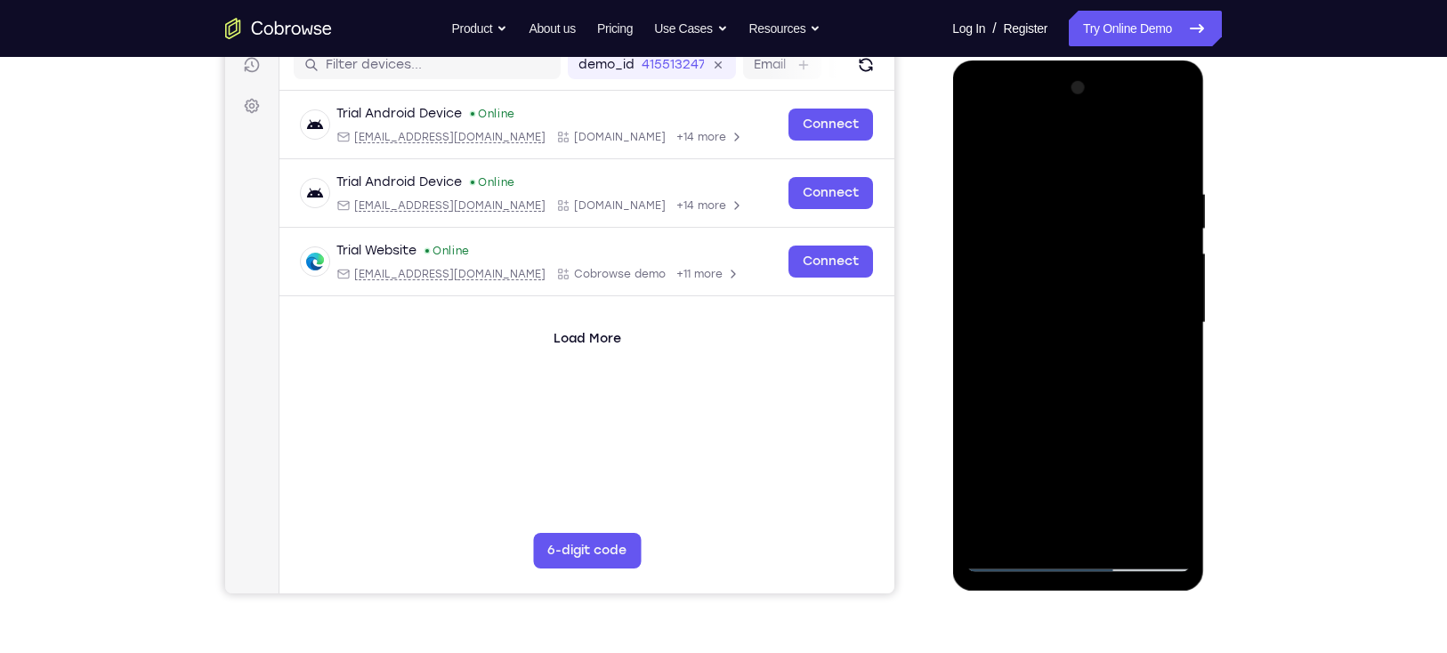
click at [1154, 299] on div at bounding box center [1077, 323] width 224 height 498
click at [1170, 150] on div at bounding box center [1077, 323] width 224 height 498
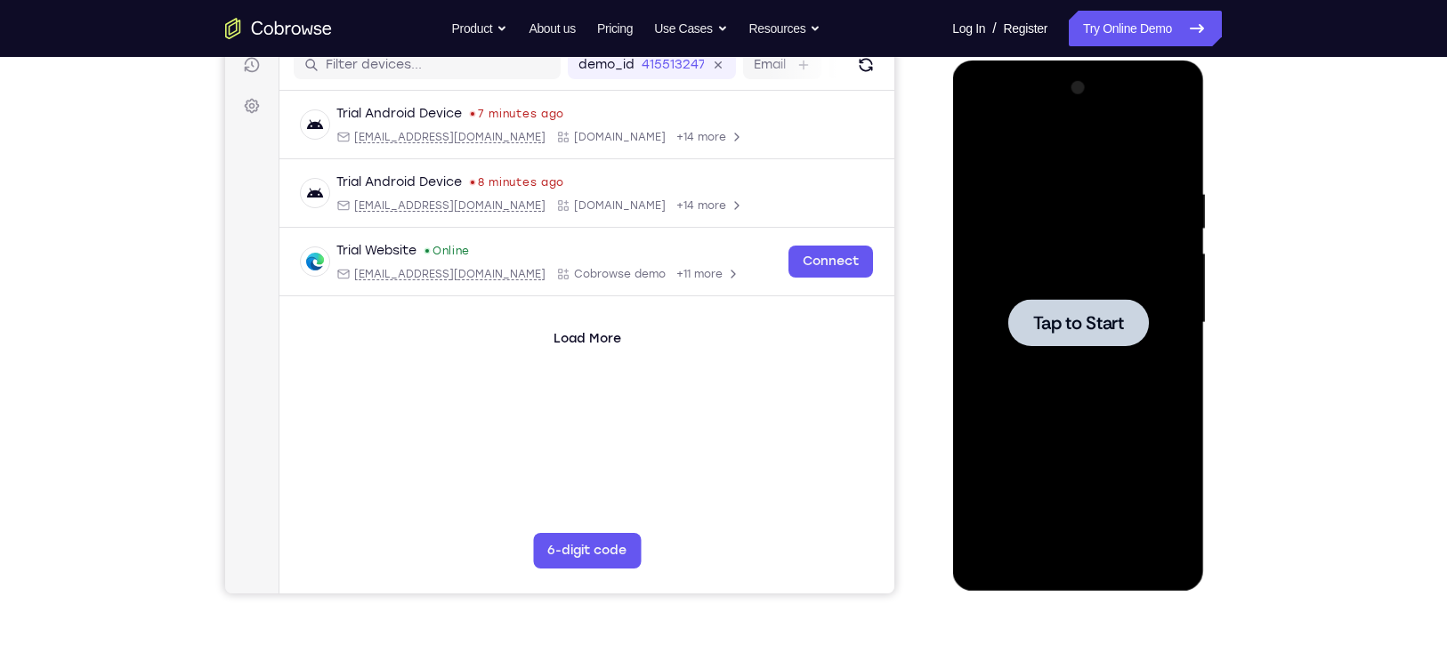
click at [1024, 306] on div at bounding box center [1077, 322] width 141 height 47
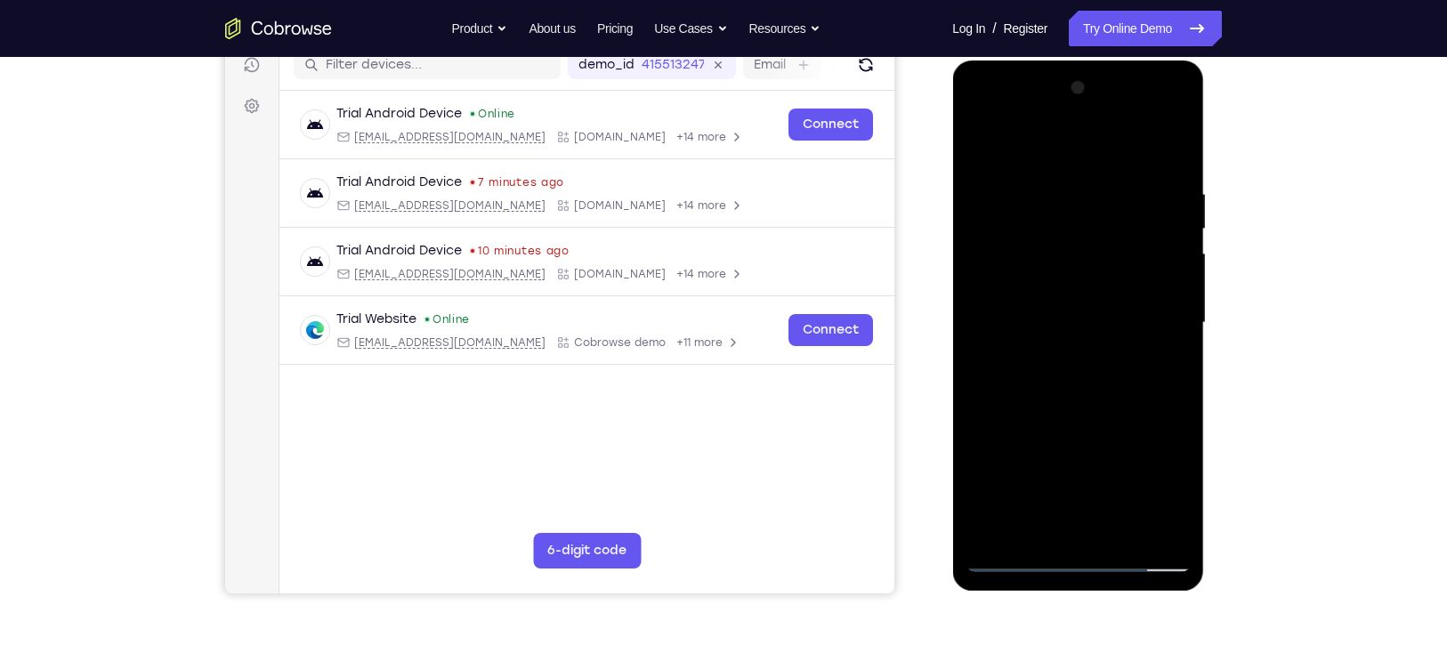
click at [1080, 556] on div at bounding box center [1077, 323] width 224 height 498
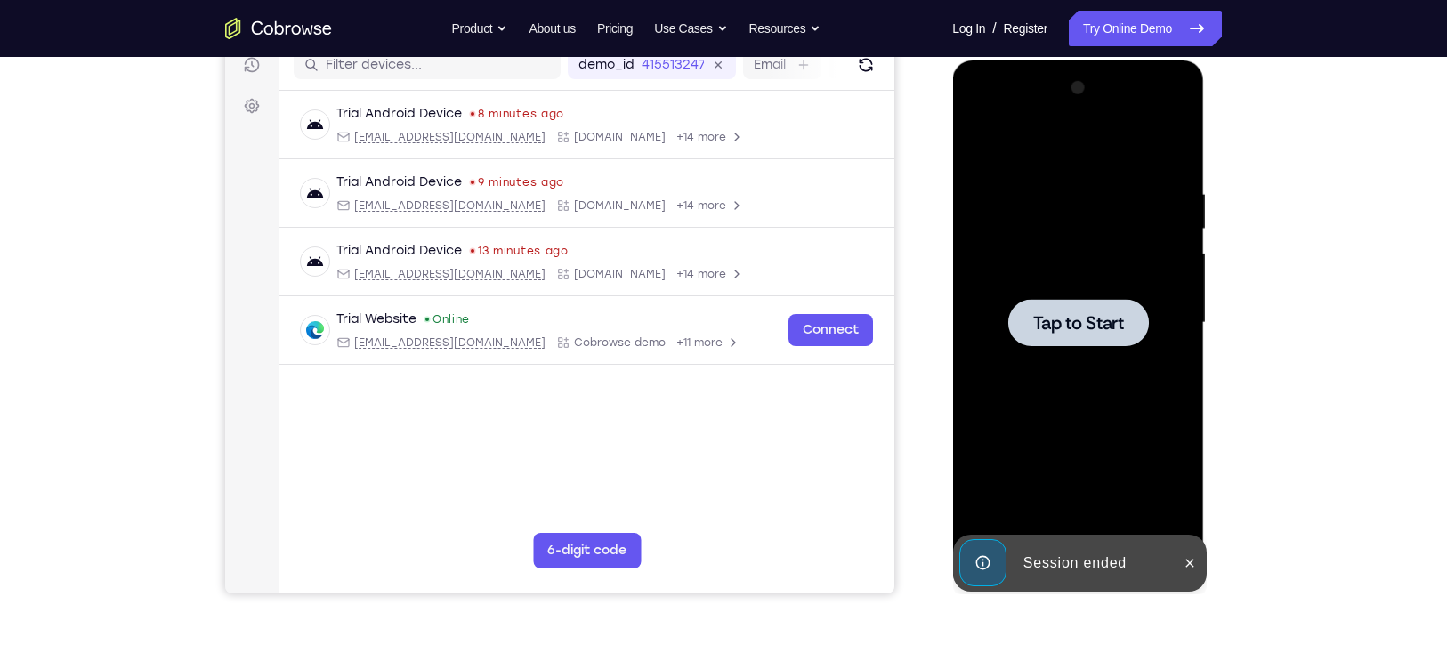
click at [1021, 292] on div at bounding box center [1077, 323] width 224 height 498
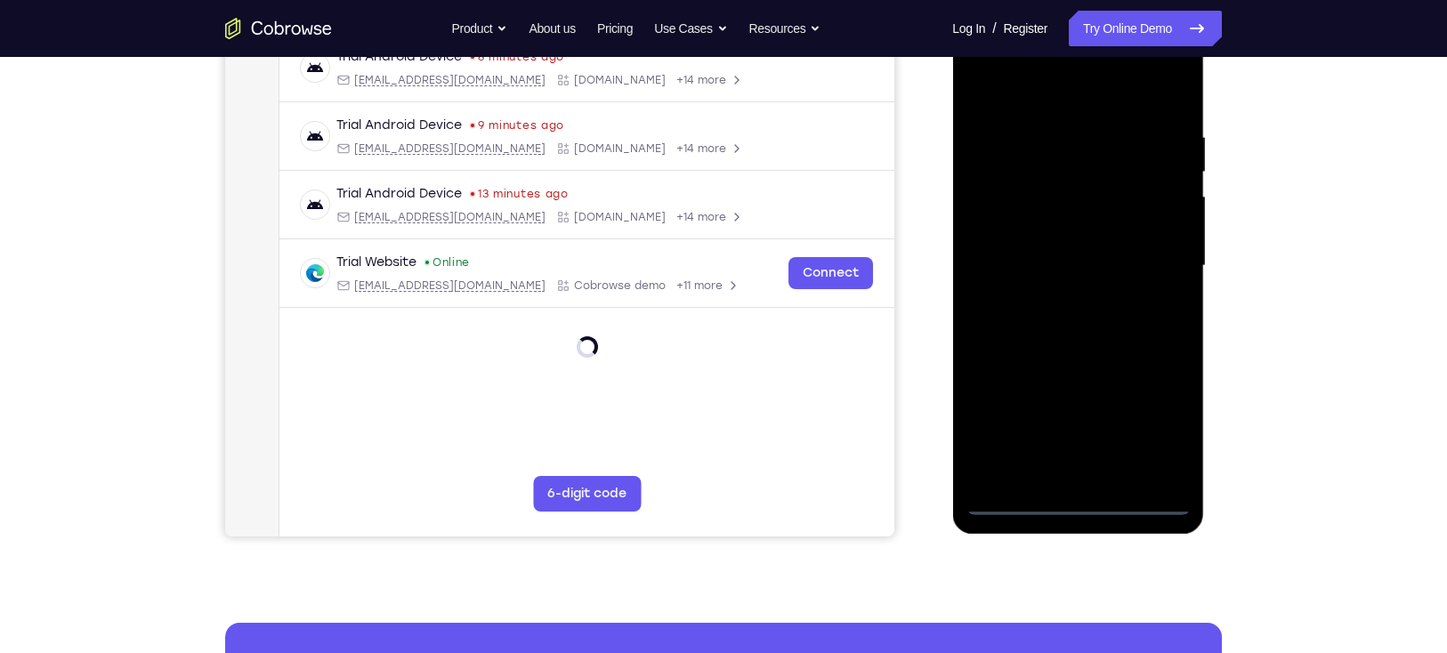
scroll to position [257, 0]
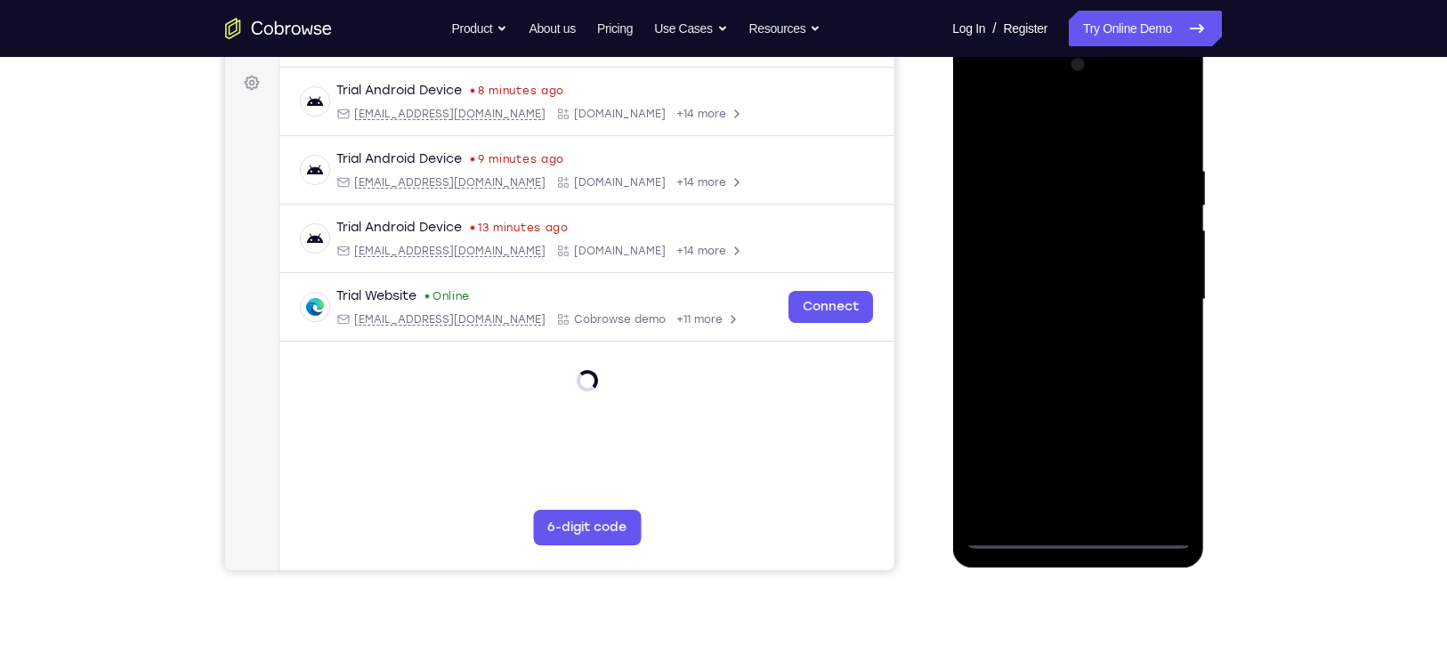
click at [1077, 532] on div at bounding box center [1077, 300] width 224 height 498
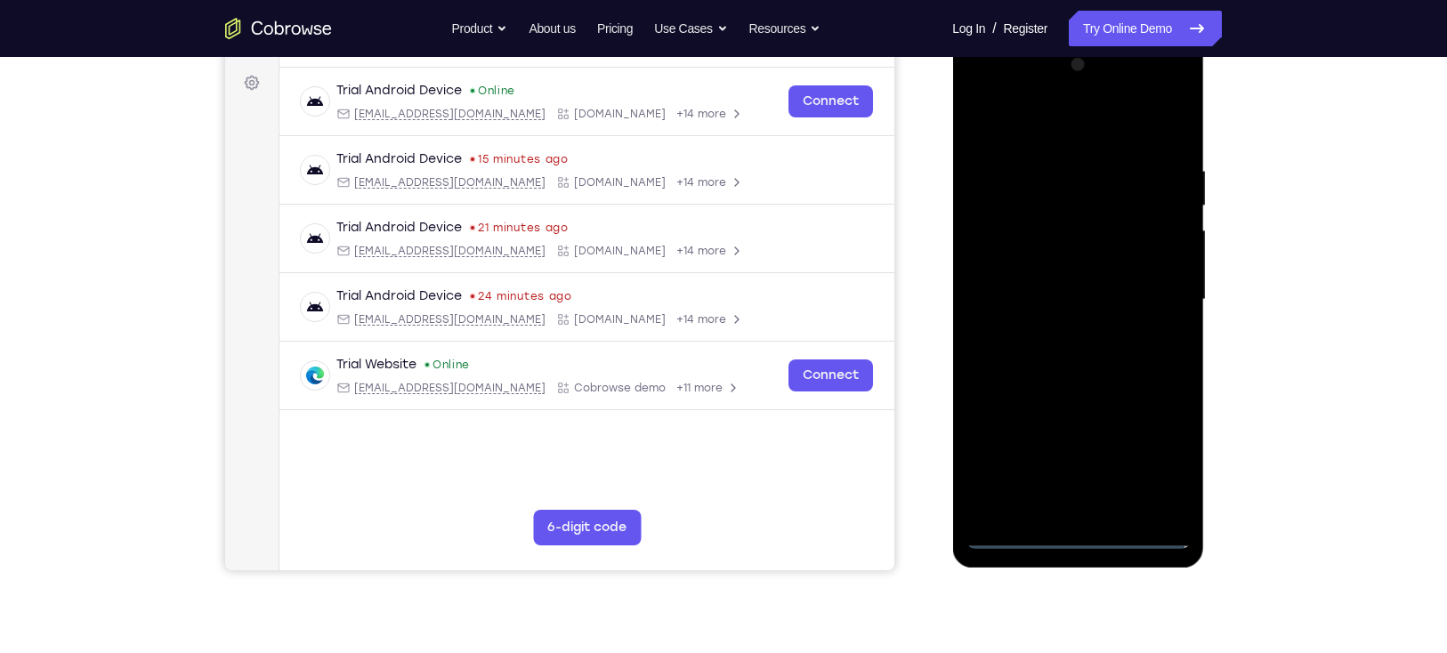
click at [1078, 529] on div at bounding box center [1077, 300] width 224 height 498
click at [1154, 452] on div at bounding box center [1077, 300] width 224 height 498
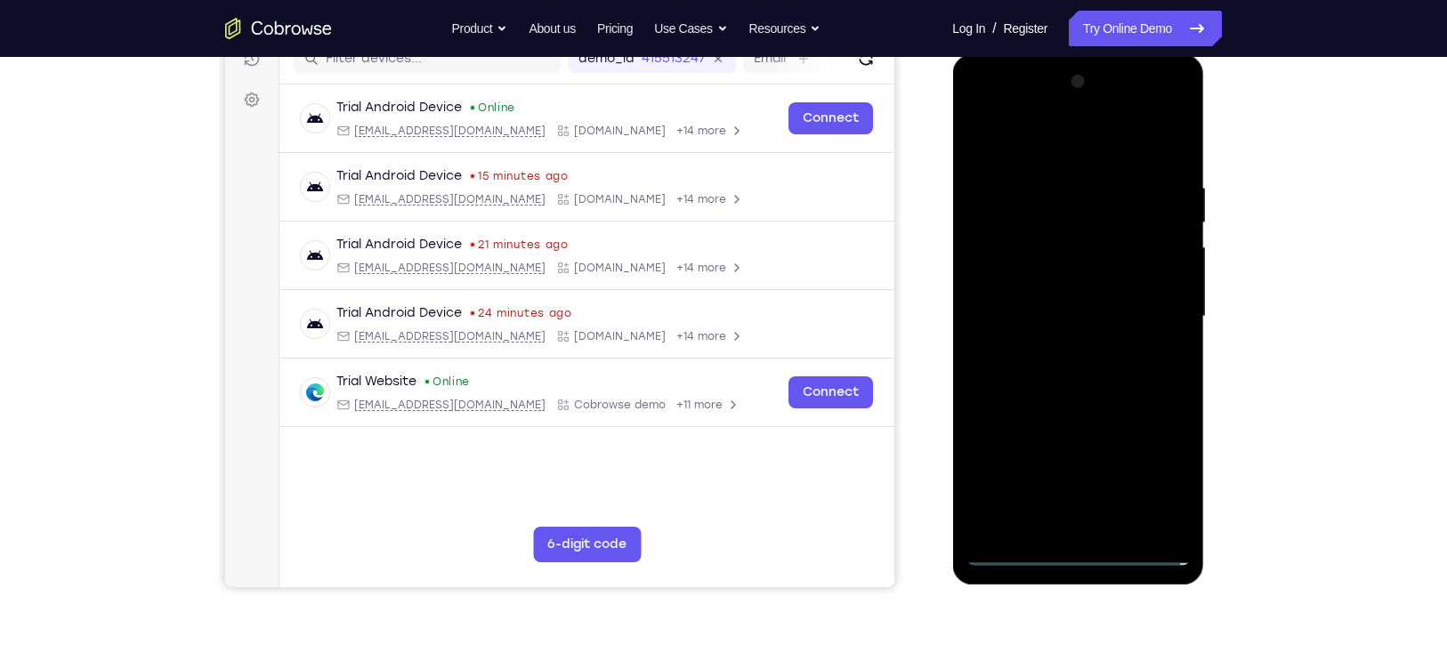
scroll to position [238, 0]
click at [1028, 135] on div at bounding box center [1077, 318] width 224 height 498
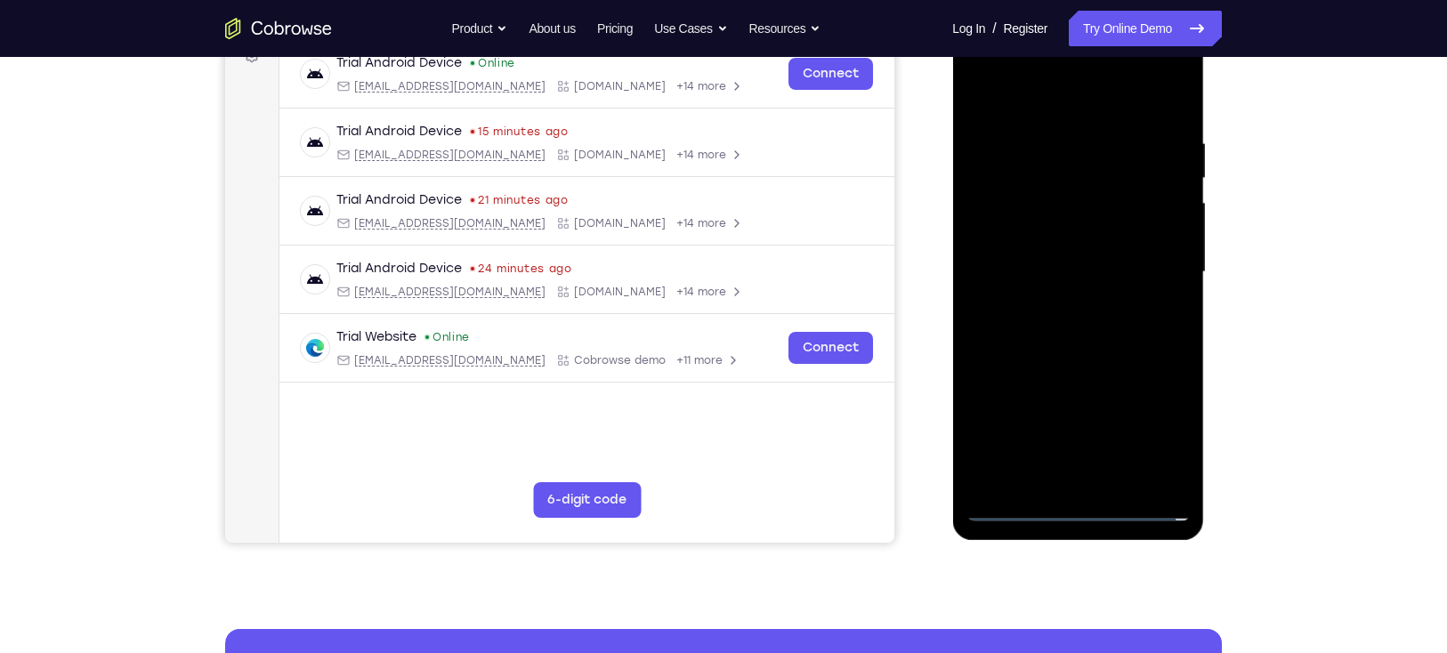
scroll to position [287, 0]
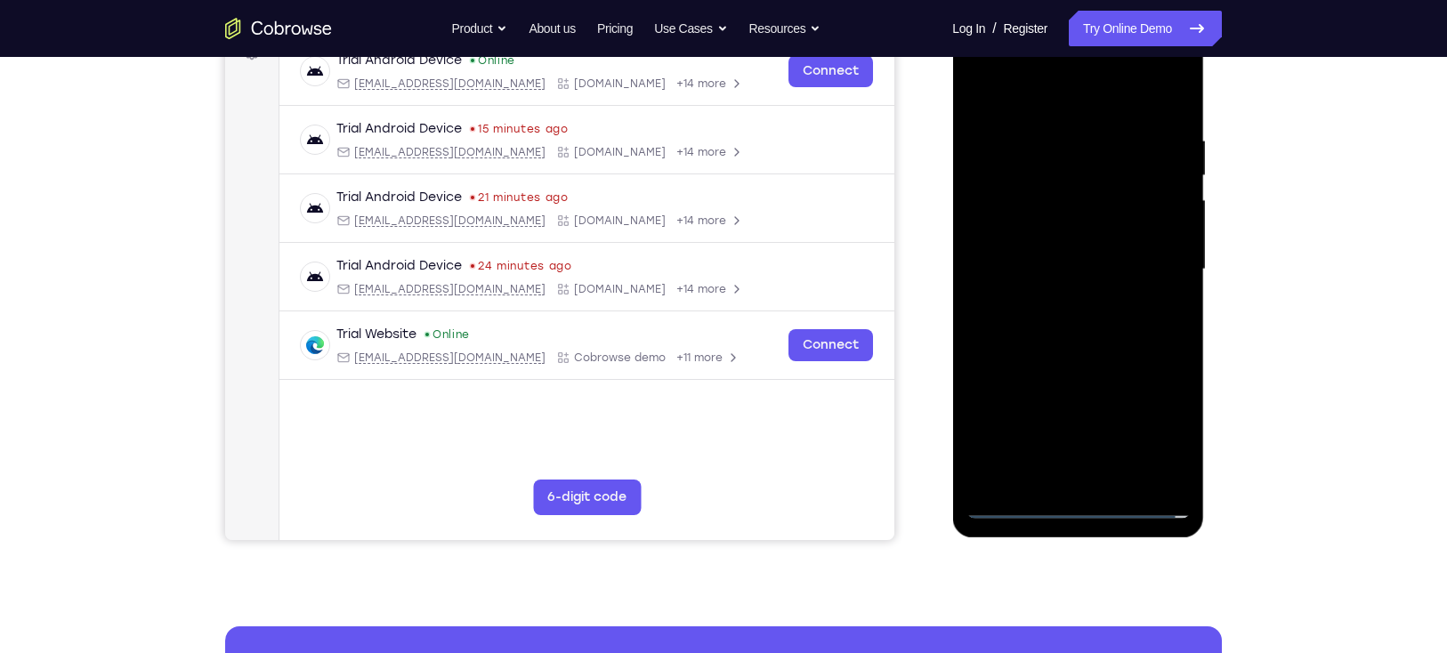
click at [1147, 257] on div at bounding box center [1077, 269] width 224 height 498
click at [1055, 301] on div at bounding box center [1077, 269] width 224 height 498
click at [1078, 241] on div at bounding box center [1077, 269] width 224 height 498
click at [1053, 235] on div at bounding box center [1077, 269] width 224 height 498
click at [1044, 272] on div at bounding box center [1077, 269] width 224 height 498
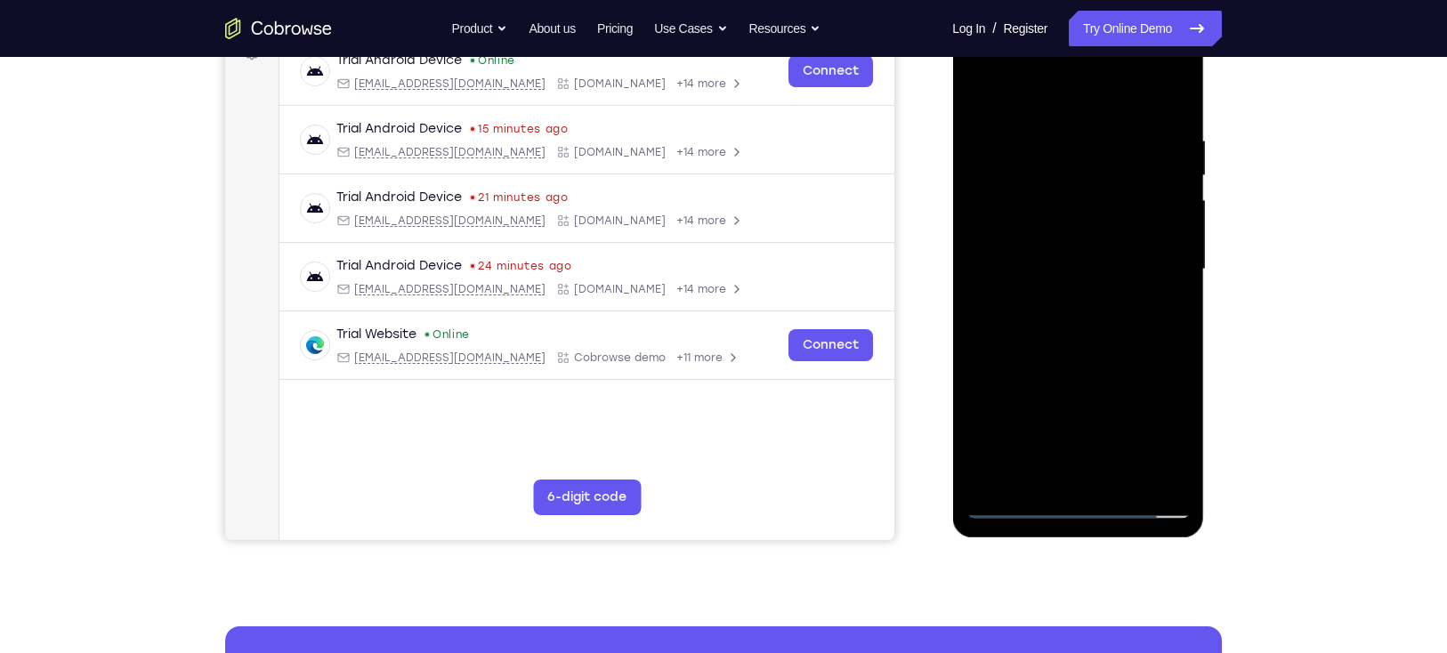
click at [1020, 332] on div at bounding box center [1077, 269] width 224 height 498
click at [1065, 322] on div at bounding box center [1077, 269] width 224 height 498
click at [1064, 348] on div at bounding box center [1077, 269] width 224 height 498
click at [1119, 476] on div at bounding box center [1077, 269] width 224 height 498
click at [1098, 359] on div at bounding box center [1077, 269] width 224 height 498
